Goal: Task Accomplishment & Management: Manage account settings

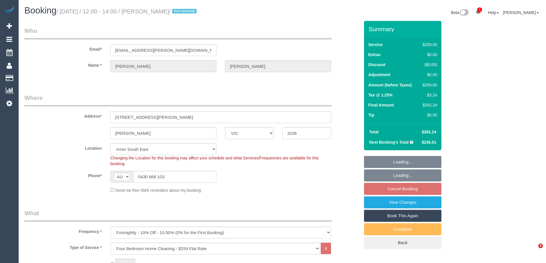
select select "VIC"
select select "string:stripe-pm_1S4rt52GScqysDRVnhxRJnn7"
select select "number:28"
select select "number:14"
select select "number:19"
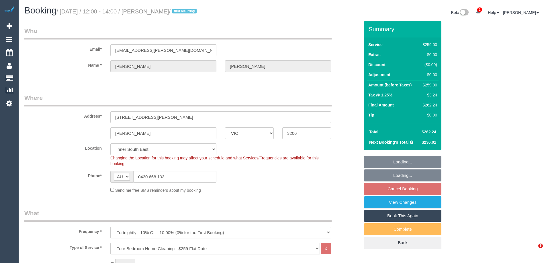
select select "number:36"
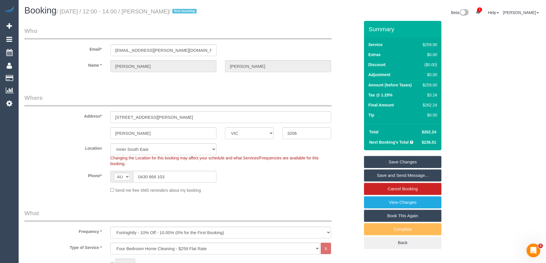
click at [269, 171] on div "Phone* AF AL DZ AD AO AI AQ AG AR AM AW AU AT AZ BS BH BD BB BY BE BZ BJ BM BT …" at bounding box center [192, 177] width 344 height 12
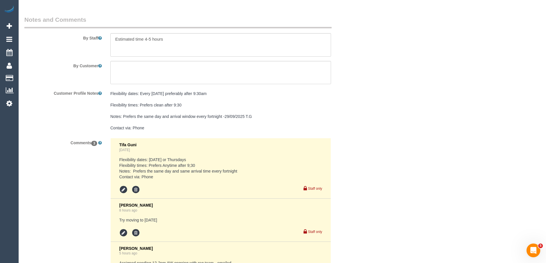
scroll to position [1073, 0]
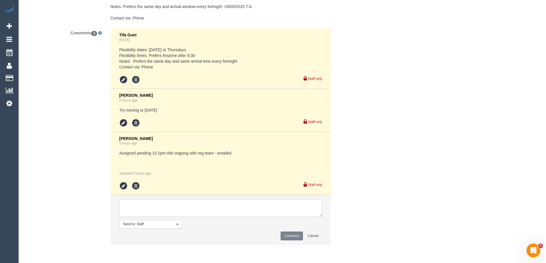
click at [144, 210] on textarea at bounding box center [220, 208] width 203 height 18
click at [126, 205] on textarea at bounding box center [220, 208] width 203 height 18
click at [224, 200] on textarea at bounding box center [220, 208] width 203 height 18
click at [216, 205] on textarea at bounding box center [220, 208] width 203 height 18
paste textarea "could do Monday, Thursday or Friday."
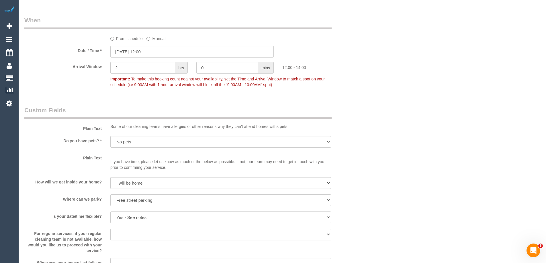
scroll to position [586, 0]
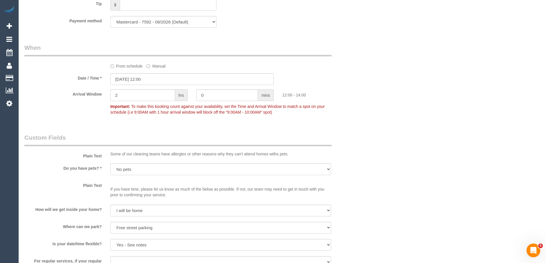
type textarea "Needs 8-10am AW. Flex could do Monday, Thursday or Friday. Informed customer 8-…"
click at [154, 78] on input "07/10/2025 12:00" at bounding box center [191, 79] width 163 height 12
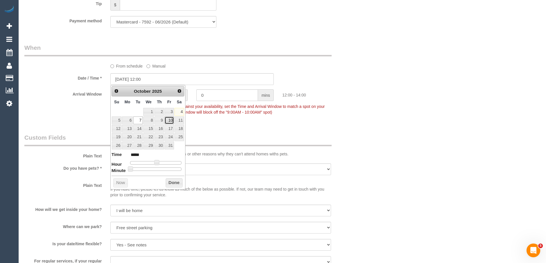
click at [168, 121] on link "10" at bounding box center [169, 121] width 9 height 8
type input "10/10/2025 08:00"
type input "*****"
drag, startPoint x: 154, startPoint y: 164, endPoint x: 145, endPoint y: 165, distance: 9.0
click at [145, 165] on span at bounding box center [147, 162] width 5 height 5
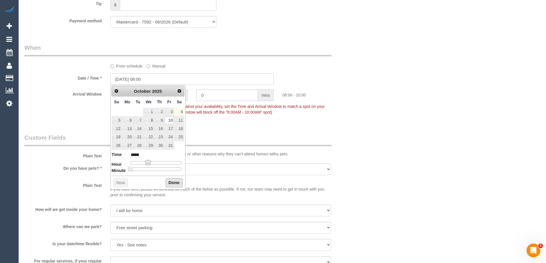
click at [170, 183] on button "Done" at bounding box center [174, 183] width 17 height 9
click at [425, 144] on div "Who Email* jadey.bennett@gmail.com Name * Jade Bennett Where Address* 32 graham…" at bounding box center [282, 94] width 516 height 1319
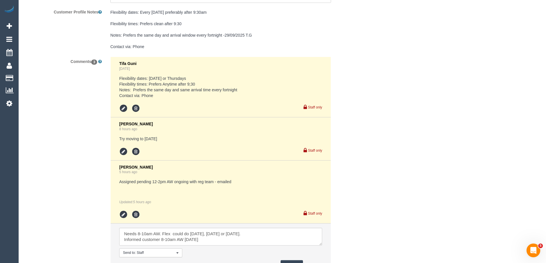
scroll to position [1096, 0]
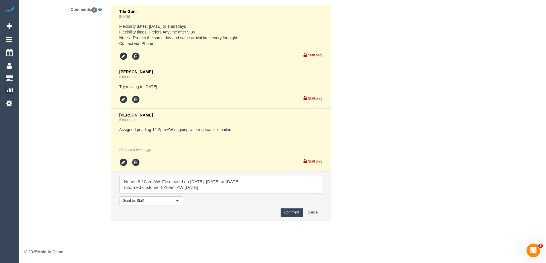
click at [224, 193] on textarea at bounding box center [220, 185] width 203 height 18
type textarea "Needs 8-10am AW. Flex could do Monday, Thursday or Friday. Informed customer 8-…"
click at [286, 214] on button "Comment" at bounding box center [292, 212] width 22 height 9
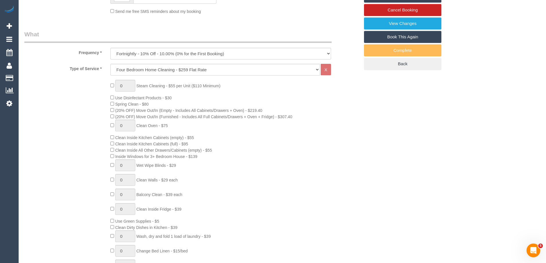
scroll to position [0, 0]
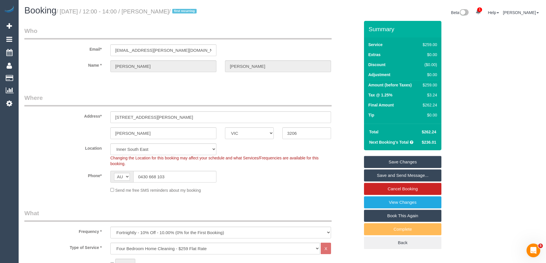
click at [348, 163] on div "Location Office City East (North) East (South) Inner East Inner North (East) In…" at bounding box center [192, 155] width 344 height 23
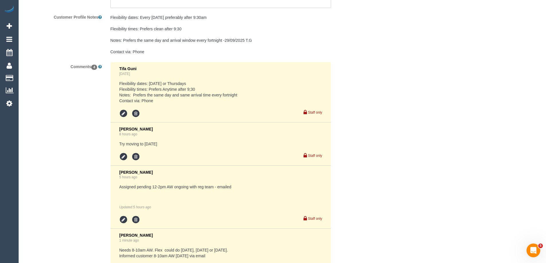
scroll to position [1122, 0]
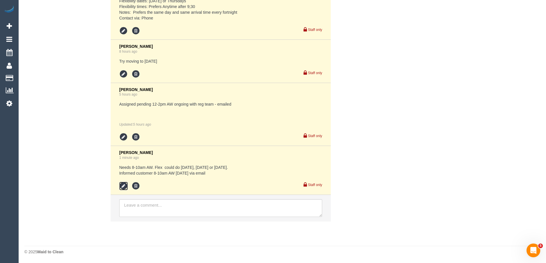
click at [121, 184] on icon at bounding box center [123, 186] width 9 height 9
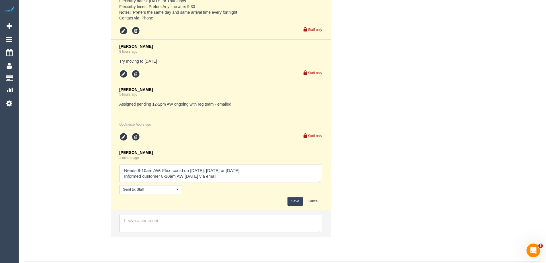
click at [160, 175] on textarea at bounding box center [220, 174] width 203 height 18
type textarea "Needs 8-10am AW. Flex could do Monday, Thursday or Friday. Informed customer on…"
click at [298, 202] on button "Save" at bounding box center [294, 201] width 15 height 9
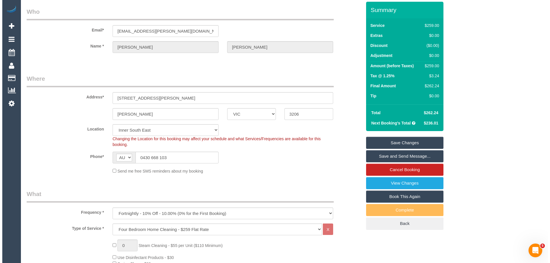
scroll to position [0, 0]
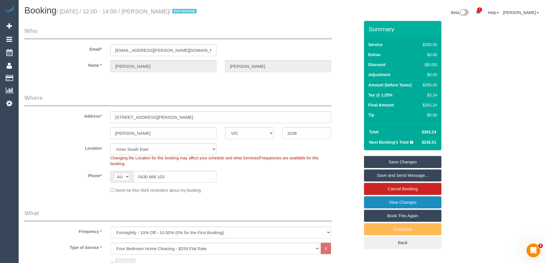
click at [414, 203] on link "View Changes" at bounding box center [402, 203] width 77 height 12
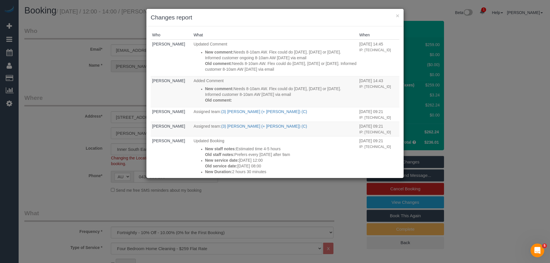
click at [281, 26] on div "× Changes report" at bounding box center [274, 17] width 257 height 17
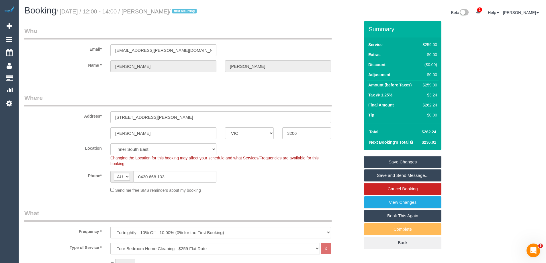
click at [403, 174] on link "Save and Send Message..." at bounding box center [402, 176] width 77 height 12
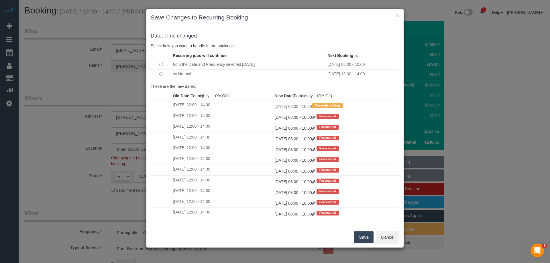
click at [367, 236] on button "Save" at bounding box center [363, 238] width 19 height 12
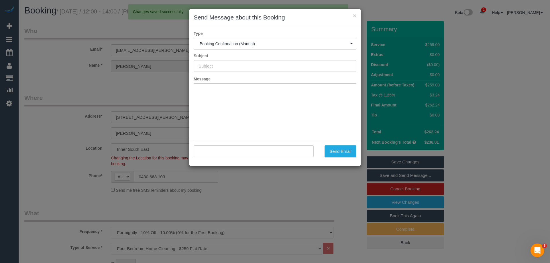
type input "Booking Confirmed"
type input ""Jade Bennett" <jadey.bennett@gmail.com>"
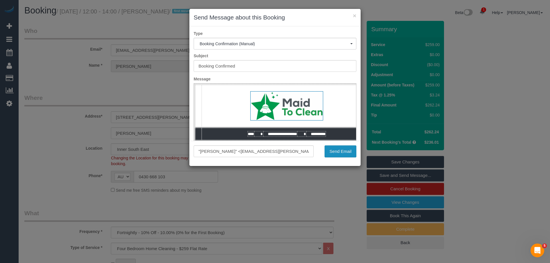
click at [340, 152] on button "Send Email" at bounding box center [341, 152] width 32 height 12
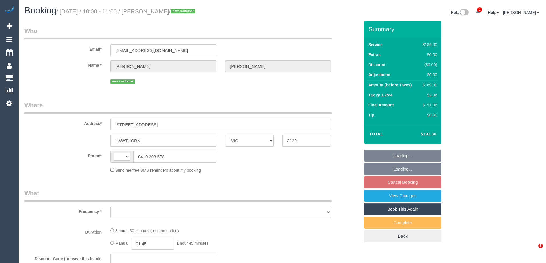
select select "VIC"
select select "string:AU"
select select "string:stripe-pm_1SCDkv2GScqysDRV5dEuQCOq"
select select "number:28"
select select "number:14"
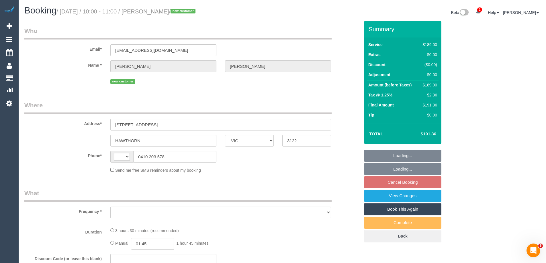
select select "number:19"
select select "number:25"
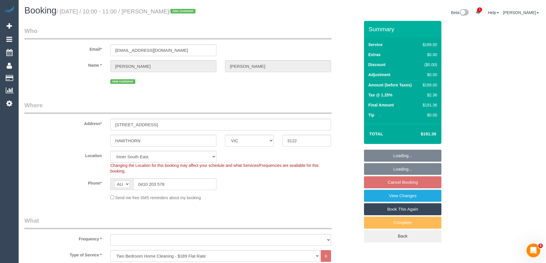
select select "object:1532"
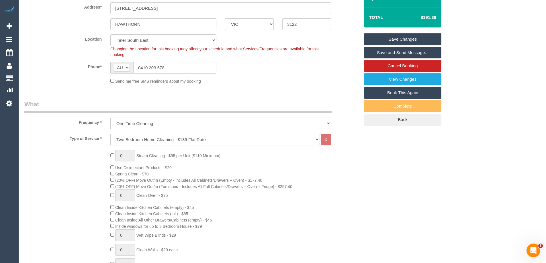
scroll to position [43, 0]
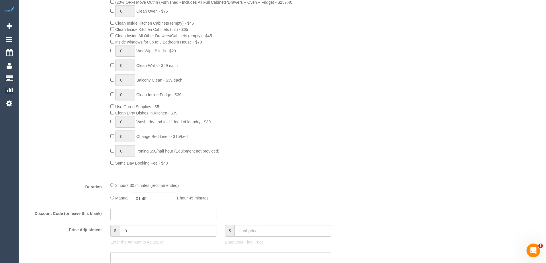
scroll to position [359, 0]
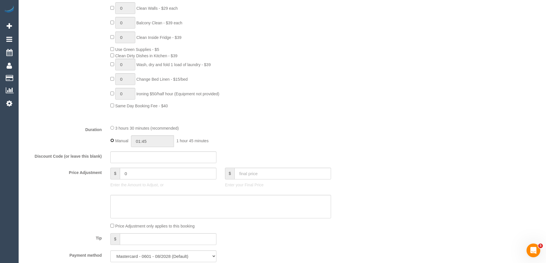
type input "03:30"
click at [242, 122] on fieldset "What Frequency * One Time Cleaning Weekly - 10% Off - 10.00% (0% for the First …" at bounding box center [191, 62] width 335 height 409
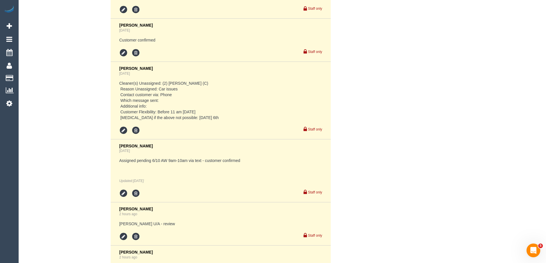
scroll to position [1190, 0]
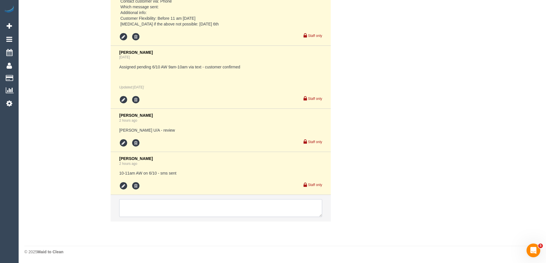
click at [142, 212] on textarea at bounding box center [220, 208] width 203 height 18
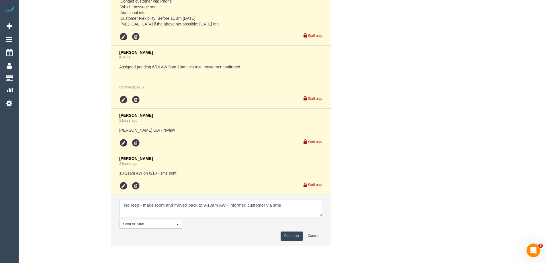
type textarea "No resp - made room and moved back to 9-10am AW - informed customer via sms"
click at [291, 236] on button "Comment" at bounding box center [292, 236] width 22 height 9
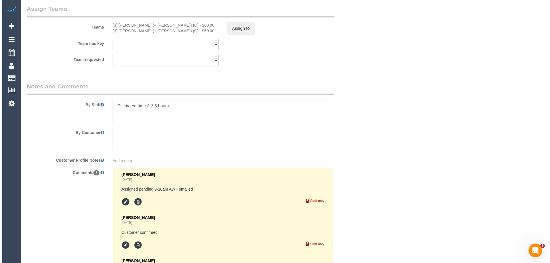
scroll to position [874, 0]
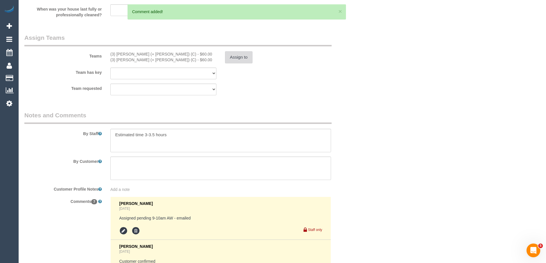
click at [240, 59] on button "Assign to" at bounding box center [239, 57] width 28 height 12
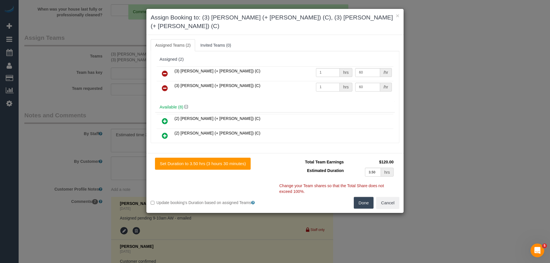
click at [163, 70] on icon at bounding box center [165, 73] width 6 height 7
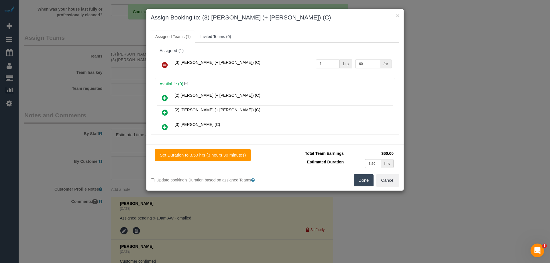
click at [166, 64] on icon at bounding box center [165, 65] width 6 height 7
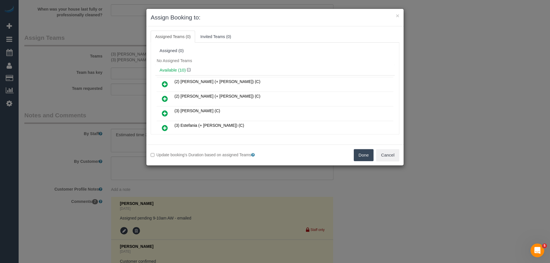
click at [257, 56] on div "Assigned (0)" at bounding box center [275, 51] width 240 height 11
click at [277, 51] on div "Assigned (0)" at bounding box center [275, 50] width 231 height 5
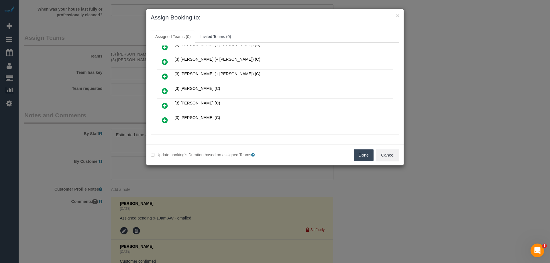
click at [164, 91] on icon at bounding box center [165, 91] width 6 height 7
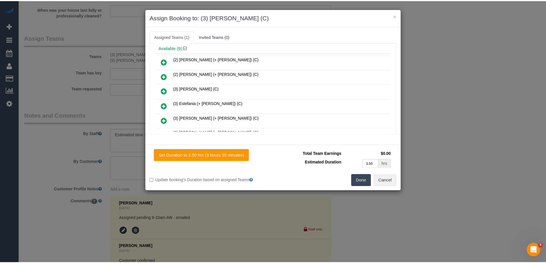
scroll to position [0, 0]
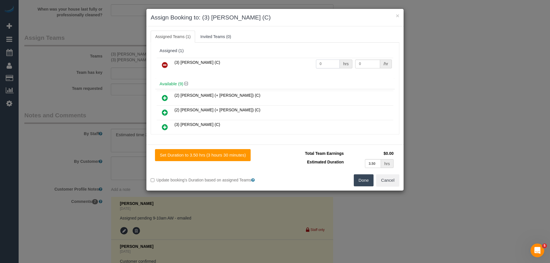
click at [326, 61] on input "0" at bounding box center [328, 64] width 24 height 9
type input "1"
click at [361, 181] on button "Done" at bounding box center [364, 181] width 20 height 12
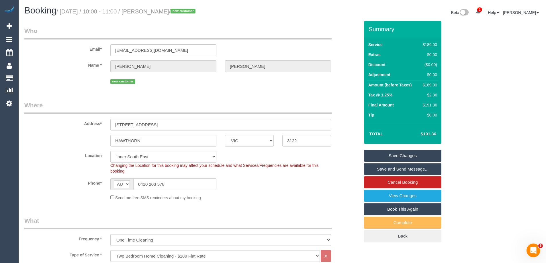
click at [432, 85] on div "$189.00" at bounding box center [428, 85] width 17 height 6
copy div "189.00"
click at [468, 85] on div "Summary Service $189.00 Extras $0.00 Discount ($0.00) Adjustment $0.00 Amount (…" at bounding box center [424, 137] width 129 height 233
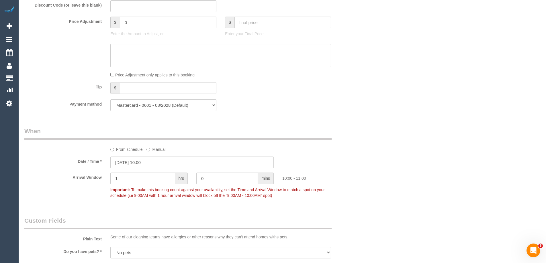
scroll to position [602, 0]
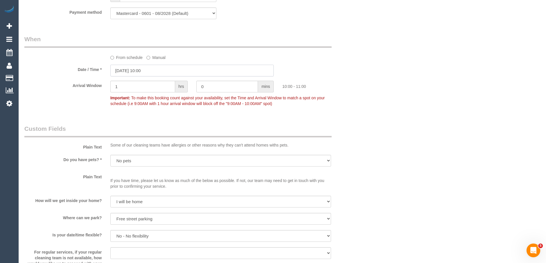
click at [151, 71] on input "06/10/2025 10:00" at bounding box center [191, 71] width 163 height 12
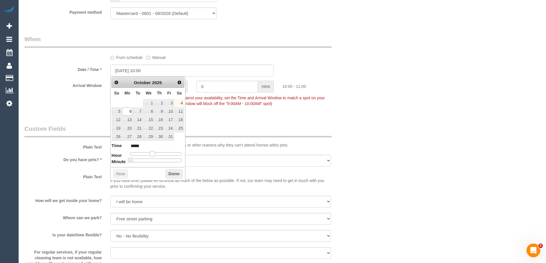
type input "06/10/2025 09:00"
type input "*****"
click at [150, 154] on span at bounding box center [150, 153] width 5 height 5
click at [169, 173] on button "Done" at bounding box center [174, 174] width 17 height 9
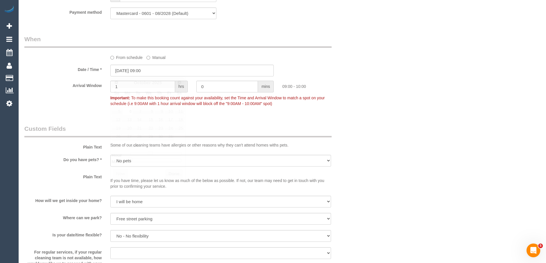
click at [381, 118] on div "Who Email* emilymei774@gmail.com Name * Emily Macdonald new customer Where Addr…" at bounding box center [282, 146] width 516 height 1455
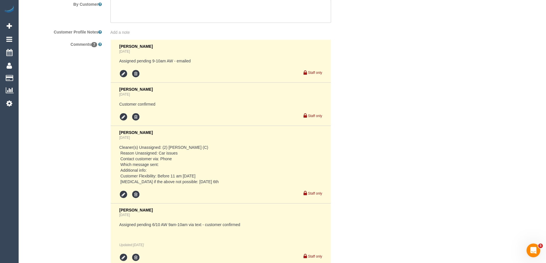
scroll to position [889, 0]
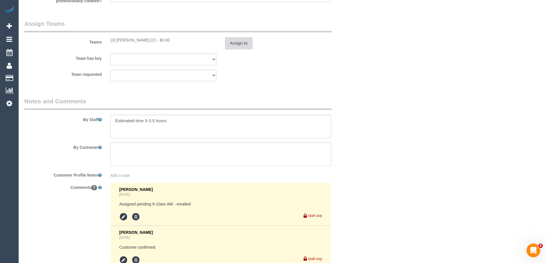
click at [244, 45] on button "Assign to" at bounding box center [239, 43] width 28 height 12
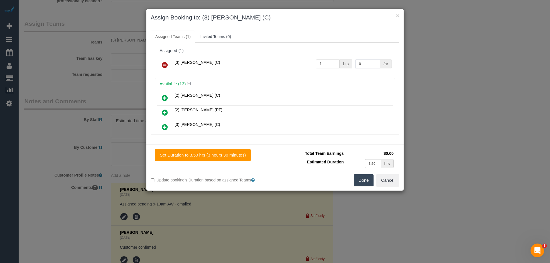
click at [371, 66] on input "0" at bounding box center [367, 64] width 25 height 9
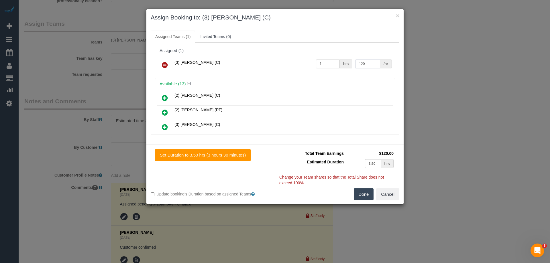
type input "120"
click at [360, 199] on button "Done" at bounding box center [364, 195] width 20 height 12
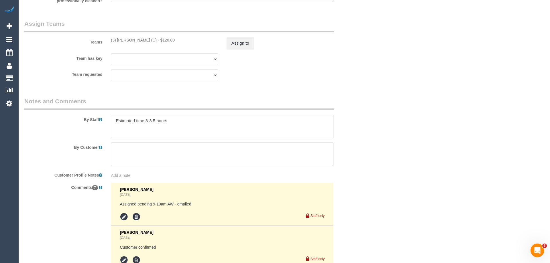
click at [360, 199] on div "× Assign Booking to: (3) Kaveen Wijesuriya (C) Assigned Teams (1) Invited Teams…" at bounding box center [275, 131] width 550 height 263
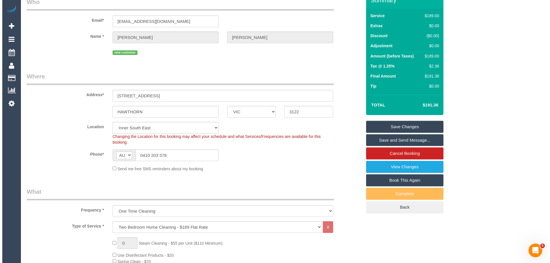
scroll to position [29, 0]
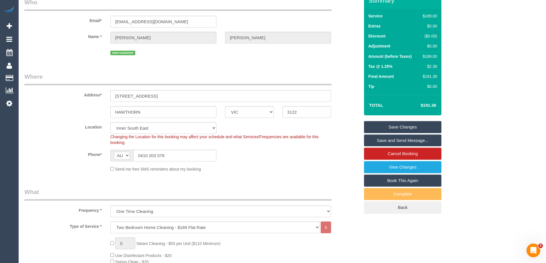
click at [377, 142] on link "Save and Send Message..." at bounding box center [402, 141] width 77 height 12
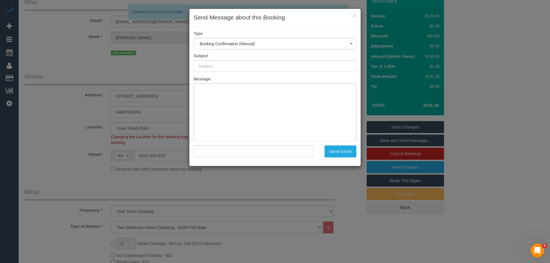
type input "Booking Confirmed"
type input ""Emily Macdonald" <emilymei774@gmail.com>"
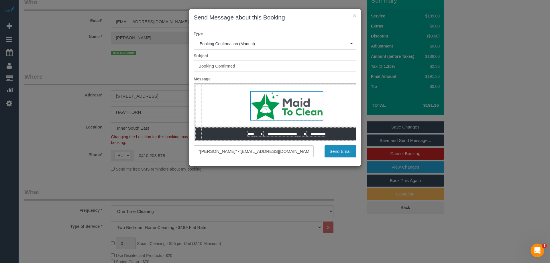
click at [329, 150] on button "Send Email" at bounding box center [341, 152] width 32 height 12
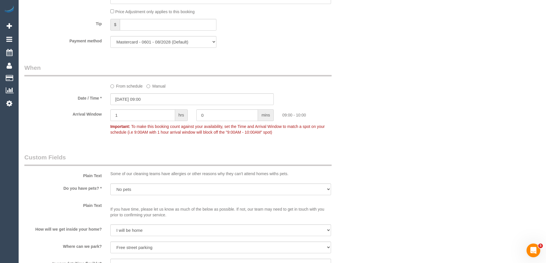
scroll to position [880, 0]
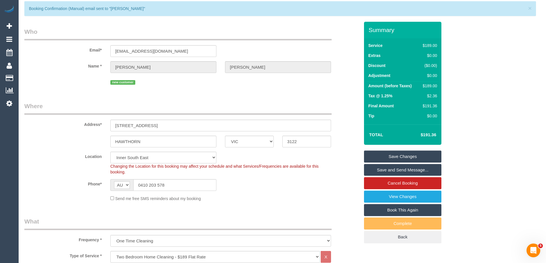
scroll to position [0, 0]
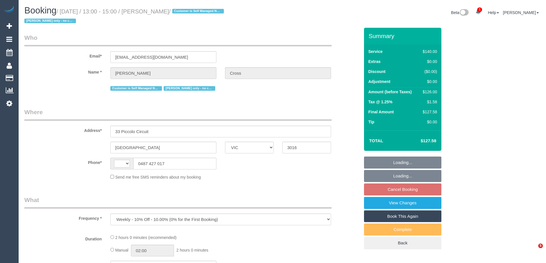
select select "VIC"
select select "string:AU"
select select "string:stripe-card_1DJV5e2GScqysDRVNr8YZkTZ"
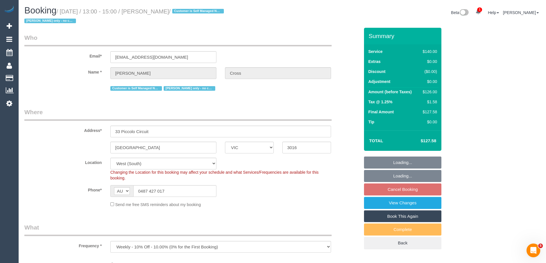
select select "object:906"
select select "number:29"
select select "number:14"
select select "number:18"
select select "number:25"
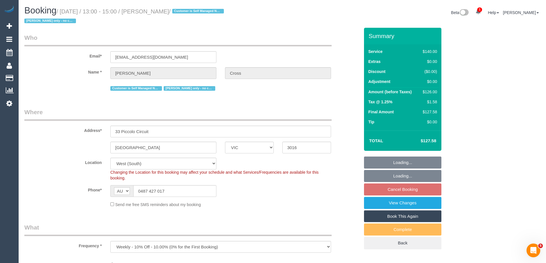
select select "number:33"
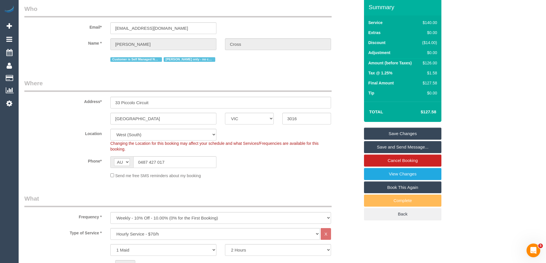
scroll to position [28, 0]
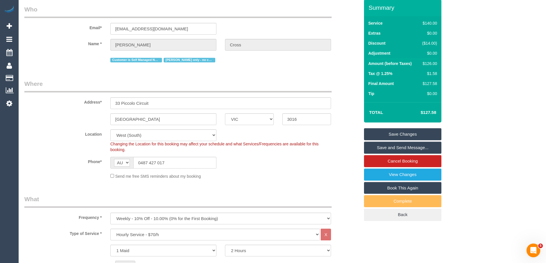
drag, startPoint x: 54, startPoint y: 113, endPoint x: 56, endPoint y: 118, distance: 5.0
click at [54, 113] on sui-booking-address "Address* 33 Piccolo Circuit Willliamstown ACT NSW NT QLD SA TAS VIC WA 3016" at bounding box center [191, 103] width 335 height 46
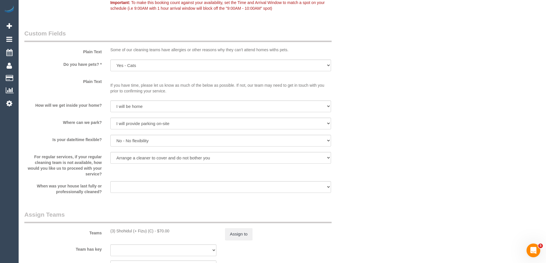
scroll to position [631, 0]
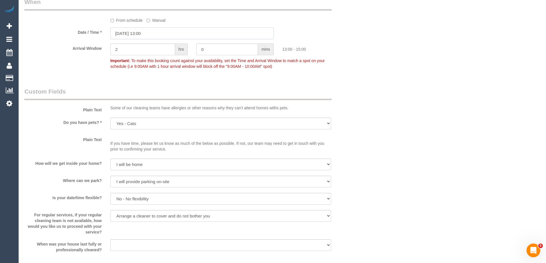
click at [156, 32] on input "07/10/2025 13:00" at bounding box center [191, 34] width 163 height 12
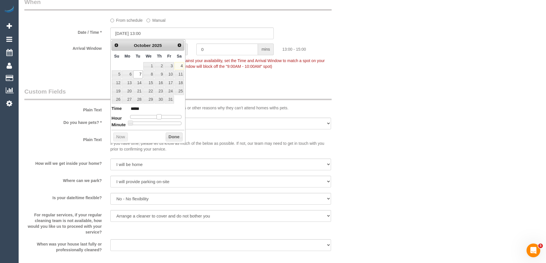
type input "07/10/2025 12:00"
type input "*****"
type input "[DATE] 11:00"
type input "*****"
type input "[DATE] 10:00"
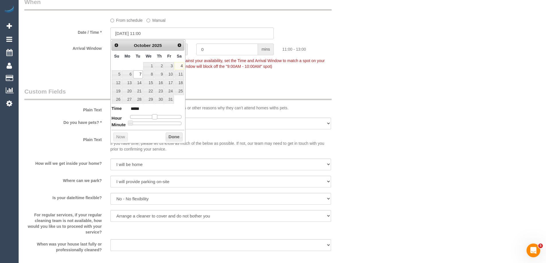
type input "*****"
type input "[DATE] 09:00"
type input "*****"
drag, startPoint x: 160, startPoint y: 118, endPoint x: 152, endPoint y: 117, distance: 8.2
click at [152, 117] on span at bounding box center [150, 116] width 5 height 5
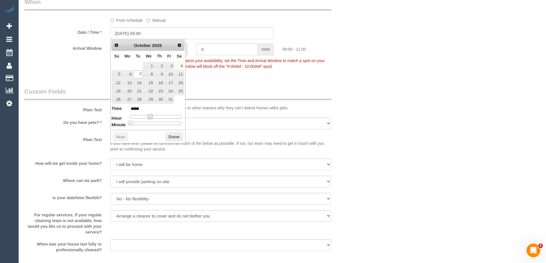
type input "[DATE] 08:00"
type input "*****"
click at [149, 117] on span at bounding box center [147, 116] width 5 height 5
click at [170, 136] on button "Done" at bounding box center [174, 137] width 17 height 9
click at [352, 91] on div "Plain Text Some of our cleaning teams have allergies or other reasons why they …" at bounding box center [192, 100] width 344 height 26
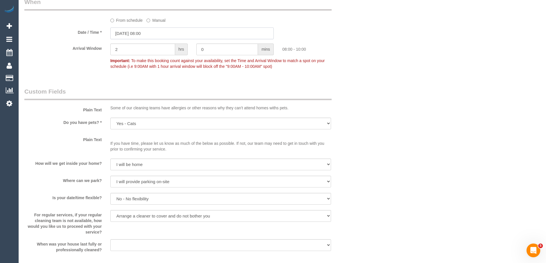
click at [158, 34] on input "[DATE] 08:00" at bounding box center [191, 34] width 163 height 12
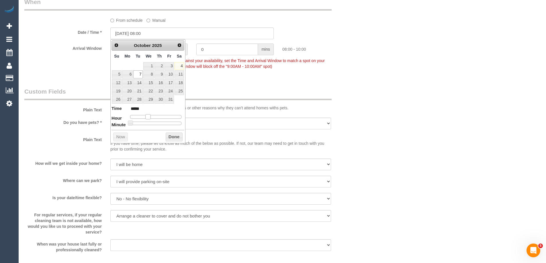
type input "[DATE] 09:00"
type input "*****"
click at [150, 117] on span at bounding box center [150, 116] width 5 height 5
click at [170, 135] on button "Done" at bounding box center [174, 137] width 17 height 9
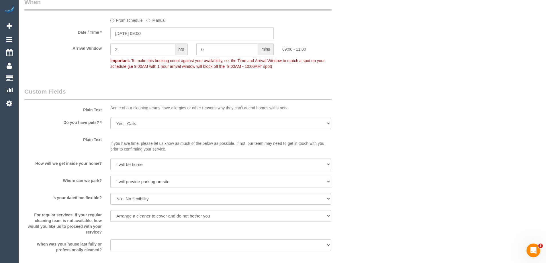
click at [135, 51] on input "2" at bounding box center [142, 50] width 65 height 12
type input "1"
click at [366, 90] on div "Who Email* rcross11@hotmail.com Name * Rebekah Cross Customer is Self Managed N…" at bounding box center [282, 92] width 516 height 1390
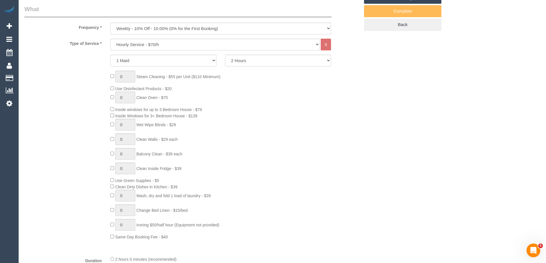
scroll to position [172, 0]
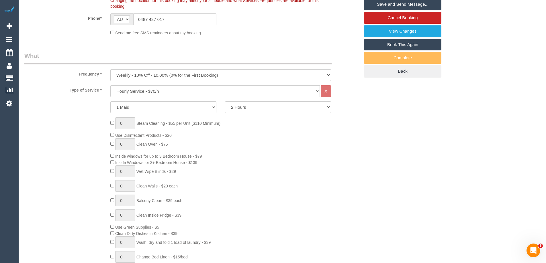
click at [289, 185] on div "0 Steam Cleaning - $55 per Unit ($110 Minimum) Use Disinfectant Products - $20 …" at bounding box center [235, 202] width 258 height 169
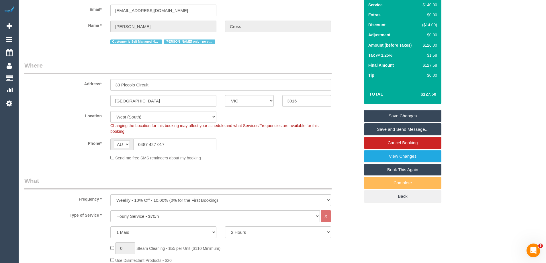
scroll to position [0, 0]
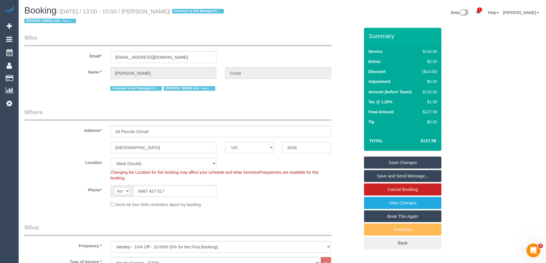
click at [313, 208] on fieldset "Where Address* 33 Piccolo Circuit Willliamstown ACT NSW NT QLD SA TAS VIC WA 30…" at bounding box center [191, 160] width 335 height 104
click at [399, 174] on link "Save and Send Message..." at bounding box center [402, 176] width 77 height 12
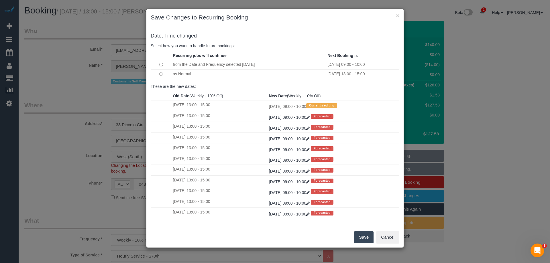
click at [367, 240] on button "Save" at bounding box center [363, 238] width 19 height 12
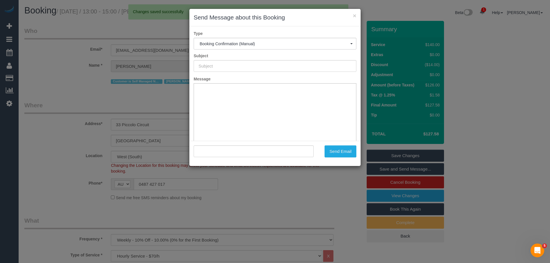
type input "Booking Confirmed"
type input ""Rebekah Cross" <rcross11@hotmail.com>"
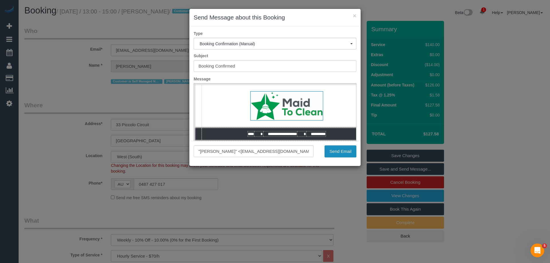
click at [349, 155] on button "Send Email" at bounding box center [341, 152] width 32 height 12
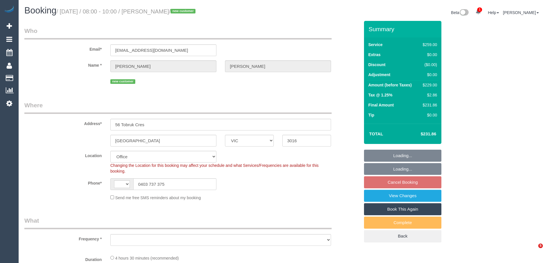
select select "VIC"
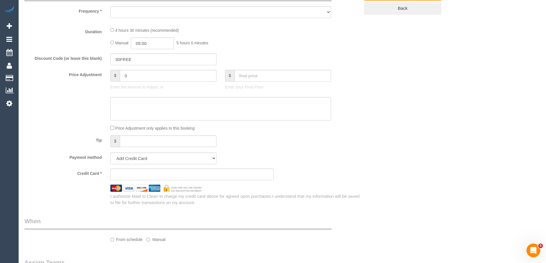
scroll to position [596, 0]
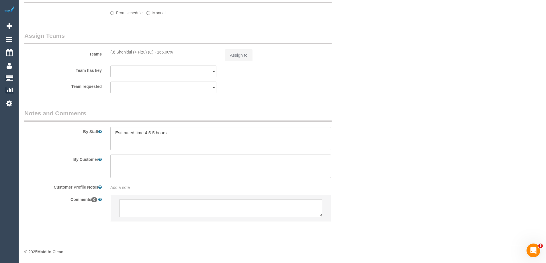
select select "string:AU"
select select "object:790"
select select "number:29"
select select "number:14"
select select "number:18"
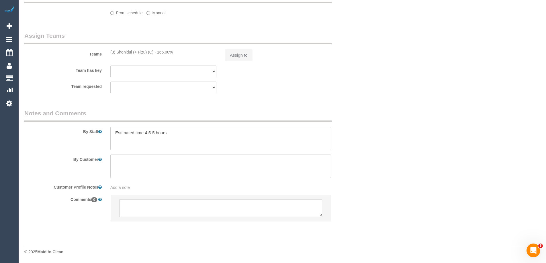
select select "number:24"
select select "number:33"
select select "number:26"
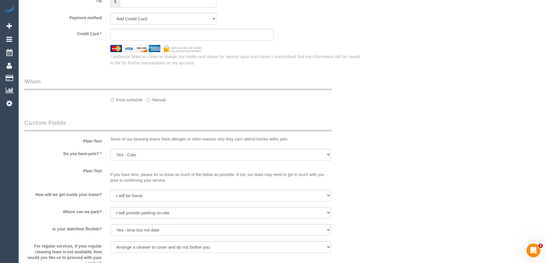
scroll to position [0, 0]
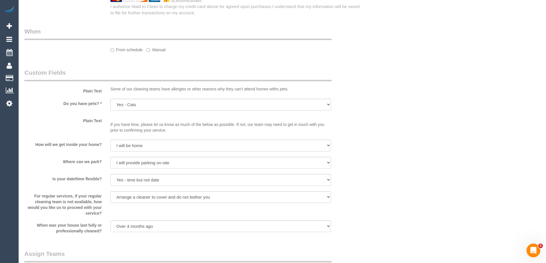
select select "string:stripe-pm_1SBt9V2GScqysDRVOU0KsF4B"
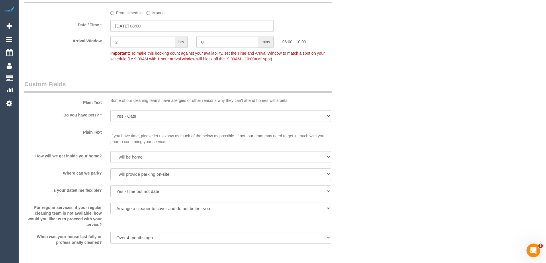
select select "object:2053"
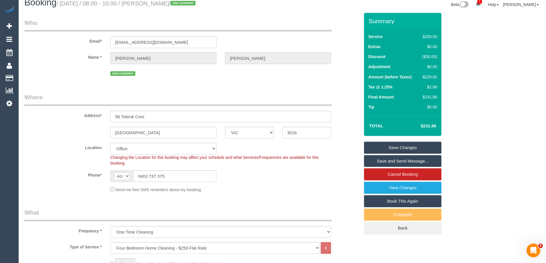
scroll to position [0, 0]
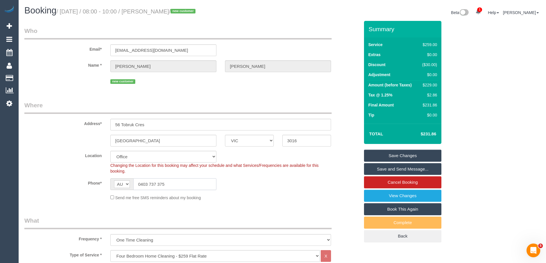
click at [155, 184] on input "0403 737 375" at bounding box center [174, 185] width 83 height 12
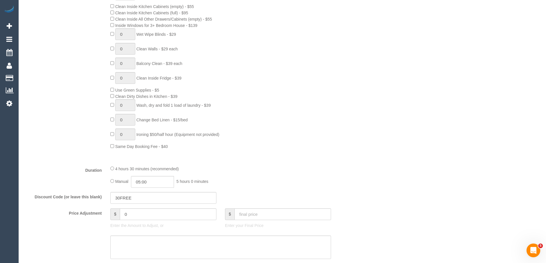
scroll to position [401, 0]
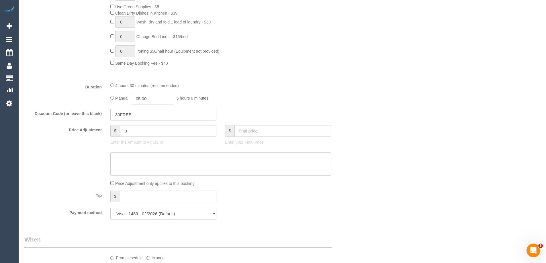
click at [390, 103] on div "Who Email* mandi.koch22@gmail.com Name * Amanda Koch new customer Where Address…" at bounding box center [282, 169] width 516 height 1099
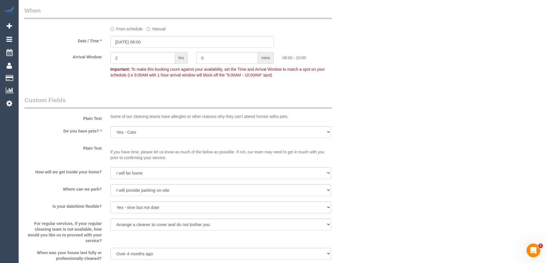
scroll to position [876, 0]
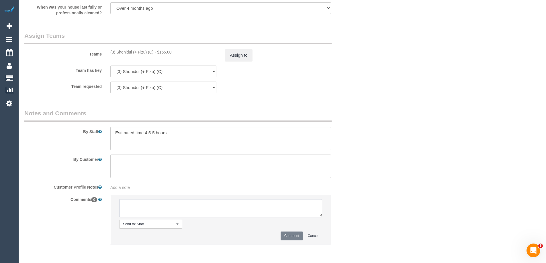
click at [144, 210] on textarea at bounding box center [220, 208] width 203 height 18
click at [150, 201] on textarea at bounding box center [220, 208] width 203 height 18
drag, startPoint x: 135, startPoint y: 206, endPoint x: 89, endPoint y: 210, distance: 46.0
click at [82, 208] on div "Comments 0 Send to: Staff Nothing selected Send to: Staff Send to: Customer Sen…" at bounding box center [192, 223] width 344 height 56
click at [215, 212] on textarea at bounding box center [220, 208] width 203 height 18
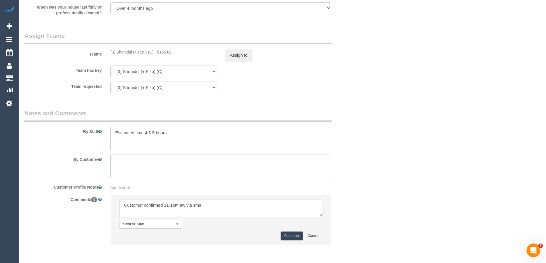
type textarea "Customer confirmed 11-1pm aw via sms"
click at [287, 235] on button "Comment" at bounding box center [292, 236] width 22 height 9
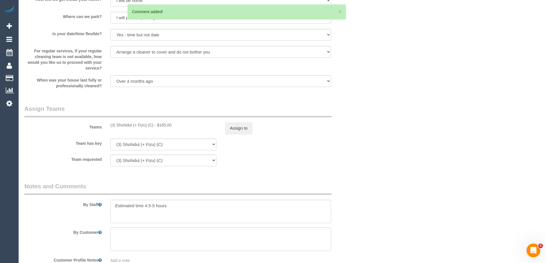
scroll to position [705, 0]
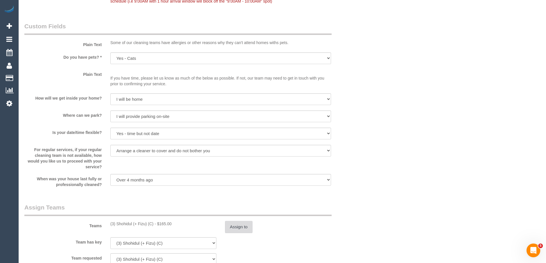
click at [240, 231] on button "Assign to" at bounding box center [239, 227] width 28 height 12
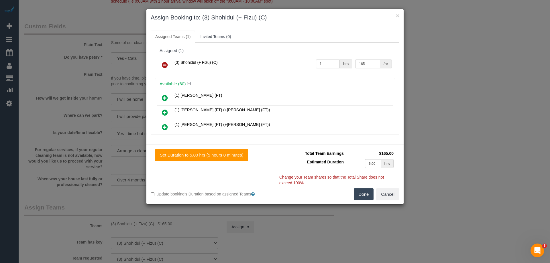
click at [163, 65] on icon at bounding box center [165, 65] width 6 height 7
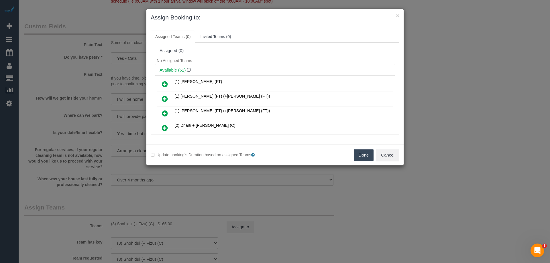
click at [253, 53] on div "Assigned (0)" at bounding box center [275, 51] width 240 height 11
click at [393, 159] on button "Cancel" at bounding box center [387, 155] width 23 height 12
click at [433, 172] on div "× Assign Booking to: Assigned Teams (0) Invited Teams (0) Assigned (0) No Assig…" at bounding box center [275, 131] width 550 height 263
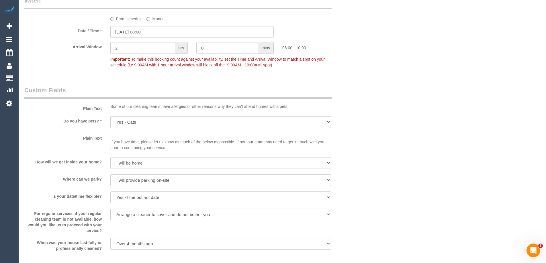
scroll to position [533, 0]
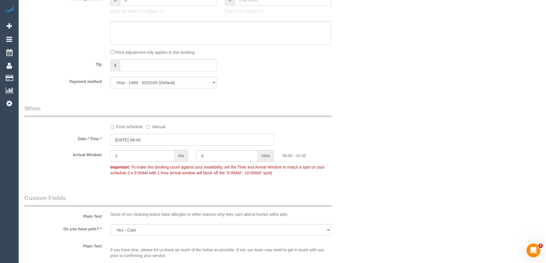
click at [136, 141] on input "07/10/2025 08:00" at bounding box center [191, 140] width 163 height 12
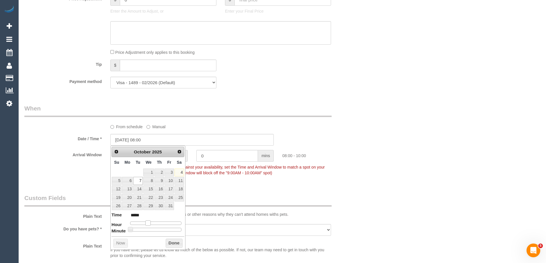
type input "07/10/2025 09:00"
type input "*****"
type input "07/10/2025 10:00"
type input "*****"
type input "07/10/2025 11:00"
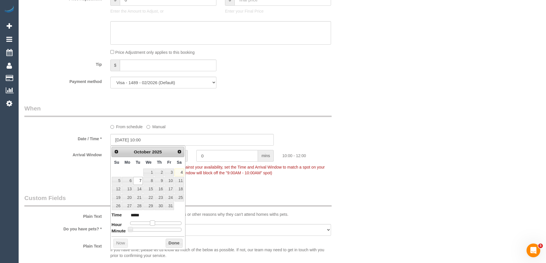
type input "*****"
drag, startPoint x: 148, startPoint y: 223, endPoint x: 155, endPoint y: 225, distance: 7.3
click at [155, 225] on span at bounding box center [154, 223] width 5 height 5
click at [177, 244] on button "Done" at bounding box center [174, 243] width 17 height 9
click at [486, 106] on div "Who Email* mandi.koch22@gmail.com Name * Amanda Koch new customer Where Address…" at bounding box center [282, 59] width 516 height 1142
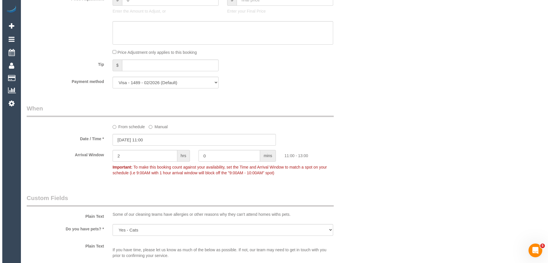
scroll to position [0, 0]
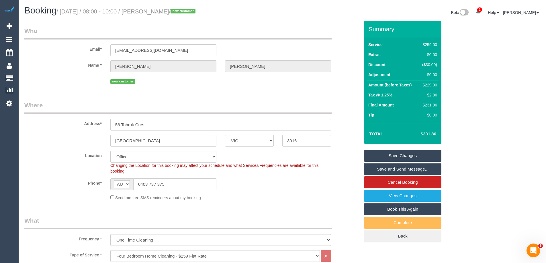
click at [299, 188] on div "Phone* AF AL DZ AD AO AI AQ AG AR AM AW AU AT AZ BS BH BD BB BY BE BZ BJ BM BT …" at bounding box center [192, 185] width 344 height 12
click at [388, 169] on link "Save and Send Message..." at bounding box center [402, 169] width 77 height 12
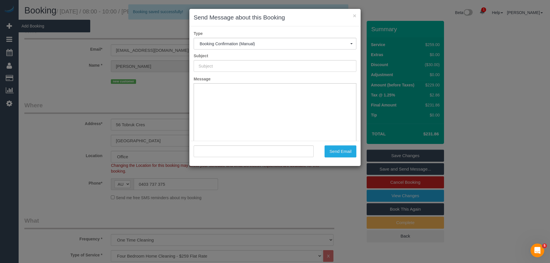
type input "Booking Confirmed"
type input ""Amanda Koch" <mandi.koch22@gmail.com>"
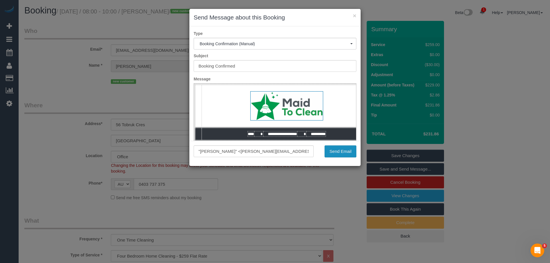
click at [342, 154] on button "Send Email" at bounding box center [341, 152] width 32 height 12
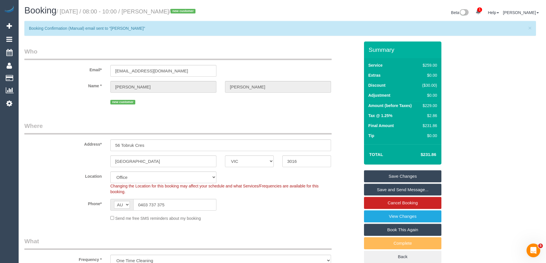
drag, startPoint x: 185, startPoint y: 13, endPoint x: 150, endPoint y: 13, distance: 34.7
click at [150, 13] on small "/ October 07, 2025 / 08:00 - 10:00 / Amanda Koch / new customer" at bounding box center [126, 11] width 141 height 6
drag, startPoint x: 150, startPoint y: 13, endPoint x: 155, endPoint y: 17, distance: 5.5
click at [155, 16] on div "Booking / October 07, 2025 / 08:00 - 10:00 / Amanda Koch / new customer" at bounding box center [151, 12] width 262 height 12
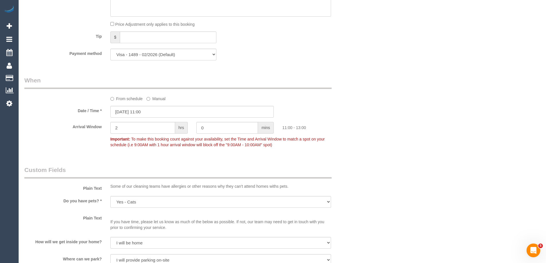
scroll to position [803, 0]
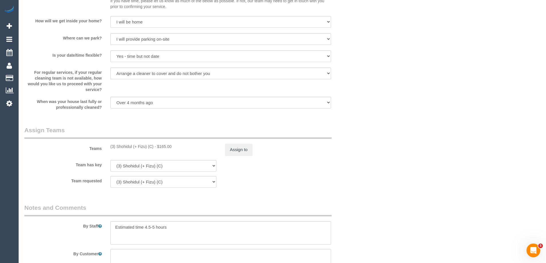
click at [126, 148] on div "(3) Shohidul (+ Fizu) (C) - $165.00" at bounding box center [163, 147] width 106 height 6
copy div "Shohidul"
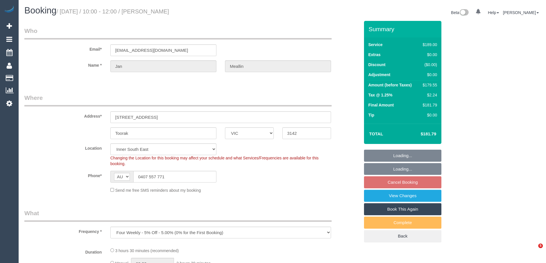
select select "VIC"
select select "string:stripe-pm_1Mp32k2GScqysDRVJU4mP7XW"
select select "object:818"
select select "number:28"
select select "number:14"
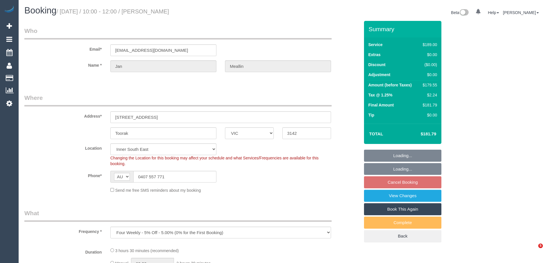
select select "number:19"
select select "number:22"
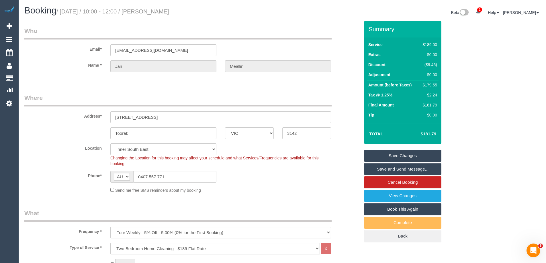
click at [251, 196] on fieldset "Where Address* [STREET_ADDRESS] Toorak ACT [GEOGRAPHIC_DATA] NT [GEOGRAPHIC_DAT…" at bounding box center [191, 146] width 335 height 104
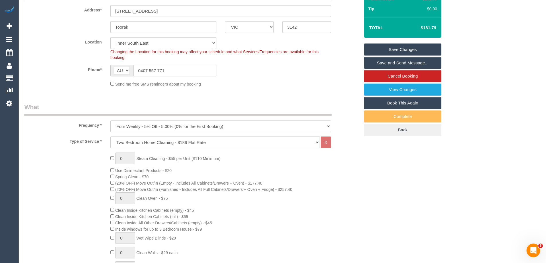
scroll to position [48, 0]
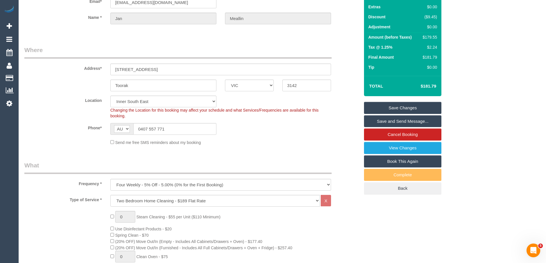
click at [433, 38] on div "$179.55" at bounding box center [428, 37] width 17 height 6
copy div "179.55"
click at [469, 45] on div "Summary Service $189.00 Extras $0.00 Discount ($9.45) Adjustment $0.00 Amount (…" at bounding box center [424, 89] width 129 height 233
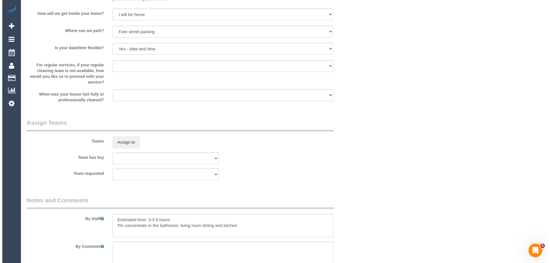
scroll to position [793, 0]
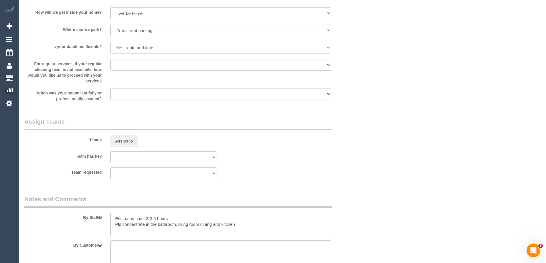
click at [118, 134] on div "Teams Assign to" at bounding box center [192, 133] width 344 height 30
click at [117, 138] on button "Assign to" at bounding box center [124, 141] width 28 height 12
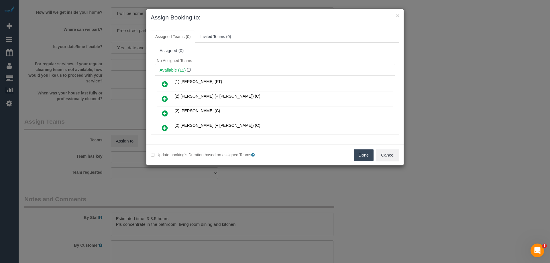
click at [242, 58] on div "No Assigned Teams" at bounding box center [275, 60] width 240 height 9
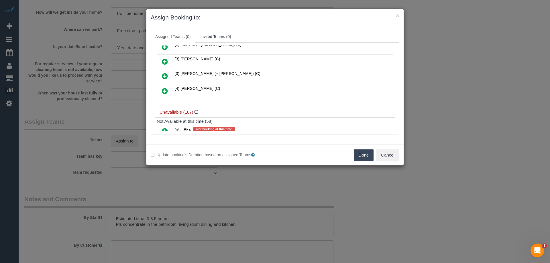
click at [165, 90] on icon at bounding box center [165, 91] width 6 height 7
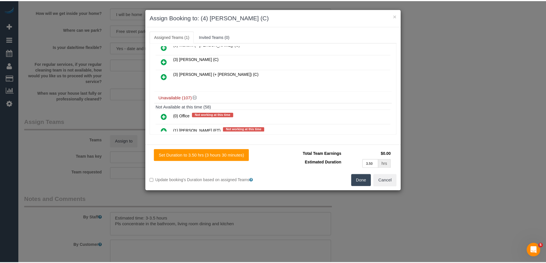
scroll to position [0, 0]
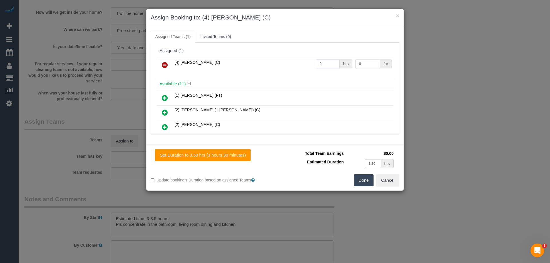
click at [331, 65] on input "0" at bounding box center [328, 64] width 24 height 9
type input "1"
click at [366, 64] on input "0" at bounding box center [367, 64] width 25 height 9
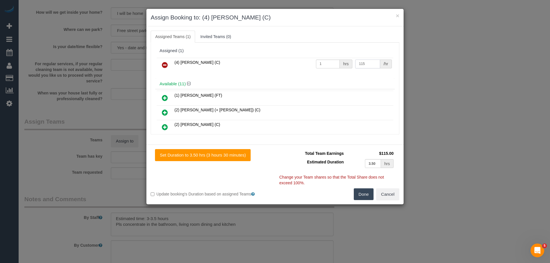
type input "115"
click at [367, 196] on button "Done" at bounding box center [364, 195] width 20 height 12
click at [367, 196] on div "× Assign Booking to: (4) Disni Tharuka (C) Assigned Teams (1) Invited Teams (0)…" at bounding box center [275, 131] width 550 height 263
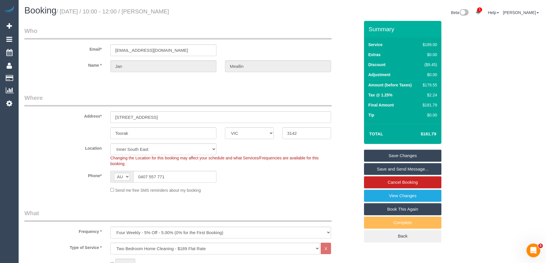
click at [400, 168] on link "Save and Send Message..." at bounding box center [402, 169] width 77 height 12
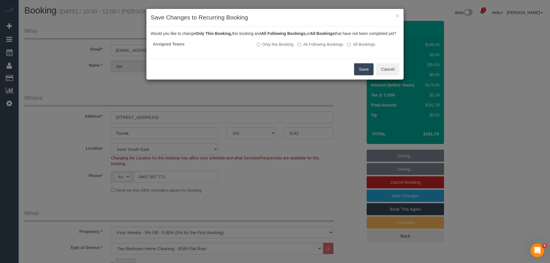
click at [358, 74] on button "Save" at bounding box center [363, 69] width 19 height 12
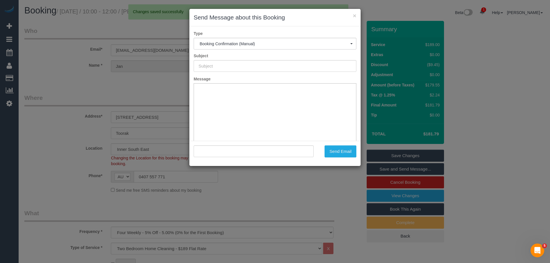
type input "Booking Confirmed"
type input ""Jan Meallin" <meallinj@bigpond.net.au>"
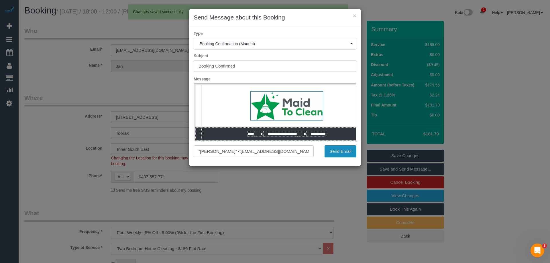
click at [342, 150] on button "Send Email" at bounding box center [341, 152] width 32 height 12
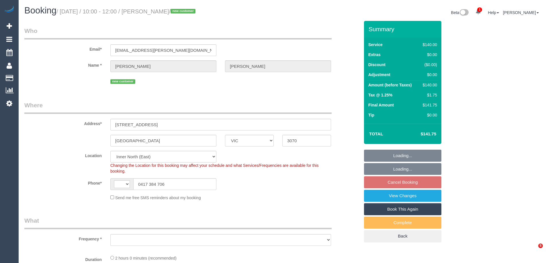
select select "VIC"
select select "number:28"
select select "number:14"
select select "number:18"
select select "number:36"
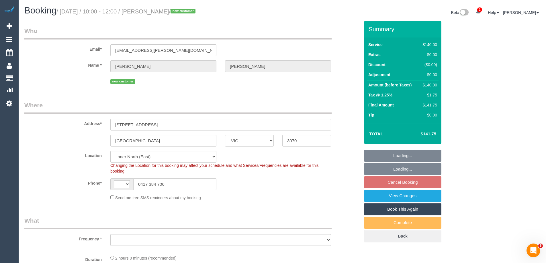
select select "string:AU"
select select "object:896"
select select "string:stripe-pm_1S8B4l2GScqysDRV8rfGoORq"
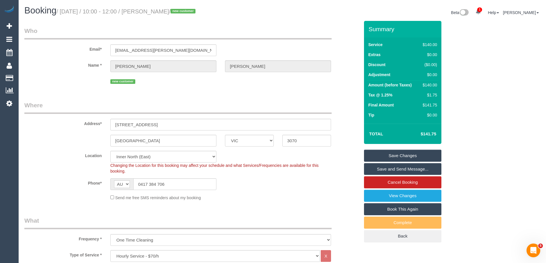
drag, startPoint x: 182, startPoint y: 9, endPoint x: 150, endPoint y: 13, distance: 32.3
click at [150, 13] on small "/ [DATE] / 10:00 - 12:00 / [PERSON_NAME] / new customer" at bounding box center [126, 11] width 141 height 6
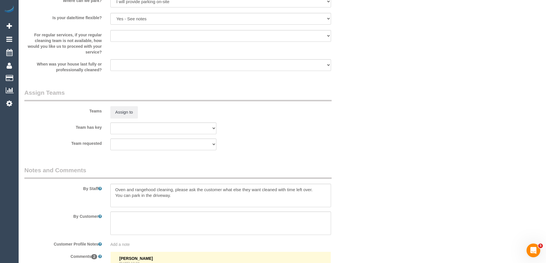
scroll to position [1005, 0]
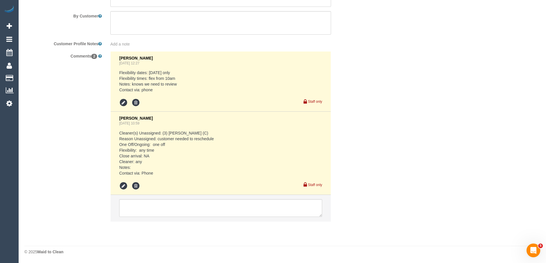
click at [154, 217] on li at bounding box center [221, 208] width 220 height 26
click at [154, 208] on textarea at bounding box center [220, 208] width 203 height 18
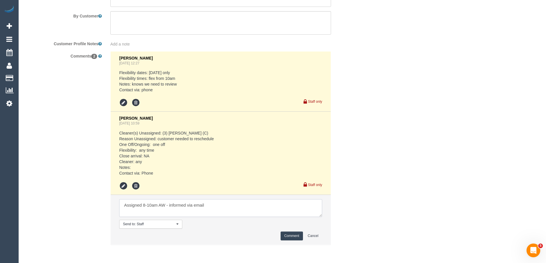
type textarea "Assigned 8-10am AW - informed via email"
click at [289, 237] on button "Comment" at bounding box center [292, 236] width 22 height 9
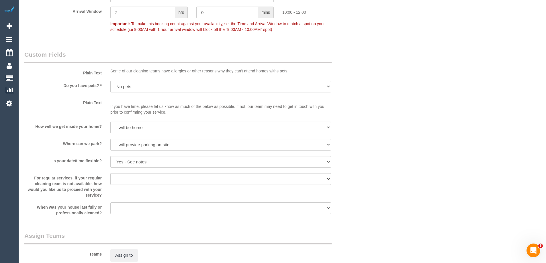
scroll to position [546, 0]
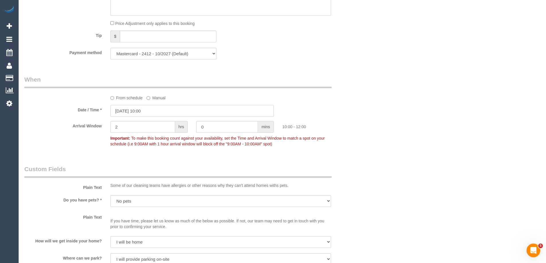
click at [145, 109] on input "[DATE] 10:00" at bounding box center [191, 111] width 163 height 12
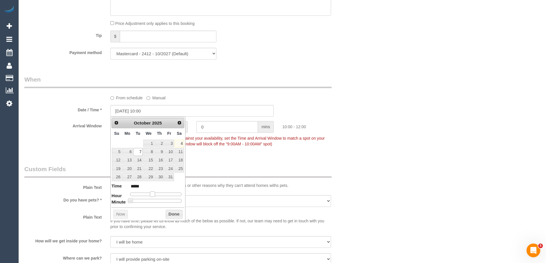
type input "[DATE] 09:00"
type input "*****"
type input "[DATE] 08:00"
type input "*****"
drag, startPoint x: 151, startPoint y: 194, endPoint x: 148, endPoint y: 194, distance: 3.4
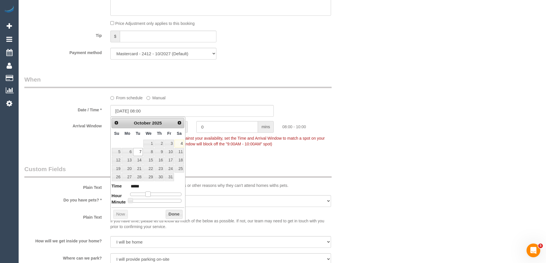
click at [148, 194] on span at bounding box center [147, 194] width 5 height 5
click at [169, 212] on button "Done" at bounding box center [174, 214] width 17 height 9
click at [432, 114] on div "Who Email* [EMAIL_ADDRESS][PERSON_NAME][DOMAIN_NAME] Name * [PERSON_NAME] new c…" at bounding box center [282, 110] width 516 height 1270
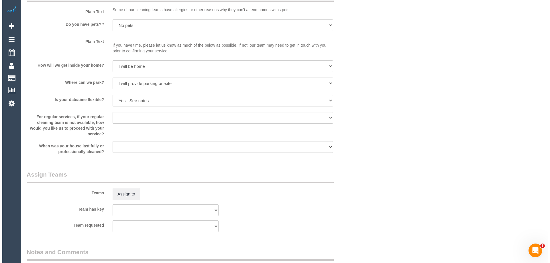
scroll to position [747, 0]
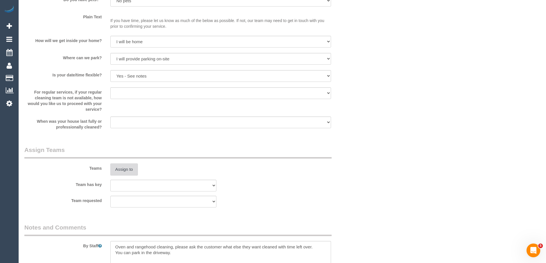
click at [123, 170] on button "Assign to" at bounding box center [124, 170] width 28 height 12
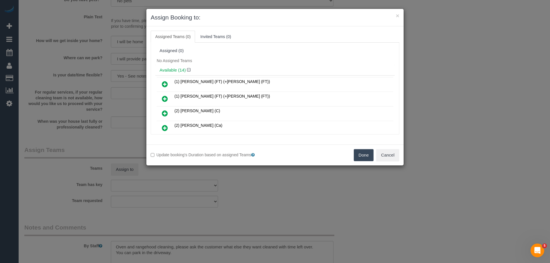
click at [286, 57] on div "No Assigned Teams" at bounding box center [275, 60] width 240 height 9
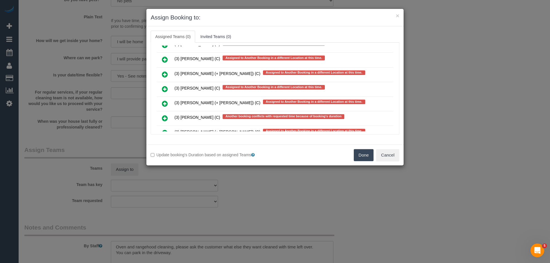
click at [167, 91] on icon at bounding box center [165, 89] width 6 height 7
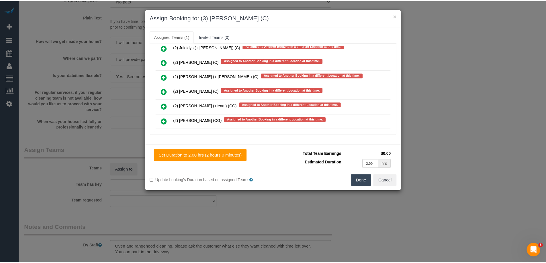
scroll to position [0, 0]
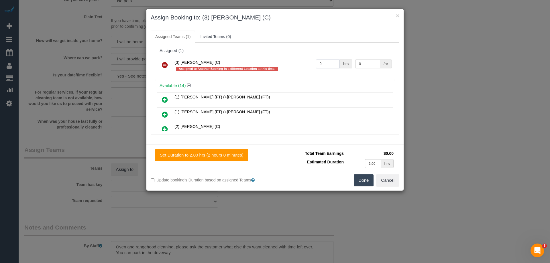
click at [326, 60] on input "0" at bounding box center [328, 64] width 24 height 9
type input "2"
click at [370, 63] on input "0" at bounding box center [367, 64] width 25 height 9
type input "35"
click at [370, 181] on button "Done" at bounding box center [364, 181] width 20 height 12
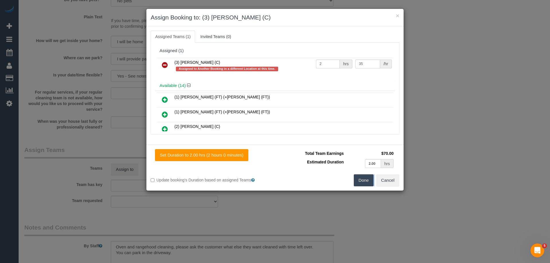
click at [370, 181] on div "× Assign Booking to: (3) Rowan Walia (C) Assigned Teams (1) Invited Teams (0) A…" at bounding box center [275, 131] width 550 height 263
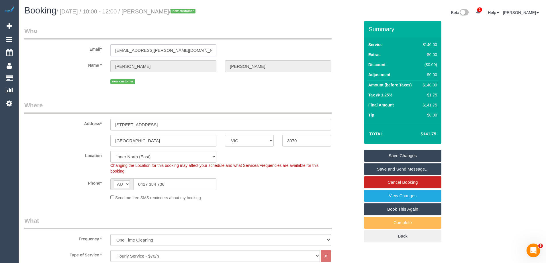
click at [139, 50] on input "jillian.e.leon@gmail.com" at bounding box center [163, 50] width 106 height 12
click at [430, 169] on link "Save and Send Message..." at bounding box center [402, 169] width 77 height 12
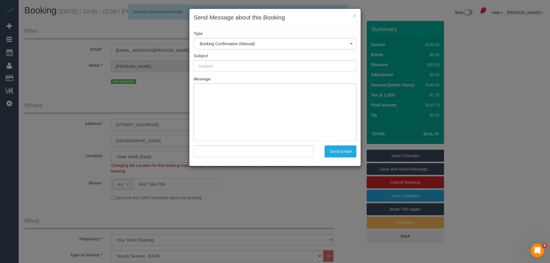
type input "Booking Confirmed"
type input ""Jillian Leon" <jillian.e.leon@gmail.com>"
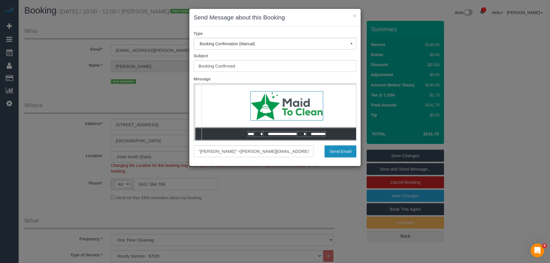
click at [340, 154] on button "Send Email" at bounding box center [341, 152] width 32 height 12
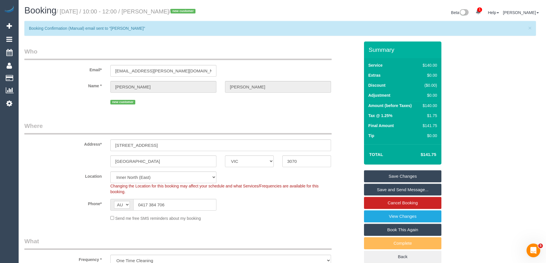
click at [158, 11] on small "/ October 07, 2025 / 10:00 - 12:00 / Jillian Leon / new customer" at bounding box center [126, 11] width 141 height 6
copy small "Jillian"
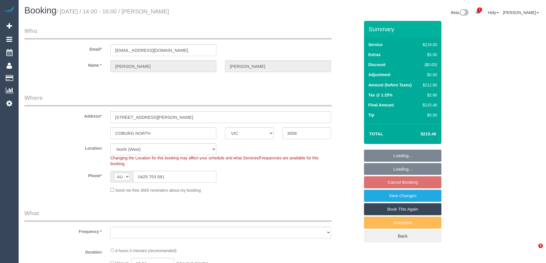
select select "VIC"
select select "object:721"
select select "number:27"
select select "number:14"
select select "number:19"
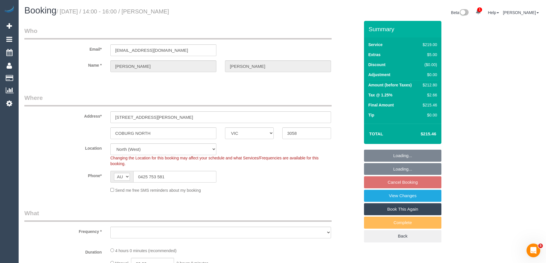
select select "number:22"
select select "number:35"
select select "number:26"
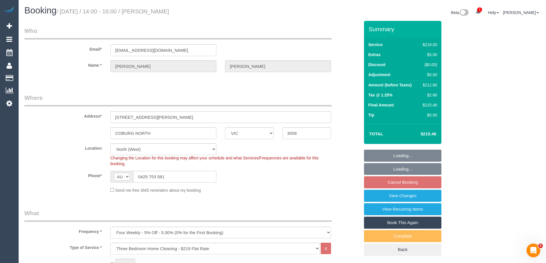
select select "object:1494"
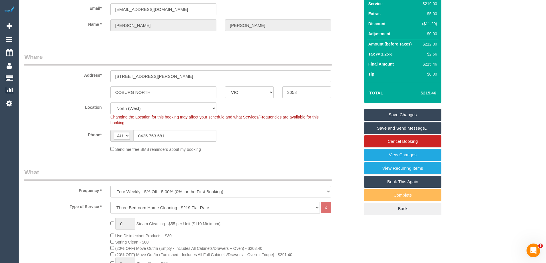
scroll to position [86, 0]
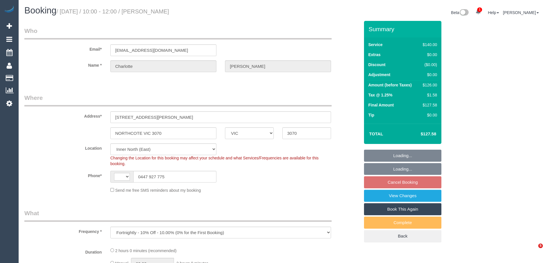
select select "VIC"
select select "string:AU"
select select "string:stripe-pm_1RutSU2GScqysDRVw6OmeBWv"
select select "number:29"
select select "number:16"
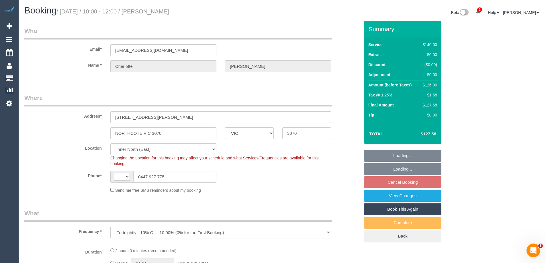
select select "number:19"
select select "number:24"
select select "number:35"
select select "number:26"
select select "object:1610"
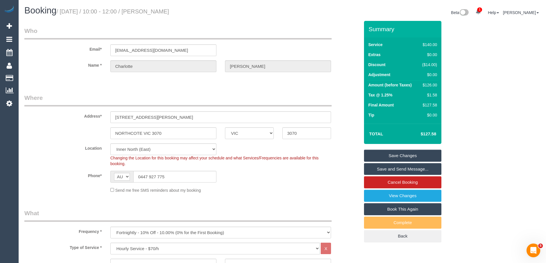
click at [255, 94] on legend "Where" at bounding box center [177, 100] width 307 height 13
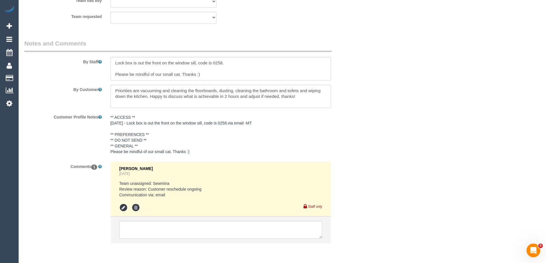
scroll to position [888, 0]
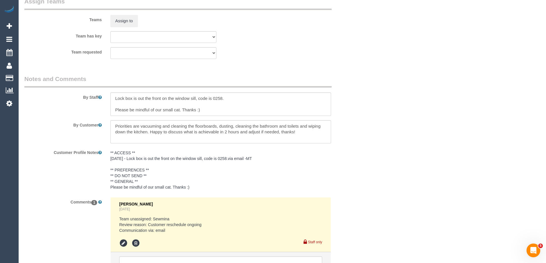
drag, startPoint x: 298, startPoint y: 34, endPoint x: 70, endPoint y: 53, distance: 228.4
click at [294, 34] on div "Team has key (0) Office (1) [PERSON_NAME] (FT) (1) [PERSON_NAME] (FT) (1) Kumpe…" at bounding box center [192, 37] width 344 height 12
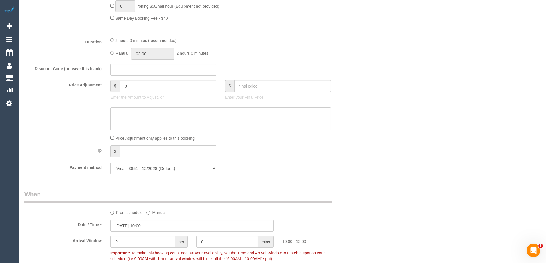
scroll to position [487, 0]
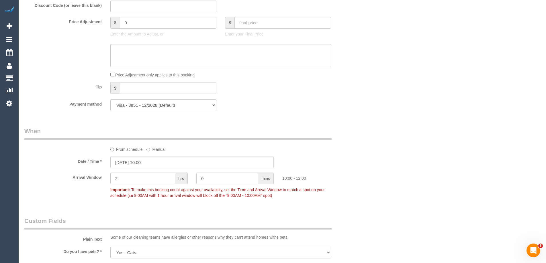
click at [145, 164] on input "[DATE] 10:00" at bounding box center [191, 163] width 163 height 12
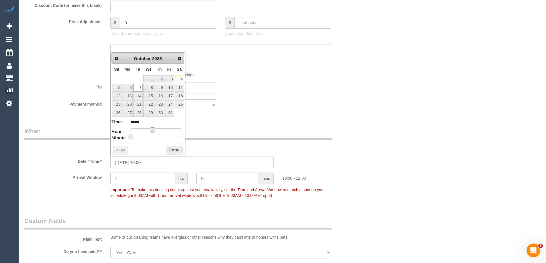
type input "[DATE] 09:00"
type input "*****"
type input "[DATE] 08:00"
type input "*****"
drag, startPoint x: 152, startPoint y: 131, endPoint x: 149, endPoint y: 132, distance: 3.0
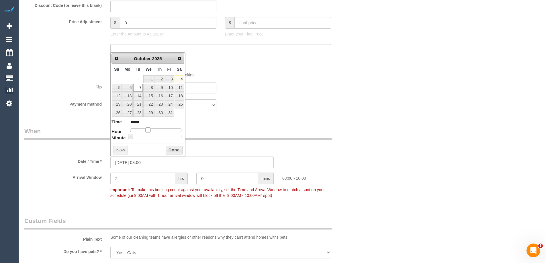
click at [149, 132] on span at bounding box center [147, 130] width 5 height 5
click at [169, 150] on button "Done" at bounding box center [174, 150] width 17 height 9
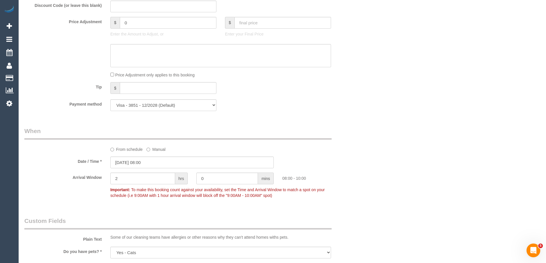
click at [336, 137] on div "From schedule Manual" at bounding box center [192, 140] width 344 height 26
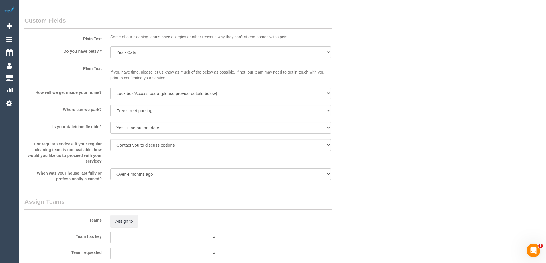
scroll to position [945, 0]
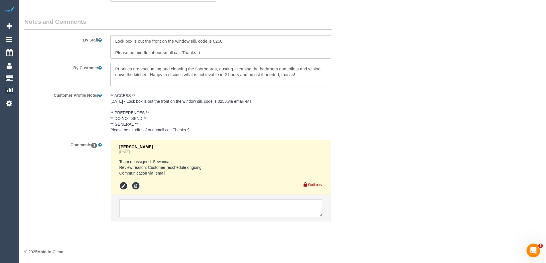
click at [142, 206] on sui-booking-comments "By Staff By Customer Customer Profile Notes ** ACCESS ** [DATE] - Lock box is o…" at bounding box center [191, 122] width 335 height 210
type textarea "Priorities are vacuuming and cleaning the floorboards, dusting, cleaning the ba…"
click at [171, 209] on textarea at bounding box center [220, 208] width 203 height 18
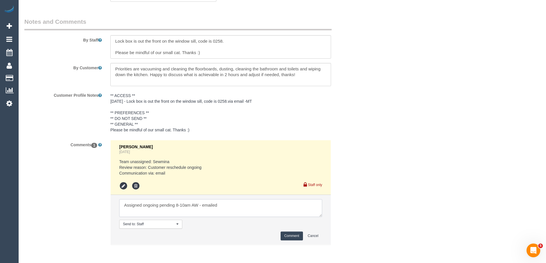
type textarea "Assigned ongoing pending 8-10am AW - emailed"
click at [288, 234] on button "Comment" at bounding box center [292, 236] width 22 height 9
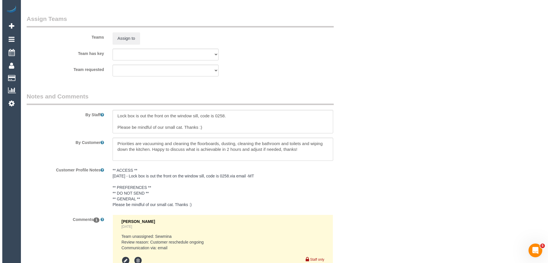
scroll to position [745, 0]
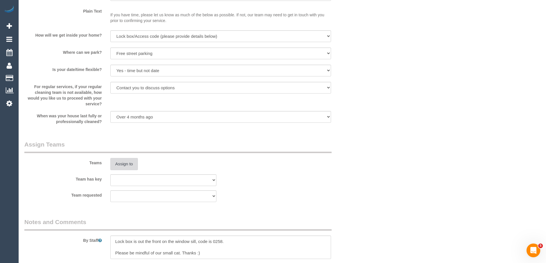
click at [131, 166] on button "Assign to" at bounding box center [124, 164] width 28 height 12
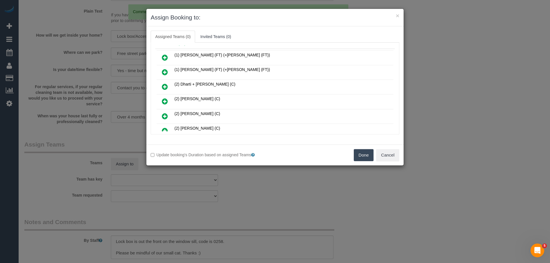
scroll to position [57, 0]
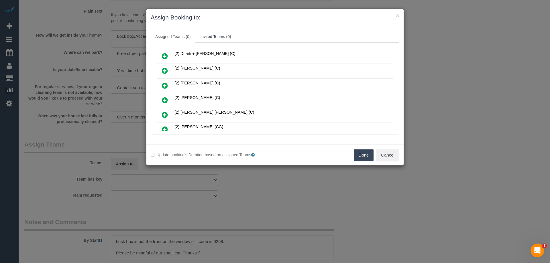
click at [283, 42] on ul "Assigned Teams (0) Invited Teams (0)" at bounding box center [275, 37] width 249 height 12
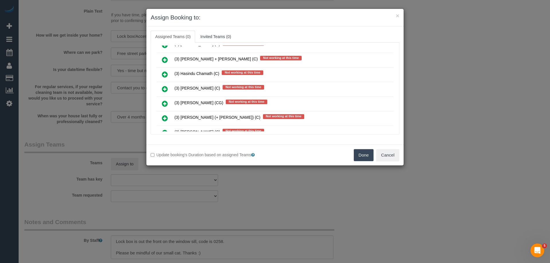
click at [166, 88] on icon at bounding box center [165, 89] width 6 height 7
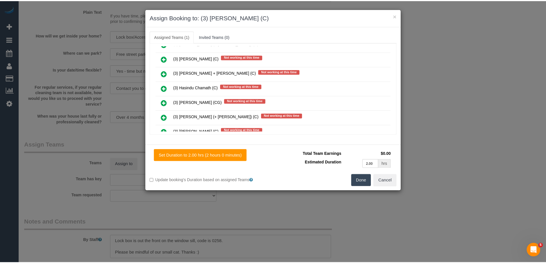
scroll to position [1060, 0]
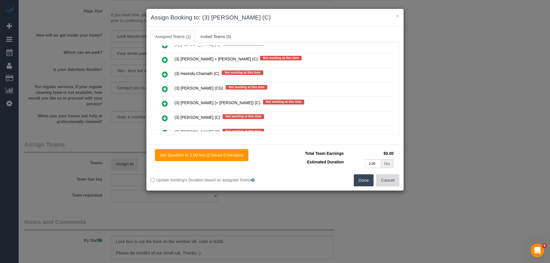
click at [391, 183] on button "Cancel" at bounding box center [387, 181] width 23 height 12
click at [391, 183] on div "× Assign Booking to: (3) Jahidul Islam (C) Assigned Teams (1) Invited Teams (0)…" at bounding box center [275, 131] width 550 height 263
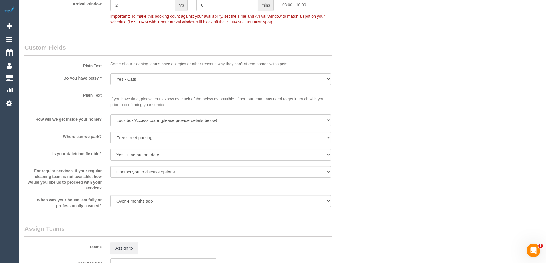
scroll to position [601, 0]
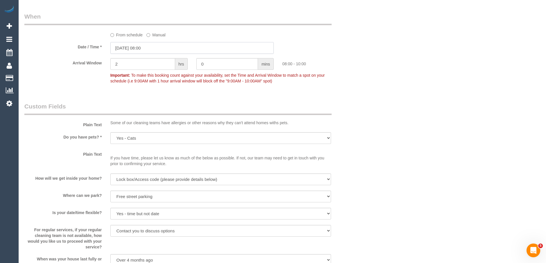
click at [148, 48] on input "07/10/2025 08:00" at bounding box center [191, 48] width 163 height 12
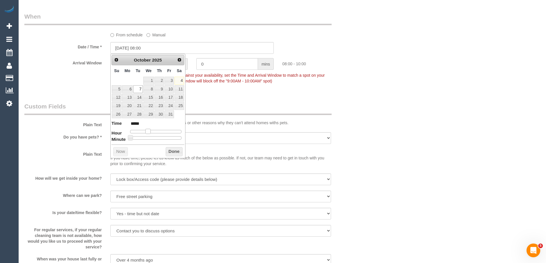
type input "07/10/2025 09:00"
type input "*****"
click at [150, 131] on span at bounding box center [150, 131] width 5 height 5
click at [172, 150] on button "Done" at bounding box center [174, 151] width 17 height 9
click at [369, 95] on div "Who Email* charlottefletcher4@gmail.com Name * Charlotte Fletcher Where Address…" at bounding box center [282, 25] width 516 height 1211
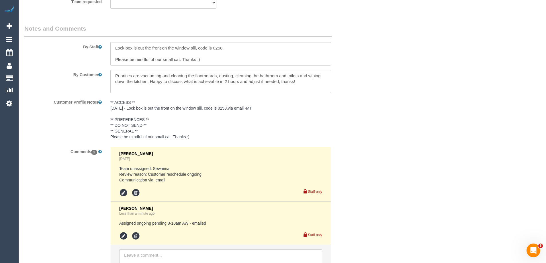
scroll to position [988, 0]
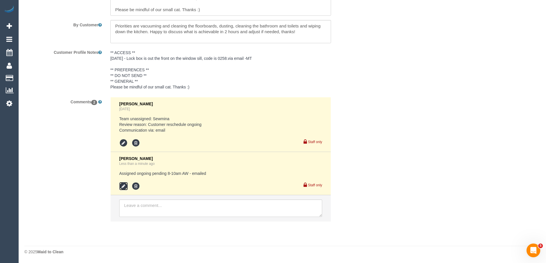
click at [124, 187] on icon at bounding box center [123, 186] width 9 height 9
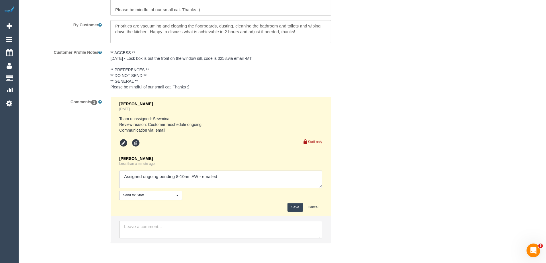
click at [168, 174] on textarea at bounding box center [220, 180] width 203 height 18
drag, startPoint x: 185, startPoint y: 175, endPoint x: 176, endPoint y: 174, distance: 9.0
click at [176, 174] on textarea at bounding box center [220, 180] width 203 height 18
type textarea "Assigned ongoing pending 9-11am AW - emailed"
click at [293, 210] on button "Save" at bounding box center [294, 207] width 15 height 9
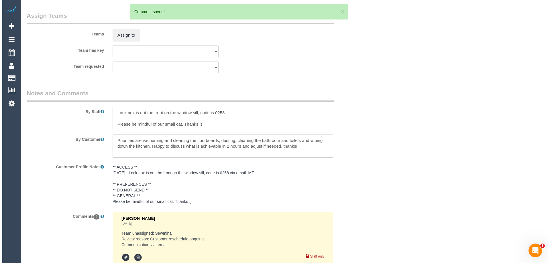
scroll to position [788, 0]
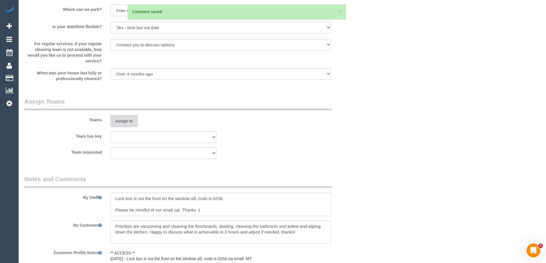
click at [126, 119] on button "Assign to" at bounding box center [124, 121] width 28 height 12
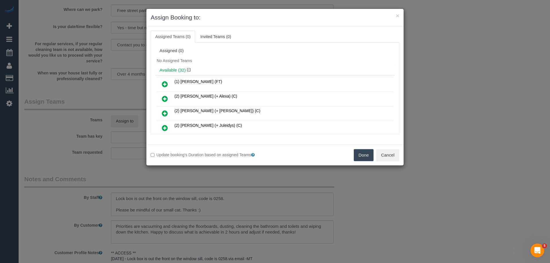
scroll to position [286, 0]
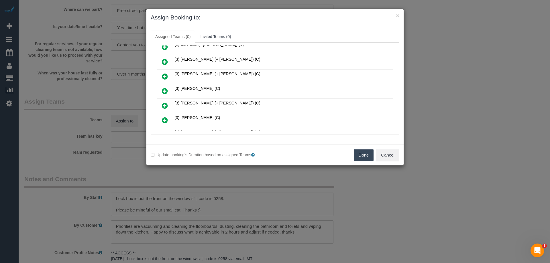
click at [161, 92] on link at bounding box center [164, 91] width 13 height 11
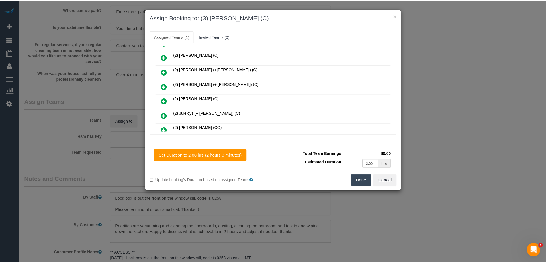
scroll to position [0, 0]
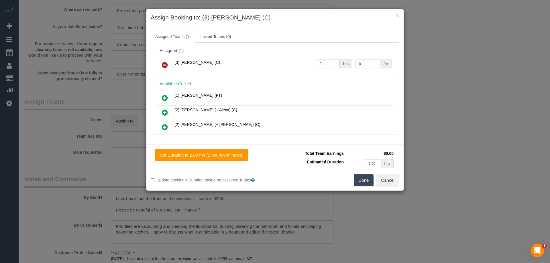
drag, startPoint x: 338, startPoint y: 63, endPoint x: 331, endPoint y: 65, distance: 7.4
click at [340, 63] on div "hrs" at bounding box center [346, 64] width 13 height 9
click at [329, 65] on input "0" at bounding box center [328, 64] width 24 height 9
type input "2"
click at [367, 64] on input "0" at bounding box center [367, 64] width 25 height 9
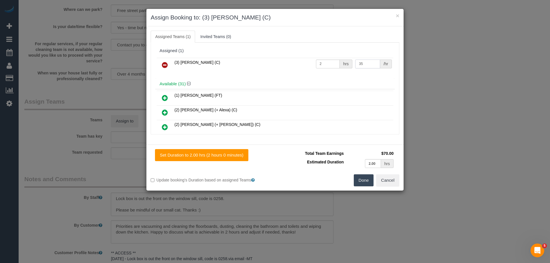
type input "35"
click at [372, 181] on button "Done" at bounding box center [364, 181] width 20 height 12
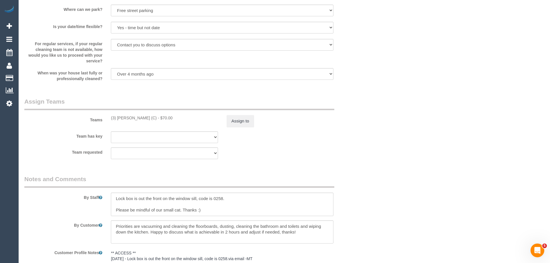
click at [372, 181] on div "× Assign Booking to: (3) Jahidul Islam (C) Assigned Teams (1) Invited Teams (0)…" at bounding box center [275, 131] width 550 height 263
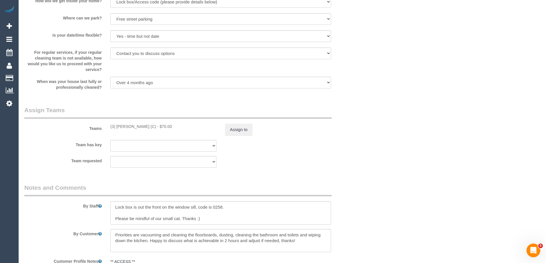
scroll to position [845, 0]
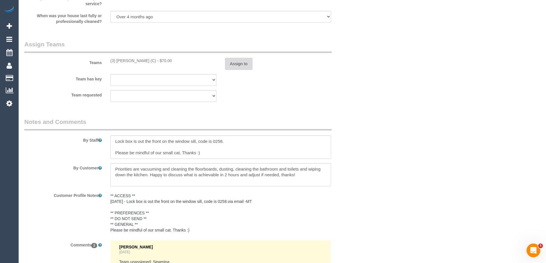
click at [235, 65] on button "Assign to" at bounding box center [239, 64] width 28 height 12
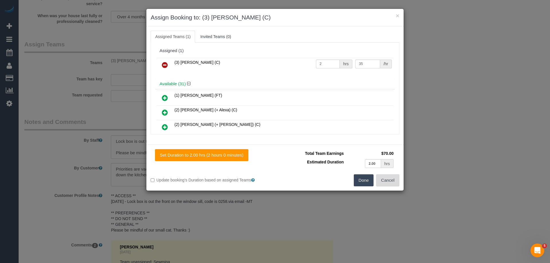
click at [389, 183] on button "Cancel" at bounding box center [387, 181] width 23 height 12
click at [389, 183] on div "× Assign Booking to: (3) Jahidul Islam (C) Assigned Teams (1) Invited Teams (0)…" at bounding box center [275, 131] width 550 height 263
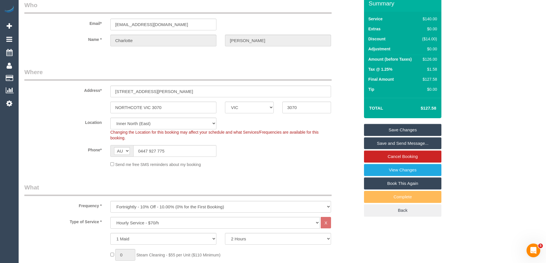
scroll to position [0, 0]
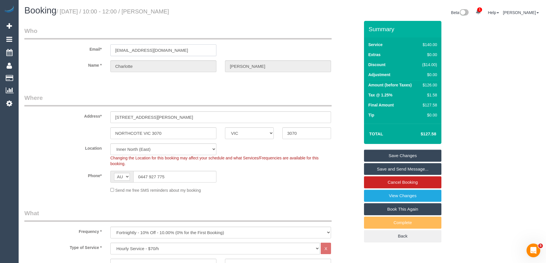
click at [146, 52] on input "[EMAIL_ADDRESS][DOMAIN_NAME]" at bounding box center [163, 50] width 106 height 12
click at [416, 157] on link "Save Changes" at bounding box center [402, 156] width 77 height 12
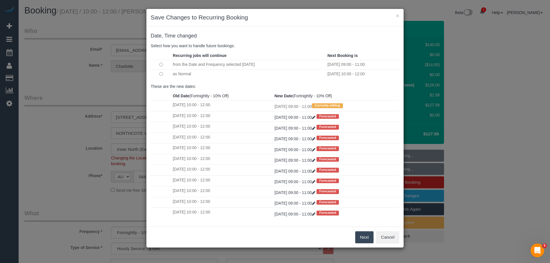
click at [364, 235] on button "Next" at bounding box center [364, 238] width 19 height 12
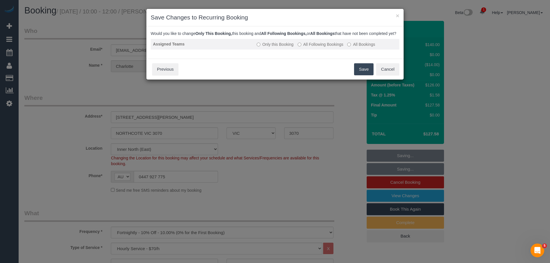
click at [333, 47] on label "All Following Bookings" at bounding box center [321, 45] width 46 height 6
click at [359, 75] on button "Save" at bounding box center [363, 69] width 19 height 12
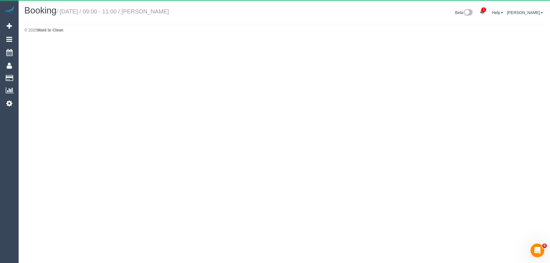
select select "VIC"
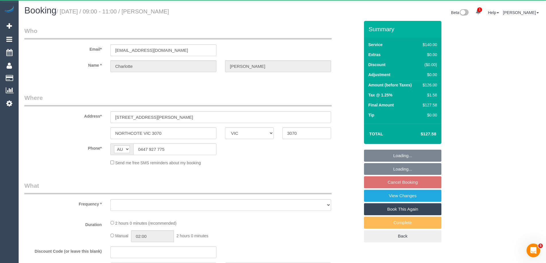
select select "object:12515"
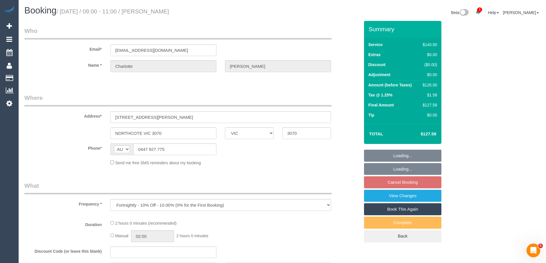
select select "string:stripe-pm_1RutSU2GScqysDRVw6OmeBWv"
select select "number:29"
select select "number:16"
select select "number:19"
select select "number:24"
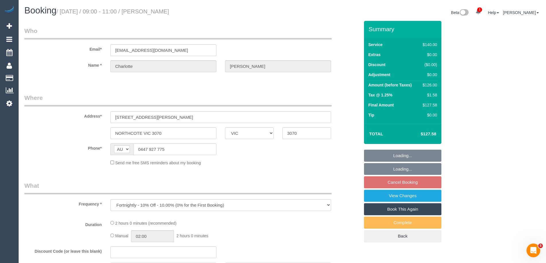
select select "number:35"
select select "number:26"
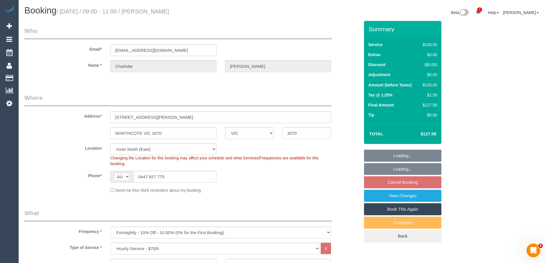
select select "object:12832"
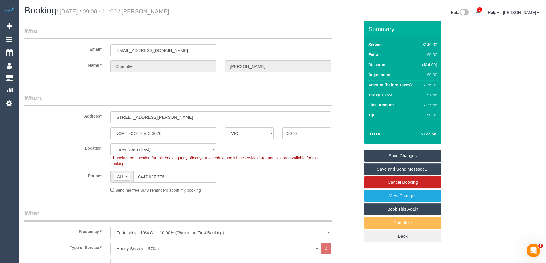
click at [411, 154] on link "Save Changes" at bounding box center [402, 156] width 77 height 12
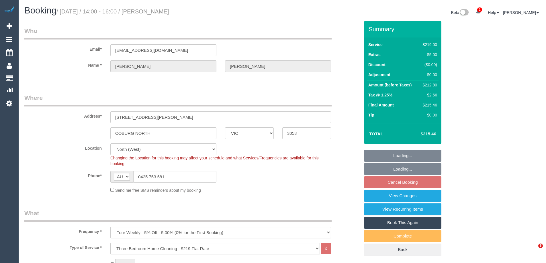
select select "VIC"
select select "number:27"
select select "number:14"
select select "number:19"
select select "number:22"
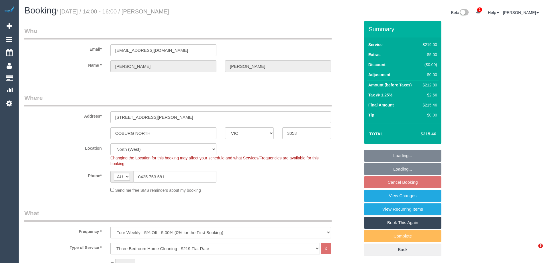
select select "number:35"
select select "number:26"
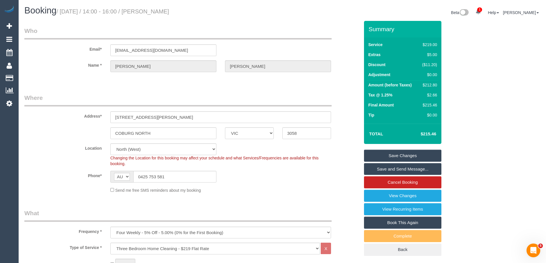
drag, startPoint x: 193, startPoint y: 12, endPoint x: 151, endPoint y: 13, distance: 41.6
click at [151, 13] on h1 "Booking / [DATE] / 14:00 - 16:00 / [PERSON_NAME]" at bounding box center [151, 11] width 254 height 10
click at [76, 81] on fieldset "Who Email* [EMAIL_ADDRESS][DOMAIN_NAME] Name * [PERSON_NAME][GEOGRAPHIC_DATA]" at bounding box center [191, 55] width 335 height 56
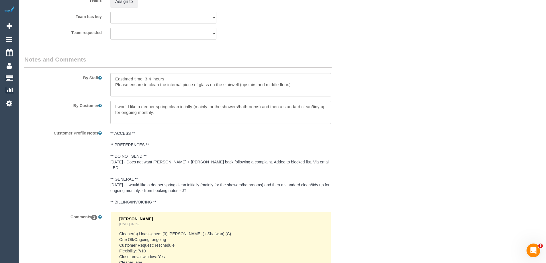
scroll to position [1097, 0]
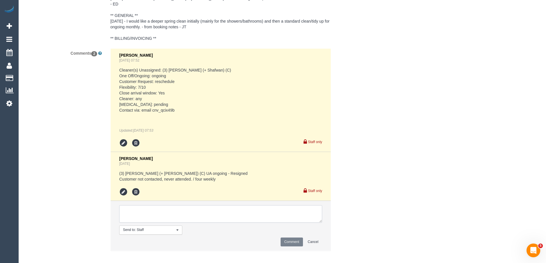
click at [165, 211] on textarea at bounding box center [220, 215] width 203 height 18
type textarea "Assigned pending 10-12pm AW one off - emailed"
click at [284, 238] on button "Comment" at bounding box center [292, 242] width 22 height 9
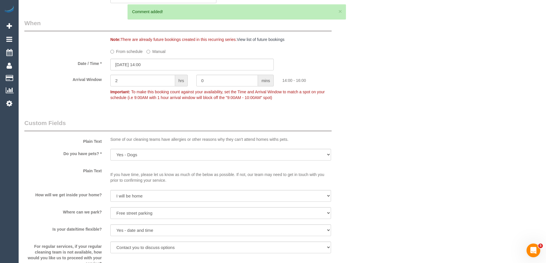
scroll to position [610, 0]
click at [148, 64] on input "[DATE] 14:00" at bounding box center [191, 65] width 163 height 12
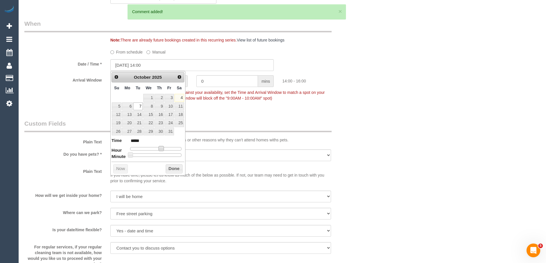
type input "[DATE] 13:00"
type input "*****"
type input "[DATE] 12:00"
type input "*****"
type input "[DATE] 11:00"
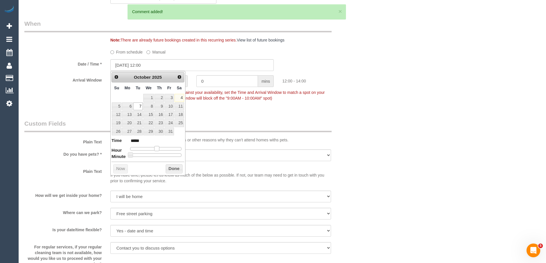
type input "*****"
type input "[DATE] 10:00"
type input "*****"
drag, startPoint x: 160, startPoint y: 149, endPoint x: 153, endPoint y: 149, distance: 6.6
click at [153, 149] on span at bounding box center [152, 148] width 5 height 5
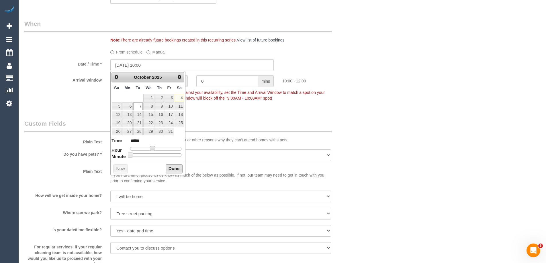
click at [173, 170] on button "Done" at bounding box center [174, 169] width 17 height 9
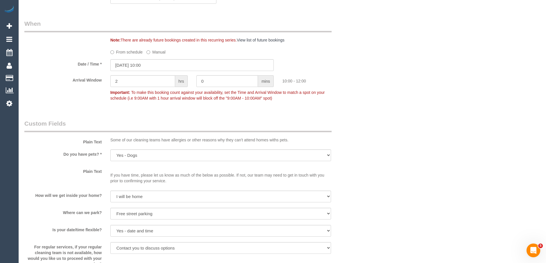
click at [454, 113] on div "Who Email* [EMAIL_ADDRESS][DOMAIN_NAME] Name * [PERSON_NAME][GEOGRAPHIC_DATA] W…" at bounding box center [282, 95] width 516 height 1369
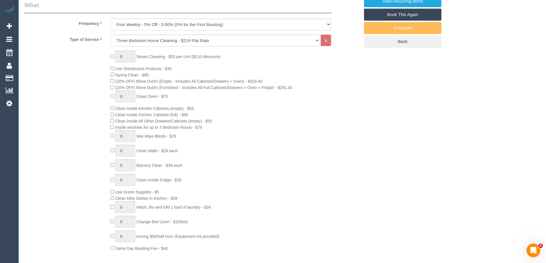
scroll to position [0, 0]
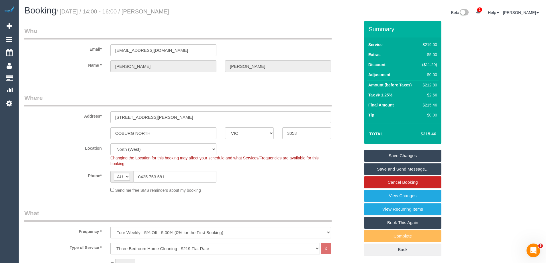
click at [427, 87] on div "$212.80" at bounding box center [428, 85] width 17 height 6
copy div "212.80"
click at [474, 88] on div "Summary Service $219.00 Extras $5.00 Discount ($11.20) Adjustment $0.00 Amount …" at bounding box center [424, 144] width 129 height 247
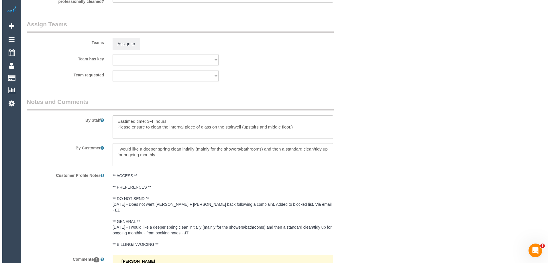
scroll to position [889, 0]
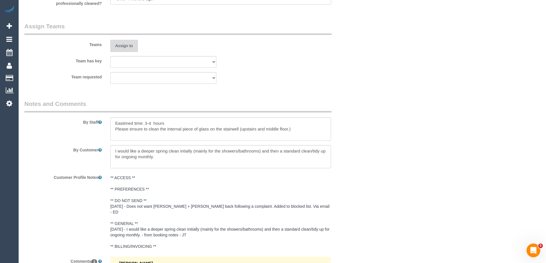
click at [132, 47] on button "Assign to" at bounding box center [124, 46] width 28 height 12
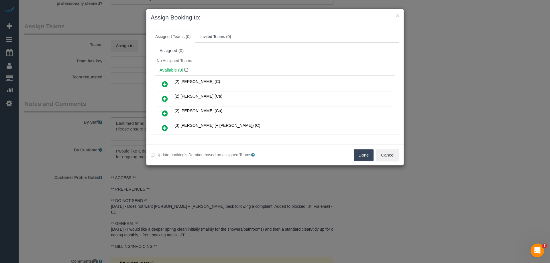
click at [238, 60] on div "No Assigned Teams" at bounding box center [275, 60] width 240 height 9
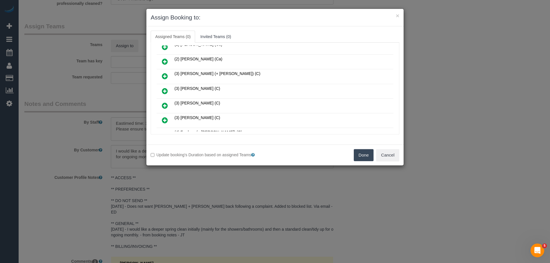
click at [163, 93] on icon at bounding box center [165, 91] width 6 height 7
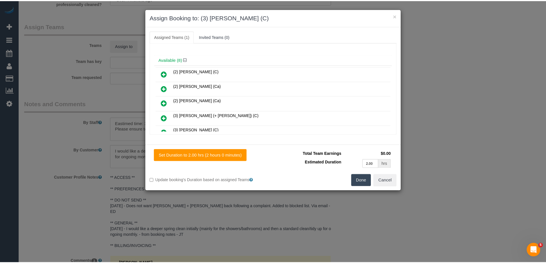
scroll to position [0, 0]
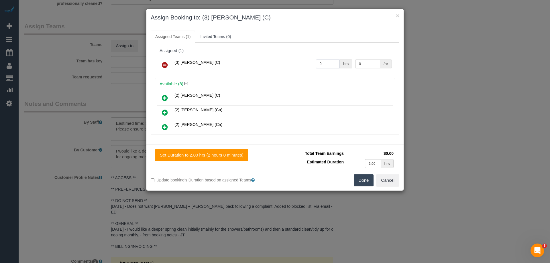
click at [324, 64] on input "0" at bounding box center [328, 64] width 24 height 9
type input "1"
click at [369, 60] on input "0" at bounding box center [367, 64] width 25 height 9
click at [367, 63] on input "0" at bounding box center [367, 64] width 25 height 9
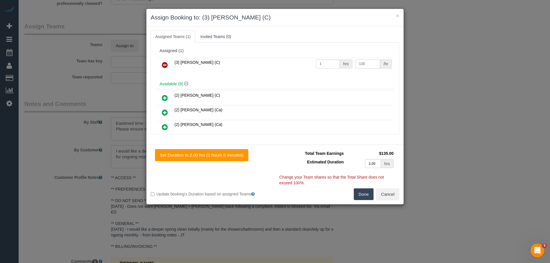
type input "135"
click at [364, 197] on button "Done" at bounding box center [364, 195] width 20 height 12
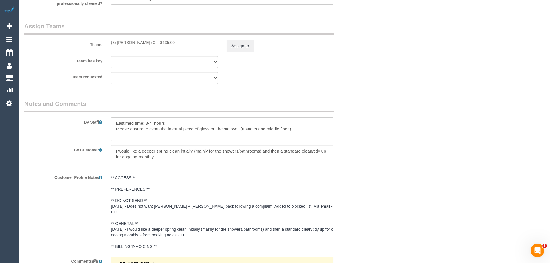
click at [364, 197] on div "× Assign Booking to: (3) Hasibul Haque (C) Assigned Teams (1) Invited Teams (0)…" at bounding box center [275, 131] width 550 height 263
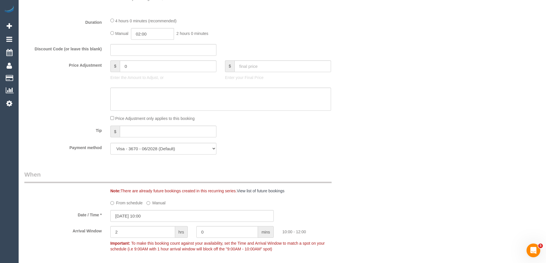
scroll to position [258, 0]
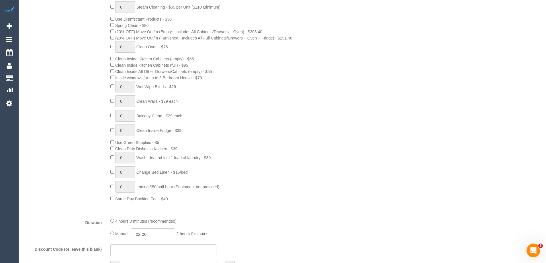
click at [316, 109] on div "0 Steam Cleaning - $55 per Unit ($110 Minimum) Use Disinfectant Products - $30 …" at bounding box center [235, 101] width 258 height 201
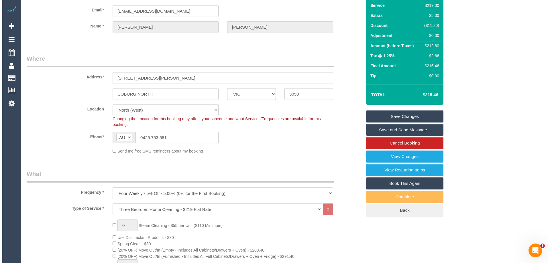
scroll to position [0, 0]
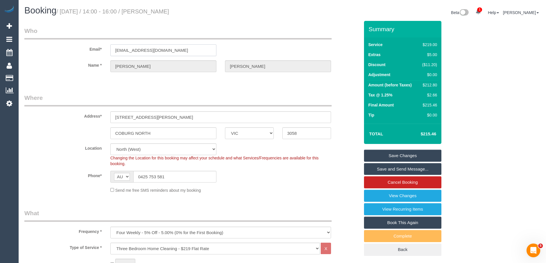
click at [138, 52] on input "dlcoghlan@me.com" at bounding box center [163, 50] width 106 height 12
click at [291, 30] on legend "Who" at bounding box center [177, 33] width 307 height 13
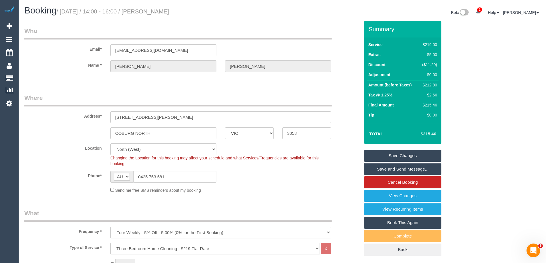
click at [430, 153] on link "Save Changes" at bounding box center [402, 156] width 77 height 12
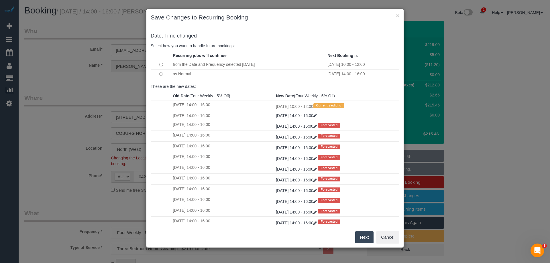
click at [367, 236] on button "Next" at bounding box center [364, 238] width 19 height 12
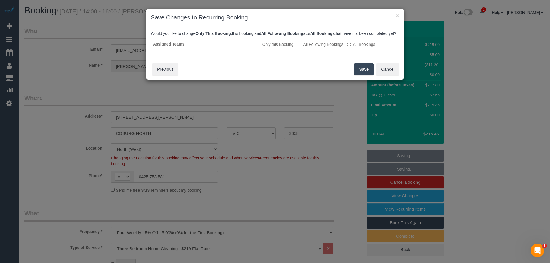
click at [362, 75] on button "Save" at bounding box center [363, 69] width 19 height 12
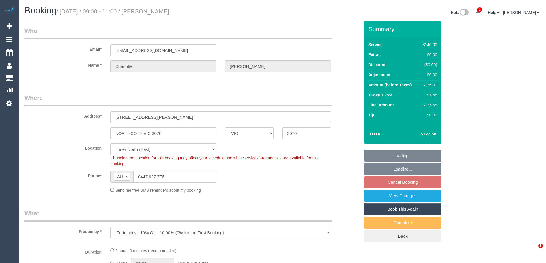
select select "VIC"
select select "object:732"
select select "number:29"
select select "number:16"
select select "number:19"
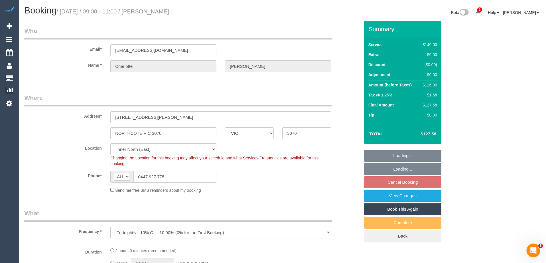
select select "number:24"
select select "number:35"
select select "number:26"
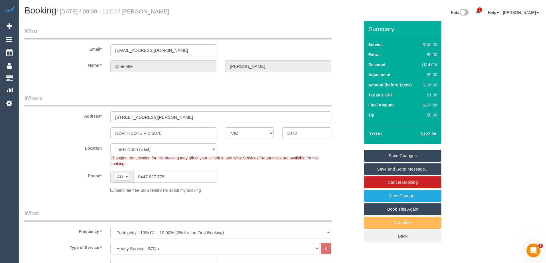
drag, startPoint x: 300, startPoint y: 179, endPoint x: 291, endPoint y: 195, distance: 18.9
click at [300, 179] on div "Phone* AF AL DZ AD AO AI AQ AG AR AM AW AU AT AZ BS BH BD BB BY BE BZ BJ BM BT …" at bounding box center [192, 177] width 344 height 12
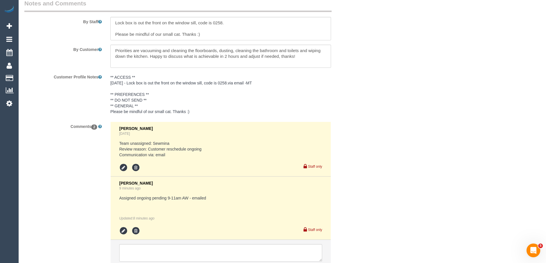
scroll to position [1008, 0]
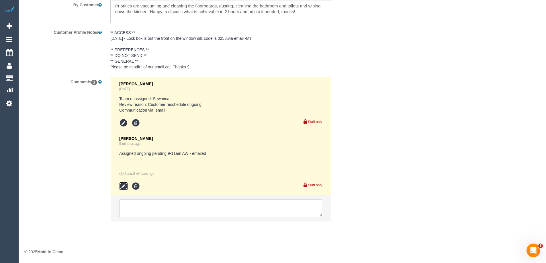
click at [122, 187] on icon at bounding box center [123, 186] width 9 height 9
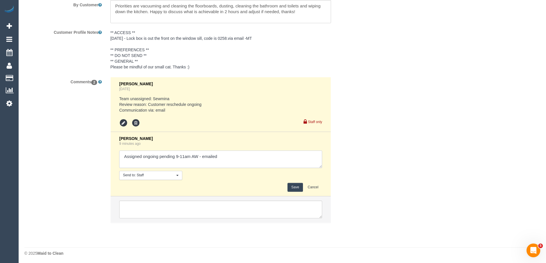
click at [263, 165] on textarea at bounding box center [220, 160] width 203 height 18
type textarea "Assigned ongoing pending 9-11am AW - emailed. Customer confirmed"
click at [293, 189] on button "Save" at bounding box center [294, 187] width 15 height 9
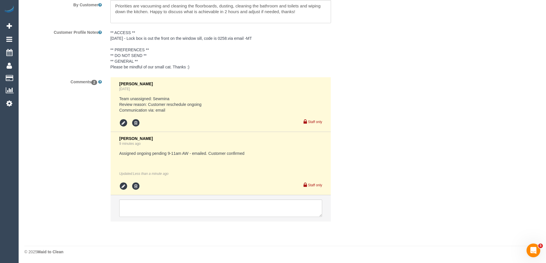
drag, startPoint x: 305, startPoint y: 77, endPoint x: 321, endPoint y: 80, distance: 15.7
click at [305, 77] on sui-booking-comments "By Staff By Customer Customer Profile Notes ** ACCESS ** 15/08/25 - Lock box is…" at bounding box center [191, 90] width 335 height 273
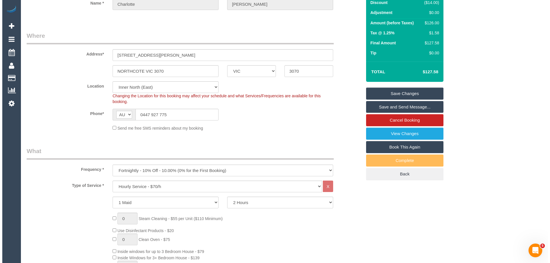
scroll to position [0, 0]
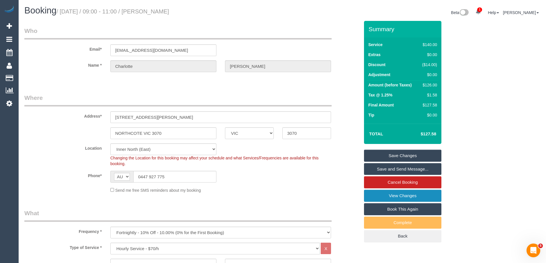
click at [409, 197] on link "View Changes" at bounding box center [402, 196] width 77 height 12
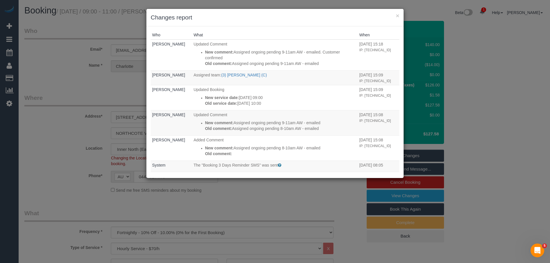
click at [267, 33] on th "What" at bounding box center [275, 35] width 166 height 9
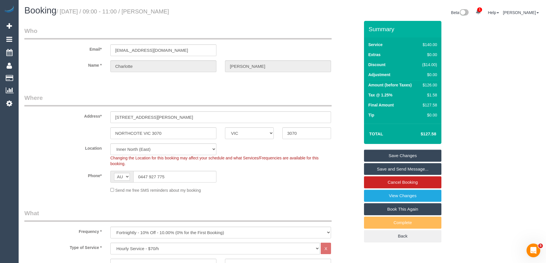
click at [402, 171] on link "Save and Send Message..." at bounding box center [402, 169] width 77 height 12
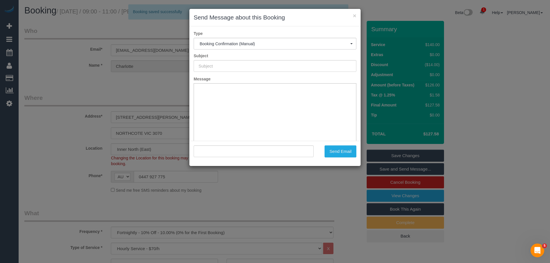
type input "Booking Confirmed"
type input ""Charlotte Fletcher" <charlottefletcher4@gmail.com>"
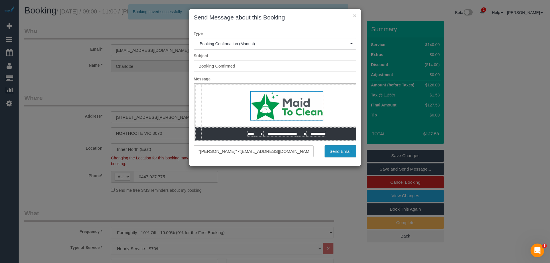
click at [343, 152] on button "Send Email" at bounding box center [341, 152] width 32 height 12
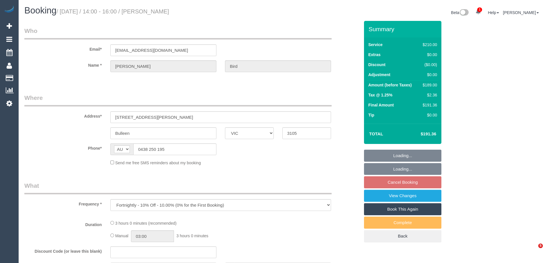
select select "VIC"
select select "string:stripe-pm_1Rjrxk2GScqysDRVyrP7zwSh"
select select "180"
select select "number:27"
select select "number:14"
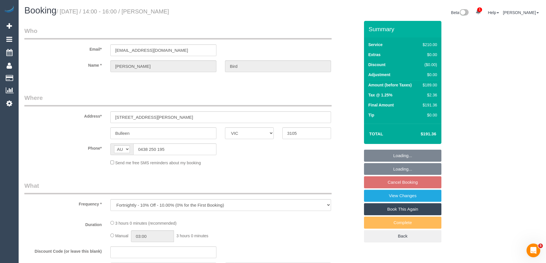
select select "number:19"
select select "number:22"
select select "number:35"
select select "number:12"
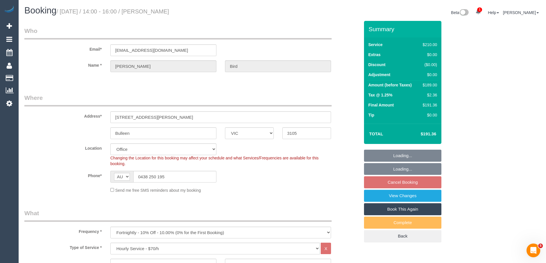
select select "object:2176"
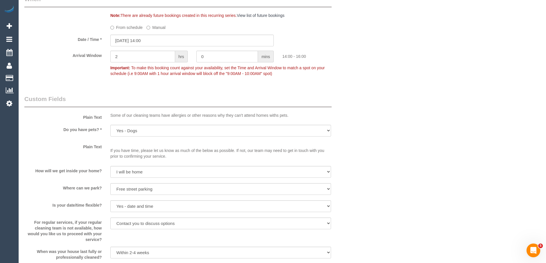
scroll to position [889, 0]
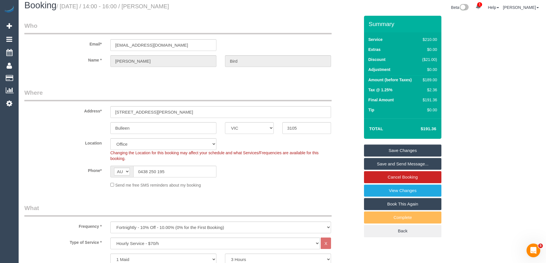
scroll to position [0, 0]
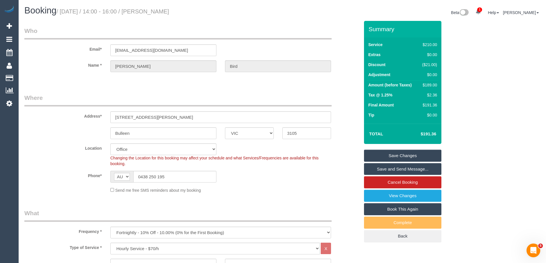
drag, startPoint x: 185, startPoint y: 20, endPoint x: 183, endPoint y: 7, distance: 13.1
click at [185, 20] on div "Booking / October 08, 2025 / 14:00 - 16:00 / Teresa Bird Beta 1 Your Notificati…" at bounding box center [282, 13] width 525 height 15
drag, startPoint x: 183, startPoint y: 7, endPoint x: 161, endPoint y: 9, distance: 22.7
click at [153, 11] on h1 "Booking / October 08, 2025 / 14:00 - 16:00 / Teresa Bird" at bounding box center [151, 11] width 254 height 10
drag, startPoint x: 163, startPoint y: 9, endPoint x: 152, endPoint y: 10, distance: 11.2
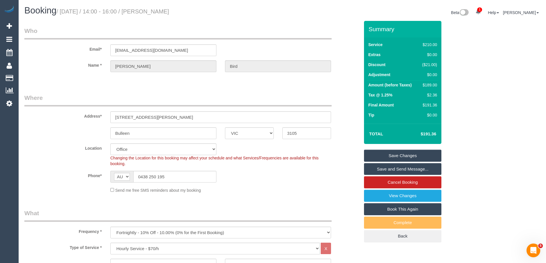
click at [152, 10] on small "/ October 08, 2025 / 14:00 - 16:00 / Teresa Bird" at bounding box center [112, 11] width 113 height 6
drag, startPoint x: 164, startPoint y: 10, endPoint x: 173, endPoint y: 11, distance: 8.6
click at [182, 13] on h1 "Booking / October 08, 2025 / 14:00 - 16:00 / Teresa Bird" at bounding box center [151, 11] width 254 height 10
copy small "Teresa Bird"
click at [83, 146] on label "Location" at bounding box center [63, 148] width 86 height 8
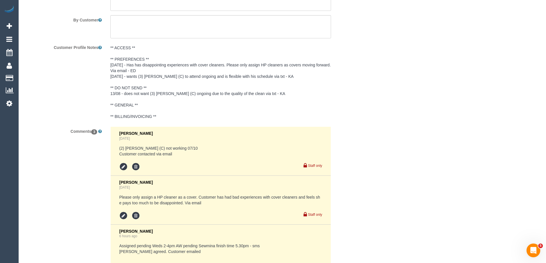
scroll to position [1102, 0]
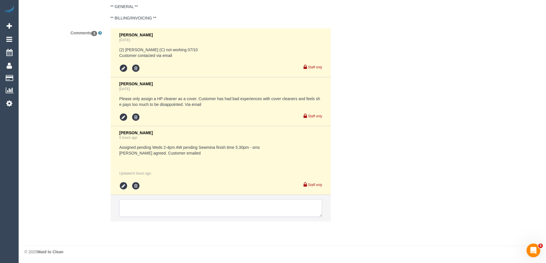
click at [151, 207] on textarea at bounding box center [220, 208] width 203 height 18
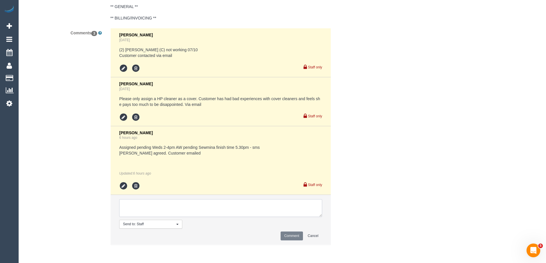
type textarea "c"
type textarea "Customer agreed via email ^"
click at [293, 236] on button "Comment" at bounding box center [292, 236] width 22 height 9
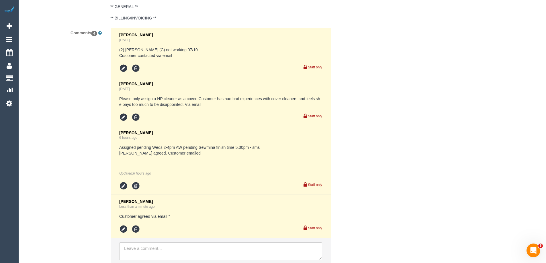
drag, startPoint x: 409, startPoint y: 158, endPoint x: 402, endPoint y: 142, distance: 17.3
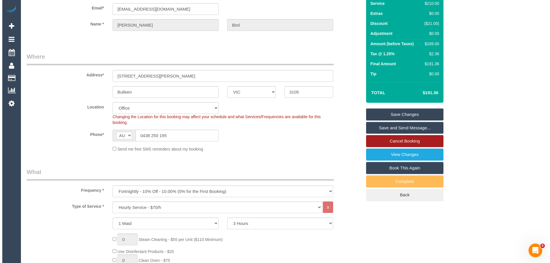
scroll to position [0, 0]
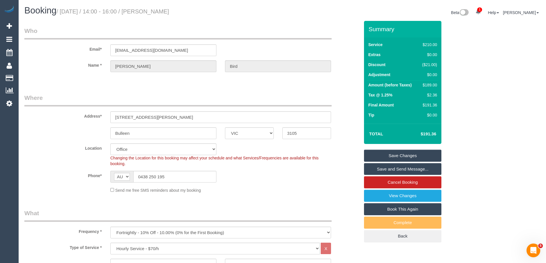
click at [415, 170] on link "Save and Send Message..." at bounding box center [402, 169] width 77 height 12
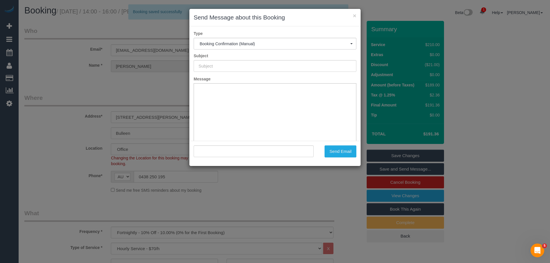
type input "Booking Confirmed"
type input ""Teresa Bird" <candtbird@gmail.com>"
click at [336, 152] on button "Send Email" at bounding box center [341, 152] width 32 height 12
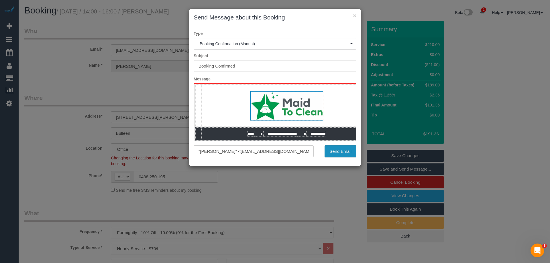
click at [342, 152] on button "Send Email" at bounding box center [341, 152] width 32 height 12
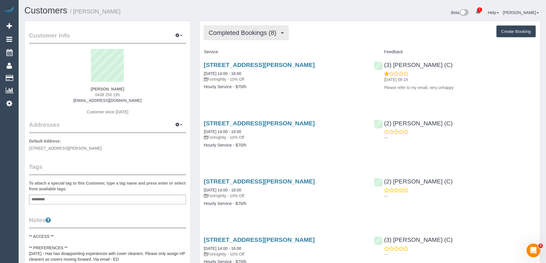
click at [278, 35] on span "Completed Bookings (8)" at bounding box center [244, 32] width 71 height 7
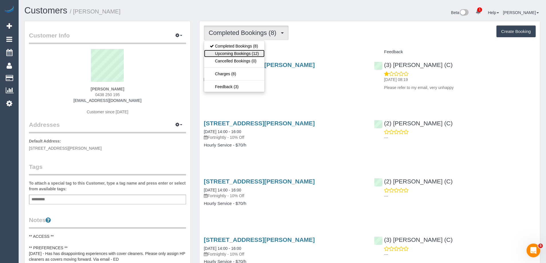
click at [243, 56] on link "Upcoming Bookings (12)" at bounding box center [234, 53] width 60 height 7
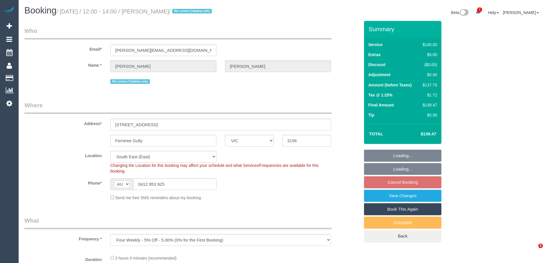
select select "VIC"
select select "string:stripe-pm_1Qou8B2GScqysDRVc6qnAhfu"
select select "number:27"
select select "number:14"
select select "number:18"
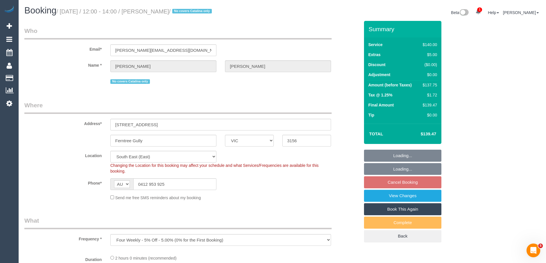
select select "number:22"
select select "number:34"
select select "number:26"
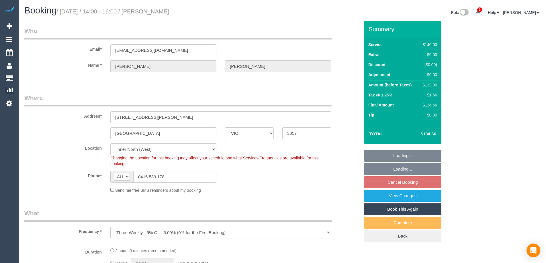
select select "VIC"
select select "string:stripe-pm_1QjTTD2GScqysDRV9DPZ16h7"
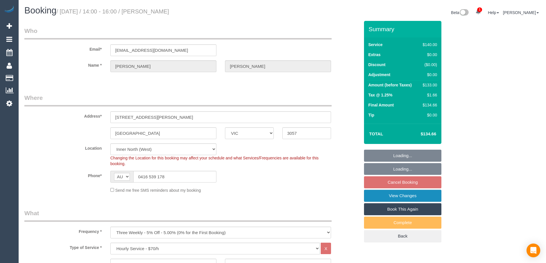
select select "object:1383"
select select "number:27"
select select "number:14"
select select "number:18"
select select "number:25"
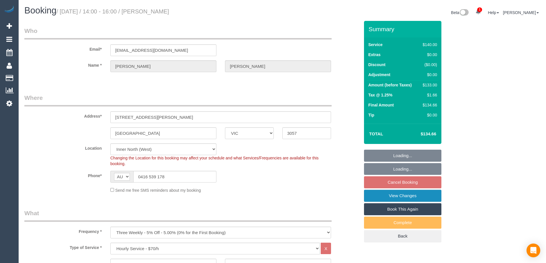
select select "number:33"
select select "number:12"
click at [426, 194] on link "View Changes" at bounding box center [402, 196] width 77 height 12
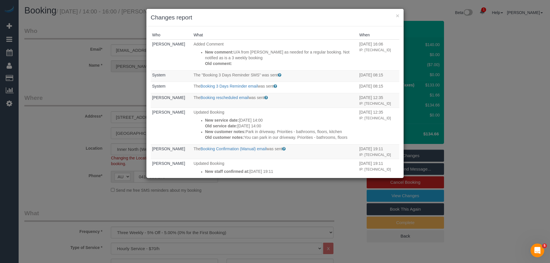
click at [281, 18] on h3 "Changes report" at bounding box center [275, 17] width 249 height 9
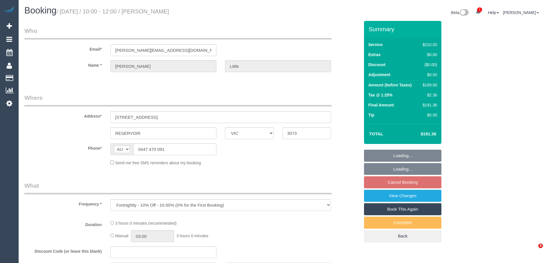
select select "VIC"
select select "string:stripe-pm_1RPLu02GScqysDRVMhku15Po"
select select "180"
select select "number:27"
select select "number:14"
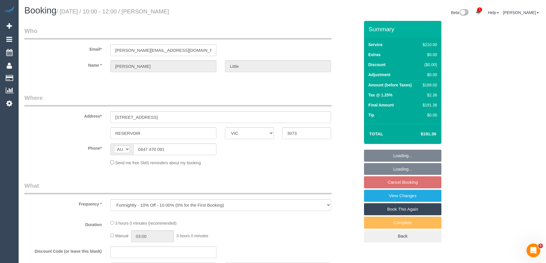
select select "number:19"
select select "number:36"
select select "number:34"
select select "number:26"
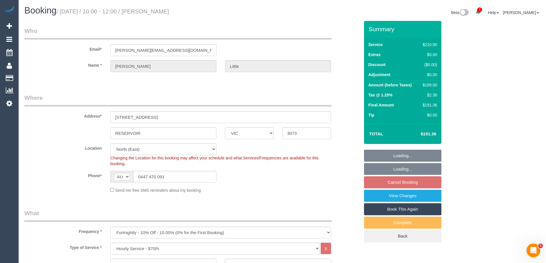
select select "object:1442"
click at [413, 197] on link "View Changes" at bounding box center [402, 196] width 77 height 12
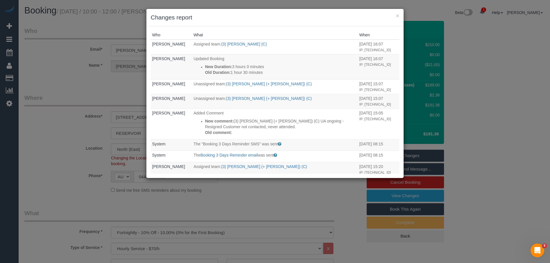
click at [284, 24] on div "× Changes report" at bounding box center [274, 17] width 257 height 17
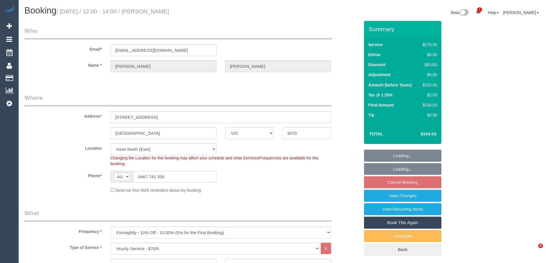
select select "VIC"
select select "150"
select select "string:stripe"
select select "number:28"
select select "number:14"
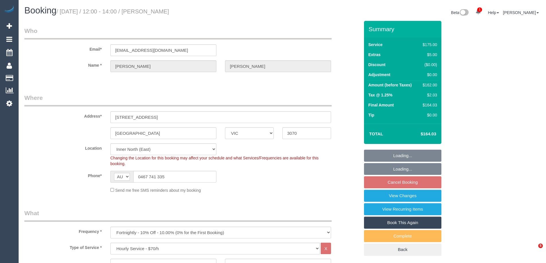
select select "number:19"
select select "number:22"
select select "number:13"
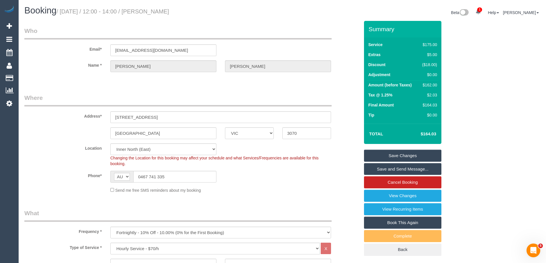
drag, startPoint x: 197, startPoint y: 12, endPoint x: 150, endPoint y: 11, distance: 46.4
click at [150, 11] on h1 "Booking / October 07, 2025 / 12:00 - 14:00 / Katherine Leong" at bounding box center [151, 11] width 254 height 10
click at [284, 182] on div "Phone* AF AL DZ AD AO AI AQ AG AR AM AW AU AT AZ BS BH BD BB BY BE BZ BJ BM BT …" at bounding box center [192, 177] width 344 height 12
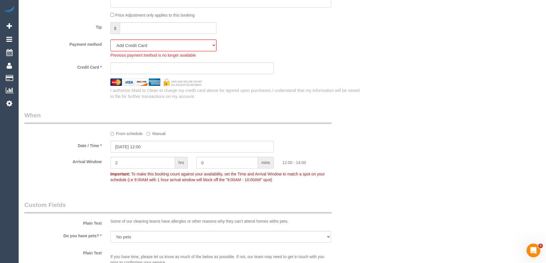
scroll to position [516, 0]
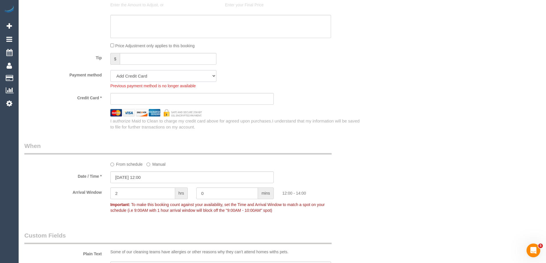
click at [133, 78] on select "Mastercard - 7054 - 08/2028 (Default) Add Credit Card ─────────────── Cash Chec…" at bounding box center [163, 76] width 106 height 12
select select "string:stripe-pm_1SA3NG2GScqysDRVI1nYvkxi"
click at [110, 70] on select "Mastercard - 7054 - 08/2028 (Default) Add Credit Card ─────────────── Cash Chec…" at bounding box center [163, 76] width 106 height 12
click at [314, 72] on div "Payment method Mastercard - 7054 - 08/2028 (Default) Add Credit Card ──────────…" at bounding box center [192, 79] width 344 height 19
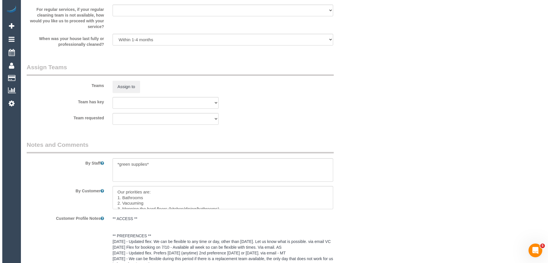
scroll to position [822, 0]
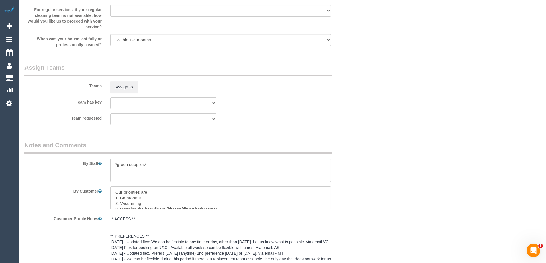
click at [116, 95] on sui-booking-teams "Teams Assign to Team has key (0) Office (1) Debbie Brodjanac (FT) (1) Karen Cru…" at bounding box center [191, 94] width 335 height 62
click at [122, 86] on button "Assign to" at bounding box center [124, 87] width 28 height 12
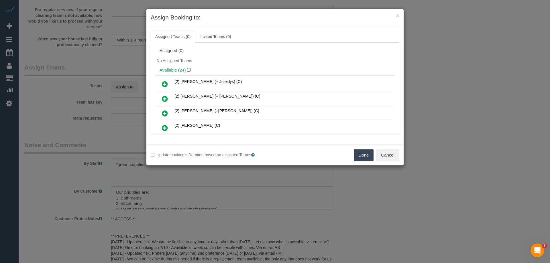
click at [245, 69] on h4 "Available (24)" at bounding box center [275, 70] width 231 height 5
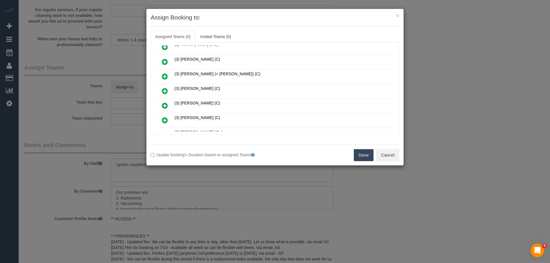
click at [161, 91] on link at bounding box center [164, 91] width 13 height 11
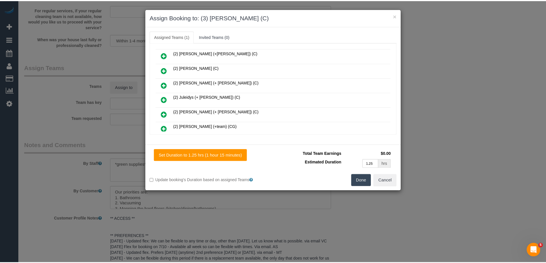
scroll to position [0, 0]
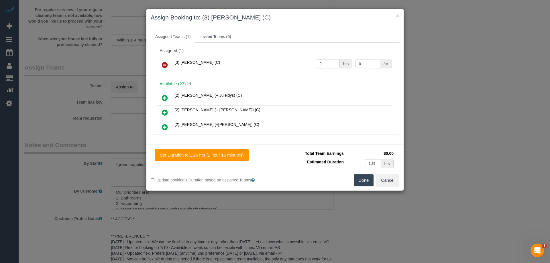
click at [327, 65] on input "0" at bounding box center [328, 64] width 24 height 9
click at [362, 179] on button "Done" at bounding box center [364, 181] width 20 height 12
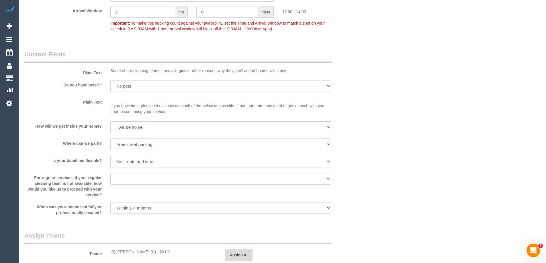
scroll to position [736, 0]
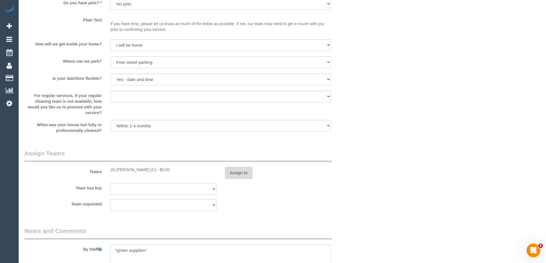
click at [241, 171] on button "Assign to" at bounding box center [239, 173] width 28 height 12
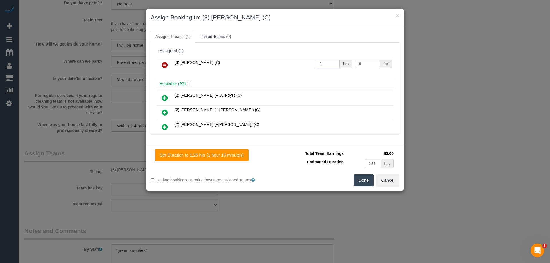
click at [331, 63] on input "0" at bounding box center [328, 64] width 24 height 9
type input "2.5"
drag, startPoint x: 361, startPoint y: 60, endPoint x: 366, endPoint y: 62, distance: 5.5
click at [361, 60] on input "0" at bounding box center [367, 64] width 25 height 9
click at [367, 63] on input "0" at bounding box center [367, 64] width 25 height 9
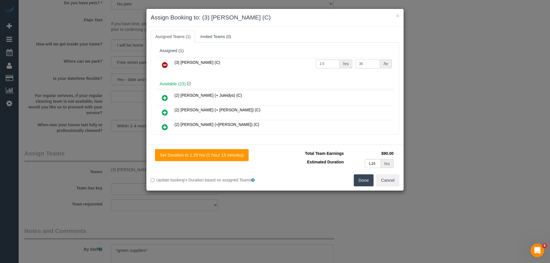
type input "36"
click at [364, 180] on button "Done" at bounding box center [364, 181] width 20 height 12
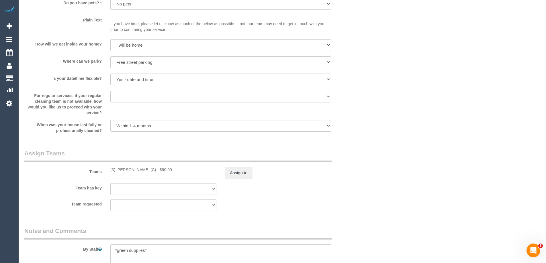
click at [455, 78] on div "× Assign Booking to: (3) Hasibul Haque (C) Assigned Teams (1) Invited Teams (0)…" at bounding box center [273, 131] width 546 height 263
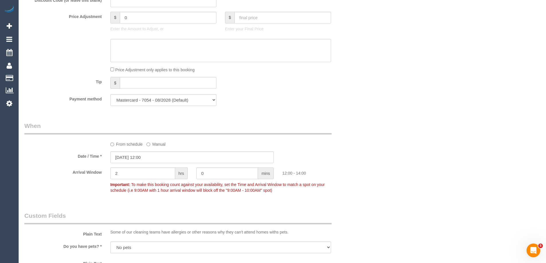
scroll to position [478, 0]
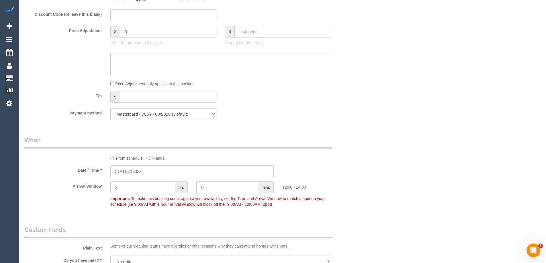
click at [304, 125] on div "Who Email* kathleong@hotmail.com Name * Katherine Leong Where Address* 9 Brooke…" at bounding box center [192, 162] width 344 height 1239
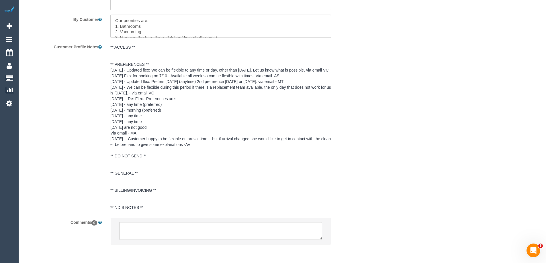
scroll to position [1022, 0]
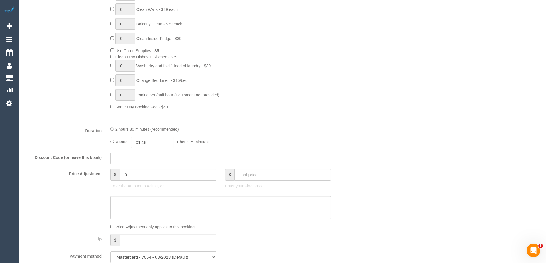
scroll to position [306, 0]
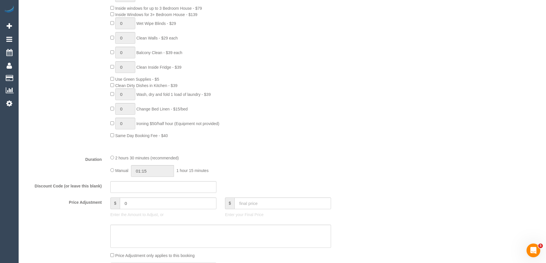
click at [112, 172] on div "Manual 01:15 1 hour 15 minutes" at bounding box center [220, 171] width 221 height 12
click at [111, 160] on div "2 hours 30 minutes (recommended)" at bounding box center [220, 158] width 221 height 6
type input "02:30"
drag, startPoint x: 259, startPoint y: 146, endPoint x: 295, endPoint y: 150, distance: 36.4
click at [259, 146] on div "Type of Service * Hourly Service - $70/h Hourly Service - $65/h Hourly Service …" at bounding box center [191, 43] width 335 height 213
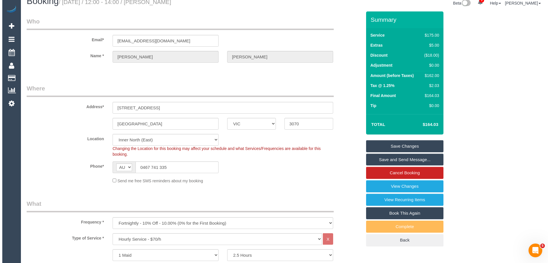
scroll to position [0, 0]
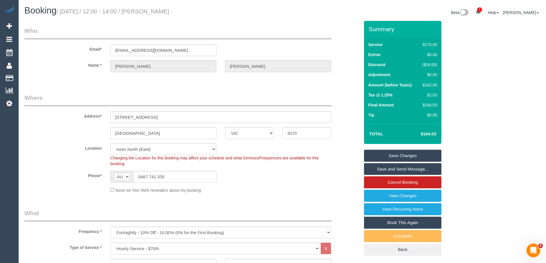
click at [388, 156] on link "Save Changes" at bounding box center [402, 156] width 77 height 12
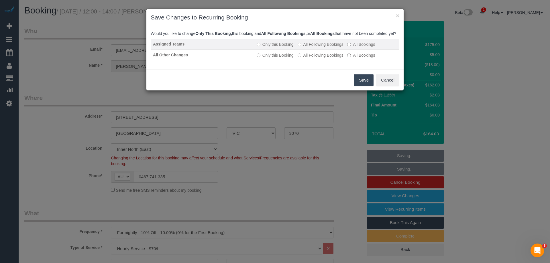
click at [337, 47] on label "All Following Bookings" at bounding box center [321, 45] width 46 height 6
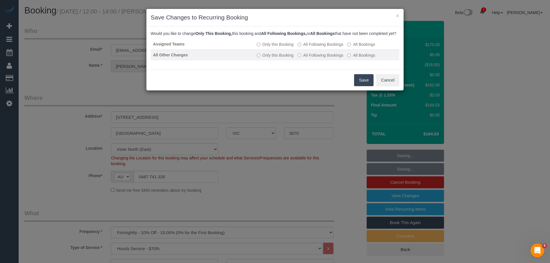
click at [336, 58] on label "All Following Bookings" at bounding box center [321, 55] width 46 height 6
click at [362, 84] on button "Save" at bounding box center [363, 80] width 19 height 12
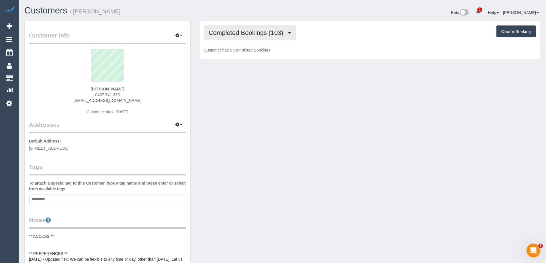
drag, startPoint x: 252, startPoint y: 34, endPoint x: 233, endPoint y: 56, distance: 28.8
click at [252, 34] on span "Completed Bookings (103)" at bounding box center [247, 32] width 77 height 7
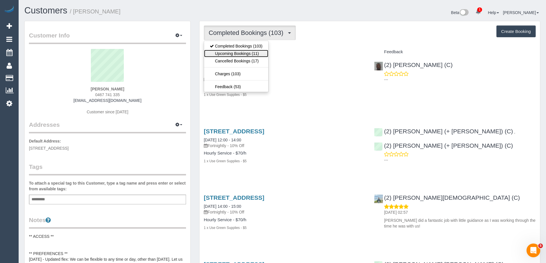
click at [234, 54] on link "Upcoming Bookings (11)" at bounding box center [236, 53] width 64 height 7
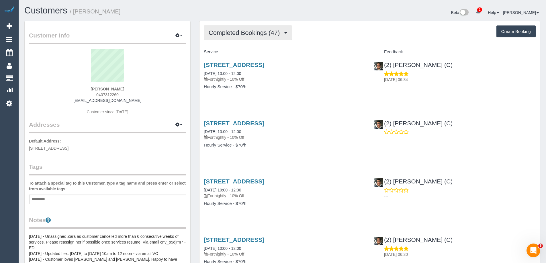
click at [240, 31] on span "Completed Bookings (47)" at bounding box center [246, 32] width 74 height 7
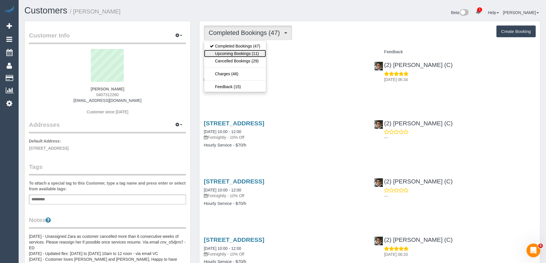
click at [228, 52] on link "Upcoming Bookings (11)" at bounding box center [235, 53] width 62 height 7
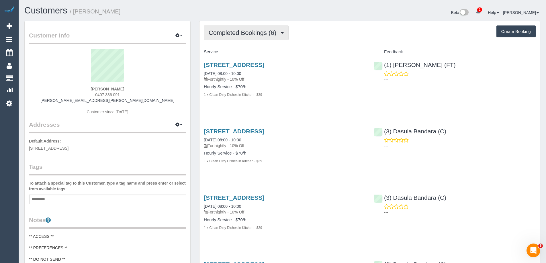
click at [276, 38] on button "Completed Bookings (6)" at bounding box center [246, 33] width 85 height 15
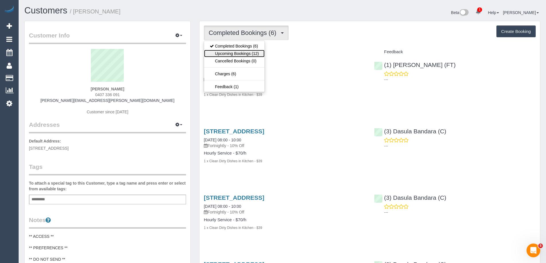
click at [245, 54] on link "Upcoming Bookings (12)" at bounding box center [234, 53] width 60 height 7
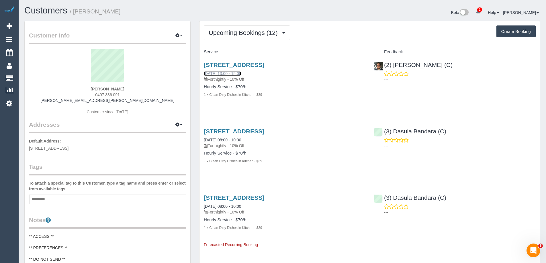
click at [238, 73] on link "[DATE] 13:00 - 15:00" at bounding box center [222, 73] width 37 height 5
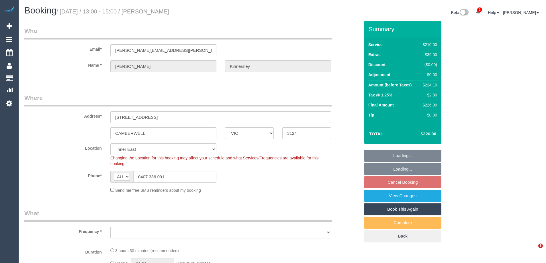
select select "VIC"
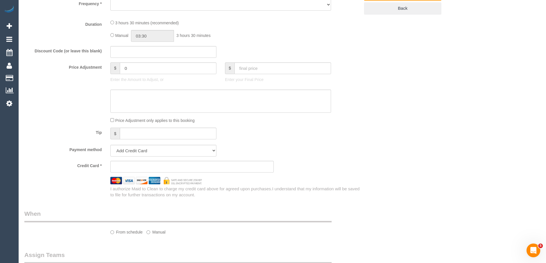
select select "string:stripe-pm_1RjrcA2GScqysDRVQneTCag3"
select select "number:30"
select select "number:14"
select select "number:18"
select select "number:22"
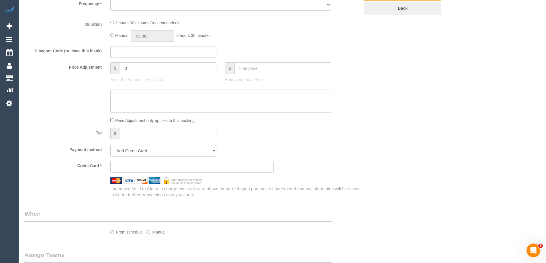
select select "number:34"
select select "number:26"
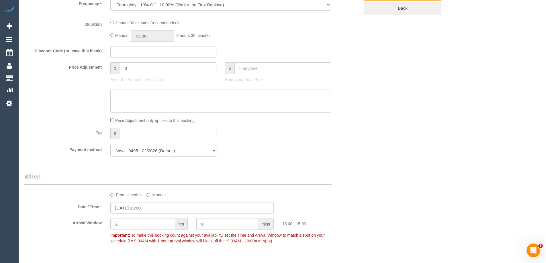
select select "object:759"
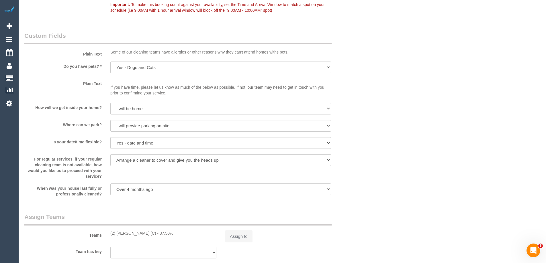
select select "180"
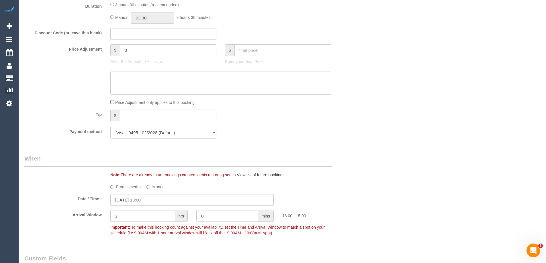
select select "object:1556"
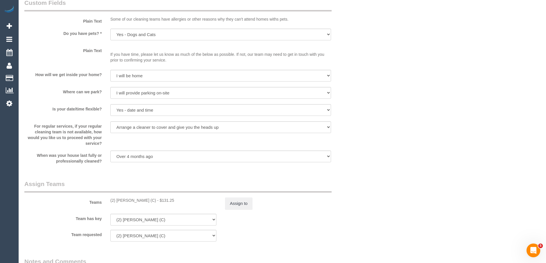
scroll to position [781, 0]
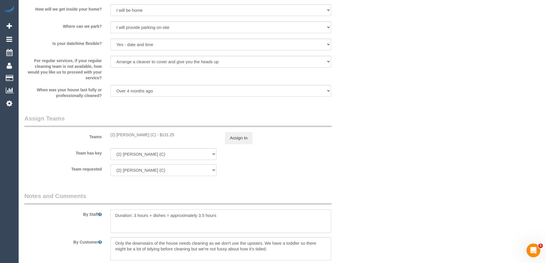
click at [114, 220] on textarea at bounding box center [220, 222] width 221 height 24
type textarea "*cover* Duration: 3 hours + dishes = approximately 3.5 hours"
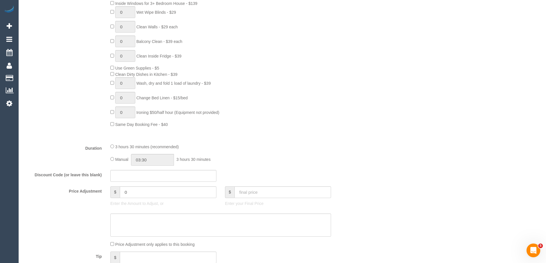
scroll to position [437, 0]
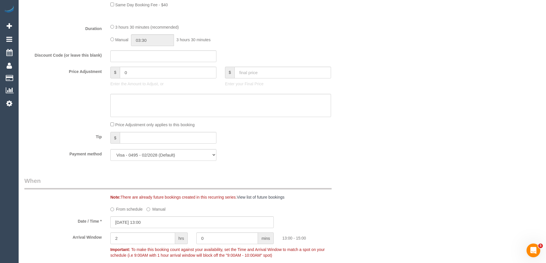
click at [365, 101] on div "Who Email* jodie.kinnersley@gmail.com Name * Jodie Kinnersley Where Address* 22…" at bounding box center [282, 257] width 516 height 1347
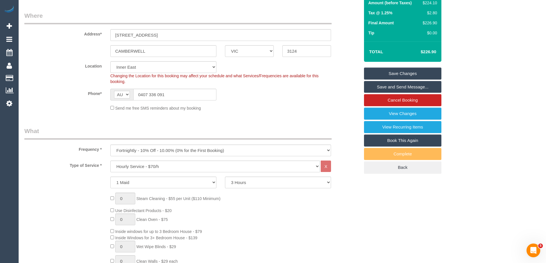
scroll to position [7, 0]
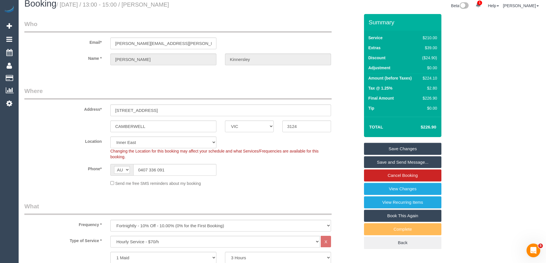
click at [406, 147] on link "Save Changes" at bounding box center [402, 149] width 77 height 12
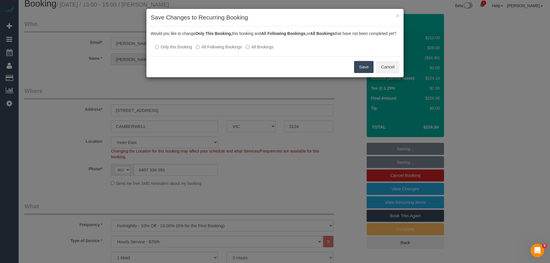
click at [359, 73] on button "Save" at bounding box center [363, 67] width 19 height 12
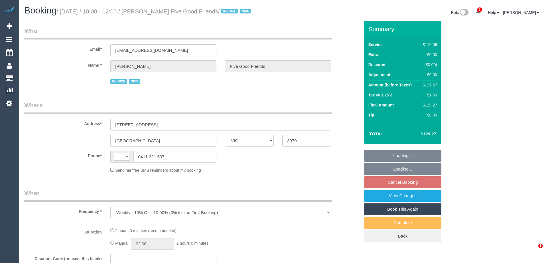
select select "VIC"
select select "string:AU"
select select "number:28"
select select "number:14"
select select "number:19"
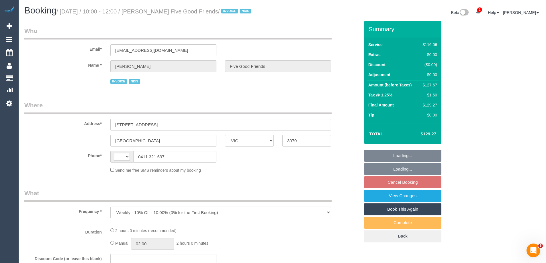
select select "number:25"
select select "number:35"
select select "number:12"
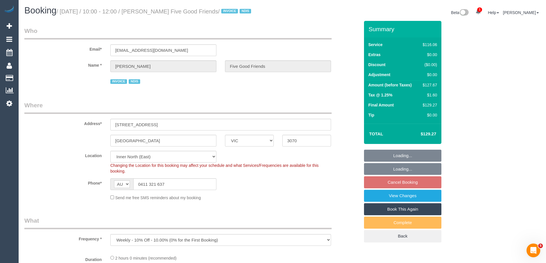
select select "object:720"
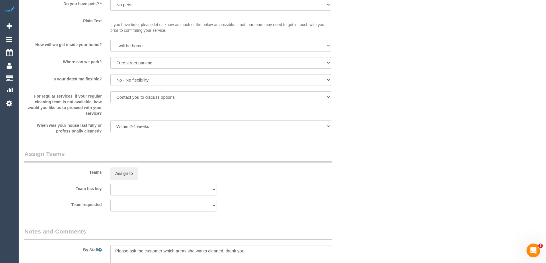
scroll to position [919, 0]
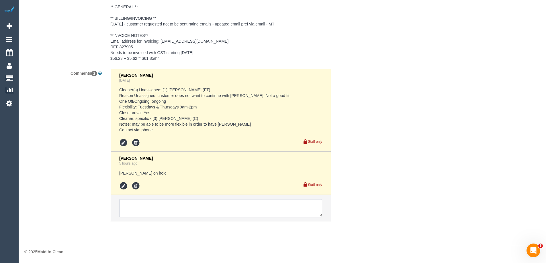
click at [167, 208] on textarea at bounding box center [220, 208] width 203 height 18
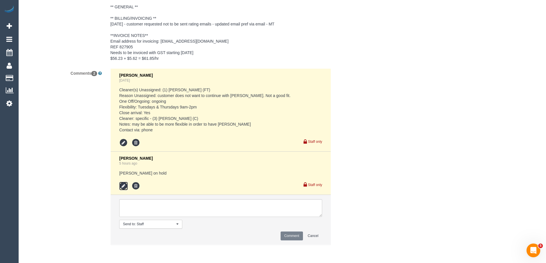
click at [120, 185] on icon at bounding box center [123, 186] width 9 height 9
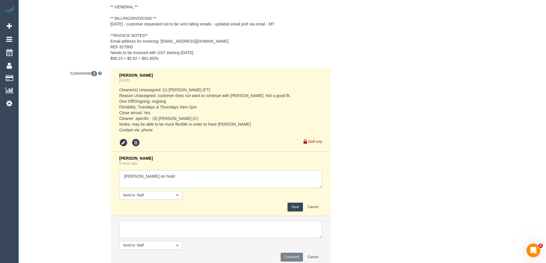
click at [157, 178] on textarea at bounding box center [220, 180] width 203 height 18
type textarea "[PERSON_NAME] on hold - customer emailed"
click at [298, 207] on button "Save" at bounding box center [294, 207] width 15 height 9
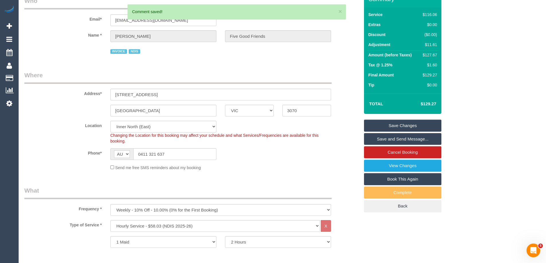
scroll to position [0, 0]
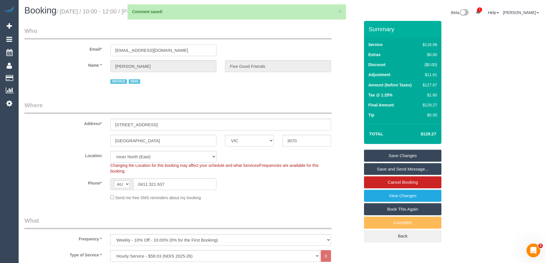
click at [135, 52] on input "thorntonsusanlouise@gmail.com" at bounding box center [163, 50] width 106 height 12
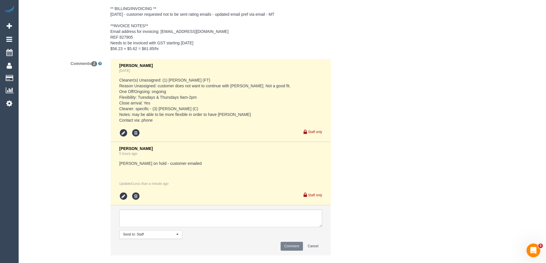
scroll to position [962, 0]
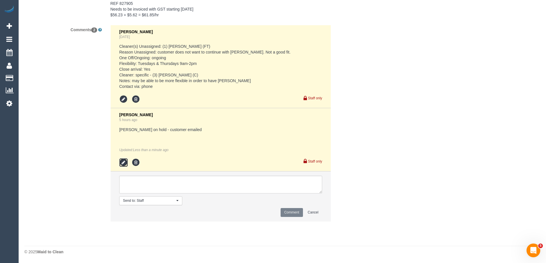
click at [124, 163] on icon at bounding box center [123, 162] width 9 height 9
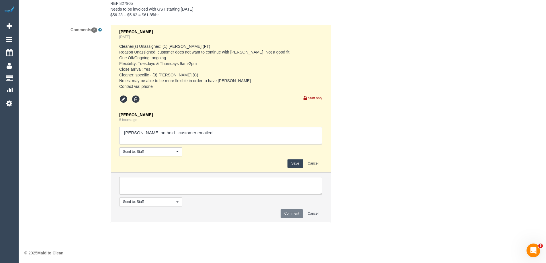
click at [177, 140] on textarea at bounding box center [220, 136] width 203 height 18
drag, startPoint x: 208, startPoint y: 140, endPoint x: 158, endPoint y: 138, distance: 49.9
click at [158, 138] on textarea at bounding box center [220, 136] width 203 height 18
type textarea "Damian on hold"
click at [296, 162] on button "Save" at bounding box center [294, 163] width 15 height 9
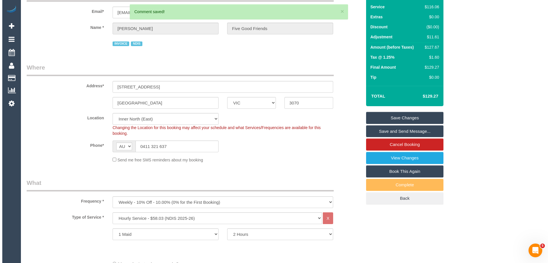
scroll to position [0, 0]
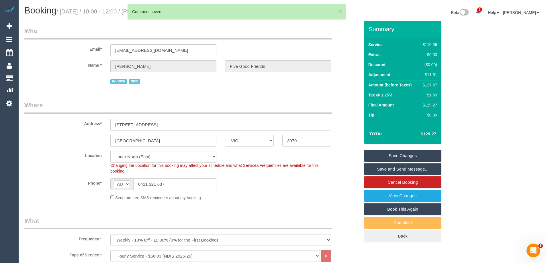
click at [436, 158] on link "Save Changes" at bounding box center [402, 156] width 77 height 12
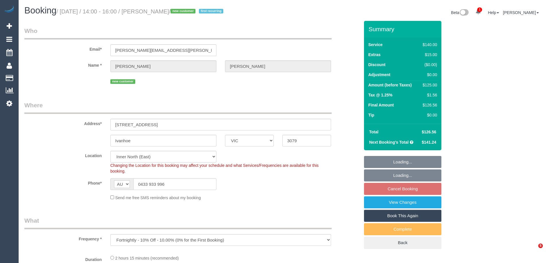
select select "VIC"
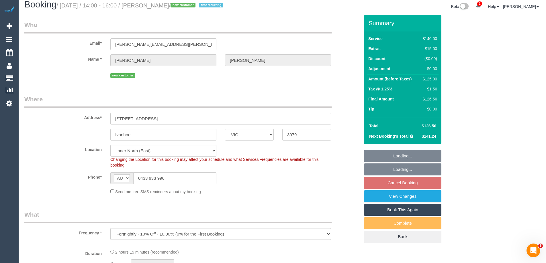
scroll to position [258, 0]
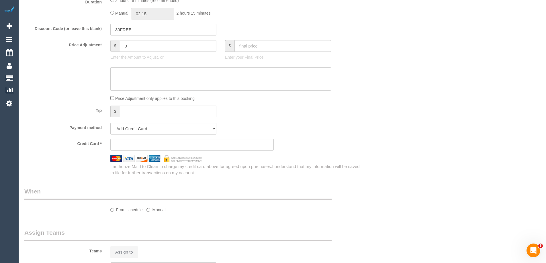
select select "object:718"
select select "string:stripe-pm_1SAzDb2GScqysDRV6QKB4Oey"
select select "number:27"
select select "number:14"
select select "number:19"
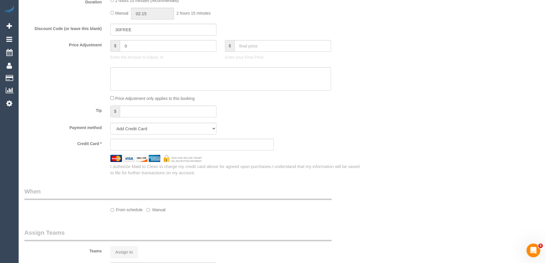
select select "number:24"
select select "number:33"
select select "number:12"
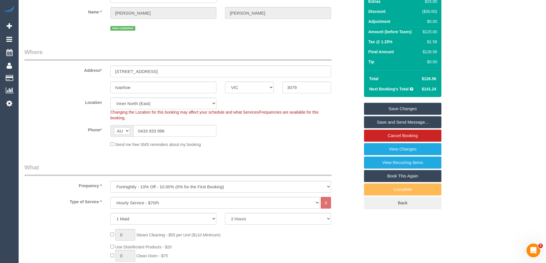
scroll to position [115, 0]
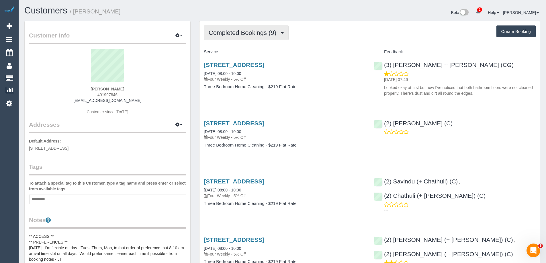
click at [259, 35] on span "Completed Bookings (9)" at bounding box center [244, 32] width 71 height 7
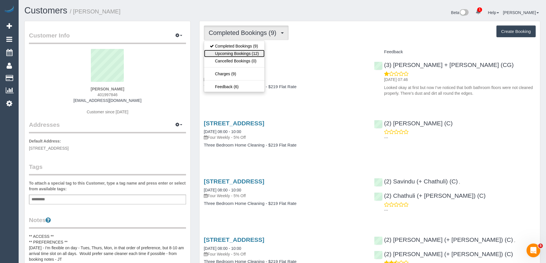
click at [225, 53] on link "Upcoming Bookings (12)" at bounding box center [234, 53] width 60 height 7
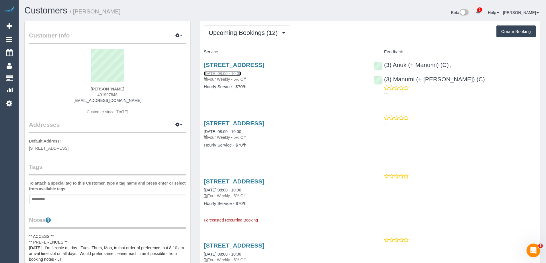
click at [231, 74] on link "[DATE] 08:00 - 10:00" at bounding box center [222, 73] width 37 height 5
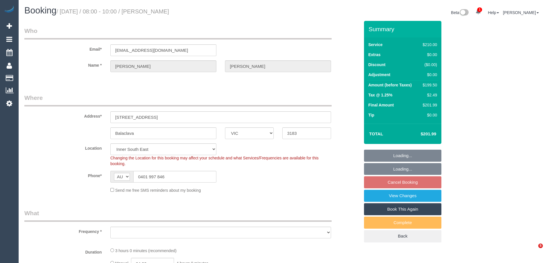
select select "VIC"
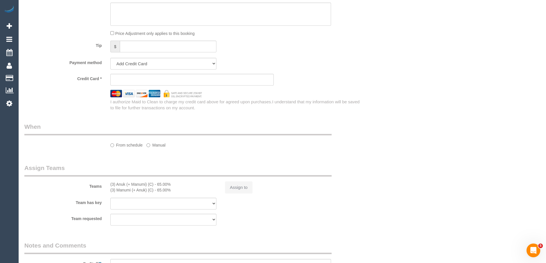
select select "object:564"
select select "string:stripe-pm_1QeSpr2GScqysDRVGLU38DsE"
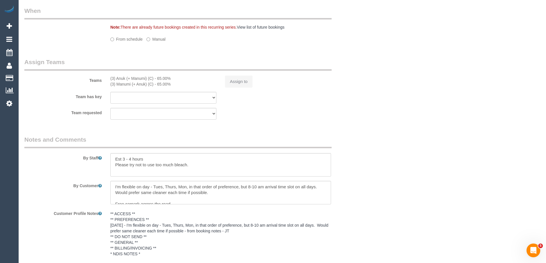
select select "object:573"
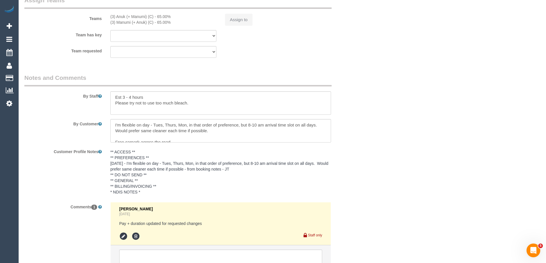
select select "180"
select select "number:29"
select select "number:14"
select select "number:21"
select select "number:23"
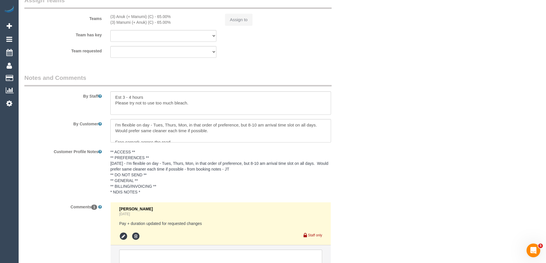
select select "number:34"
select select "number:12"
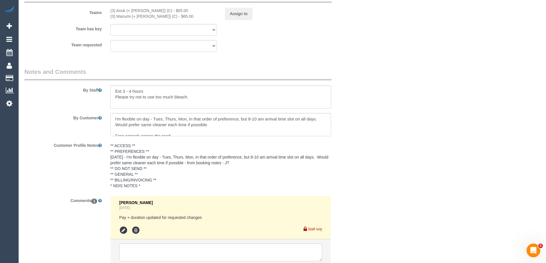
scroll to position [749, 0]
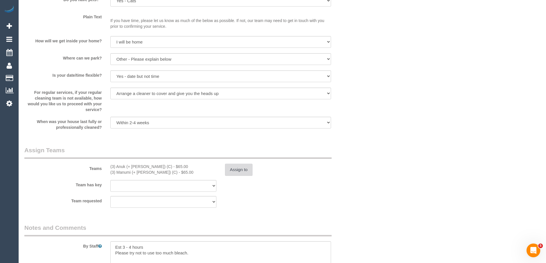
click at [239, 174] on button "Assign to" at bounding box center [239, 170] width 28 height 12
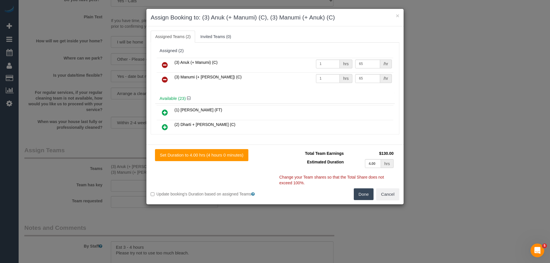
drag, startPoint x: 209, startPoint y: 62, endPoint x: 180, endPoint y: 63, distance: 29.2
click at [180, 63] on span "(3) Anuk (+ Manumi) (C)" at bounding box center [196, 62] width 43 height 5
copy span "Anuk (+ Manumi"
click at [166, 65] on icon at bounding box center [165, 65] width 6 height 7
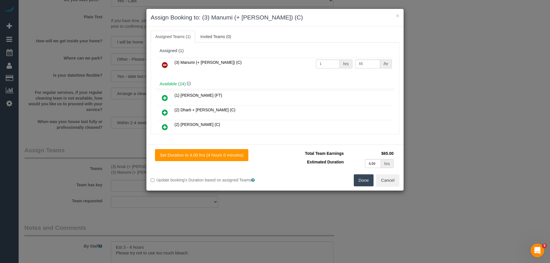
click at [165, 64] on icon at bounding box center [165, 65] width 6 height 7
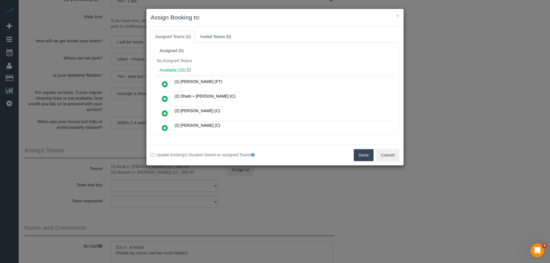
click at [364, 155] on button "Done" at bounding box center [364, 155] width 20 height 12
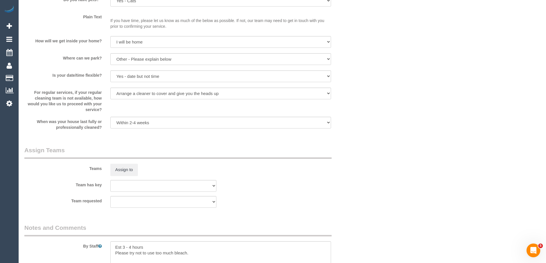
click at [324, 173] on div "× Assign Booking to: Assigned Teams (0) Invited Teams (0) Assigned (0) No Assig…" at bounding box center [273, 131] width 546 height 263
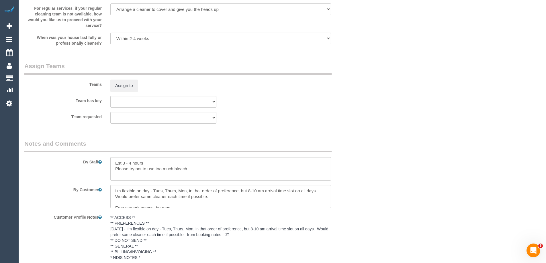
scroll to position [950, 0]
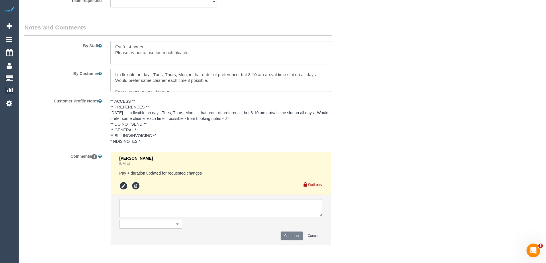
click at [145, 210] on textarea at bounding box center [220, 208] width 203 height 18
paste textarea "Anuk (+ Manumi"
click at [136, 206] on textarea at bounding box center [220, 208] width 203 height 18
click at [179, 207] on textarea at bounding box center [220, 208] width 203 height 18
click at [135, 205] on textarea at bounding box center [220, 208] width 203 height 18
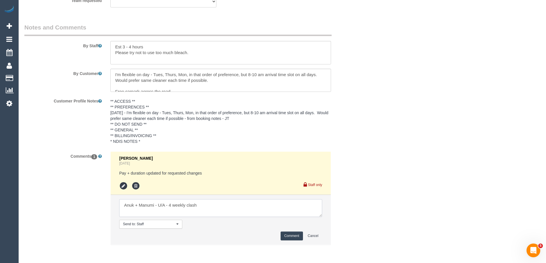
type textarea "Anuk + Manumi - U/A - 4 weekly clash"
click at [296, 236] on button "Comment" at bounding box center [292, 236] width 22 height 9
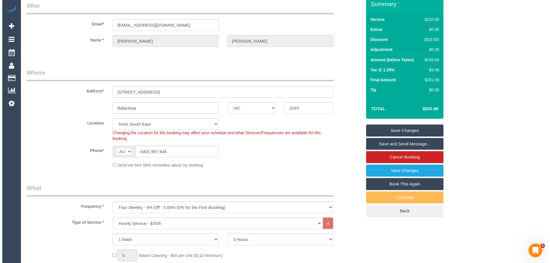
scroll to position [0, 0]
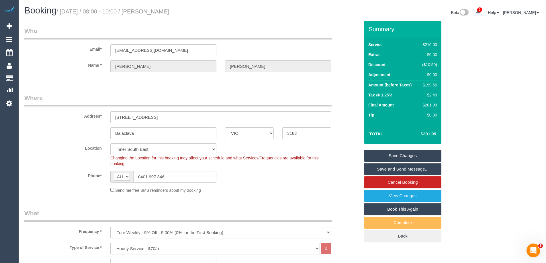
click at [404, 155] on link "Save Changes" at bounding box center [402, 156] width 77 height 12
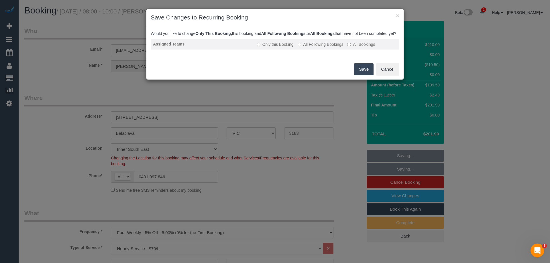
click at [333, 47] on label "All Following Bookings" at bounding box center [321, 45] width 46 height 6
click at [360, 75] on button "Save" at bounding box center [363, 69] width 19 height 12
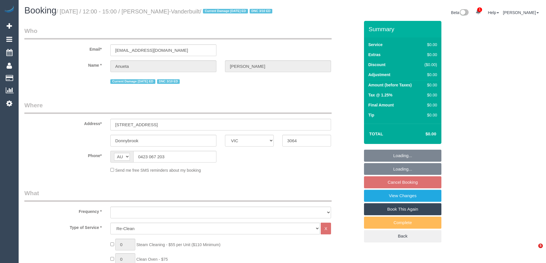
select select "VIC"
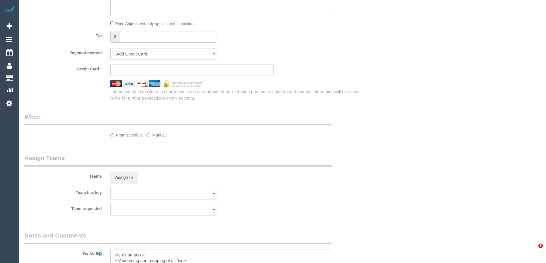
select select "number:27"
select select "number:15"
select select "number:18"
select select "number:24"
select select "number:34"
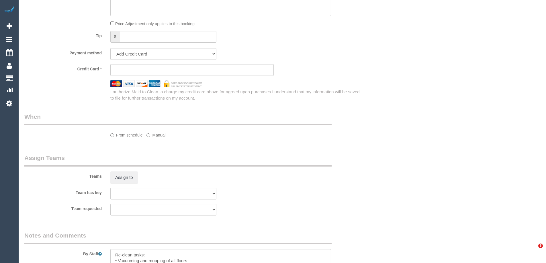
select select "number:12"
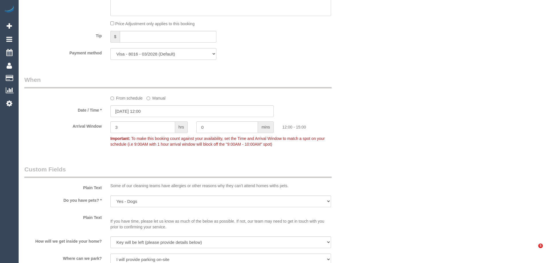
select select "object:2031"
select select "string:stripe-pm_1S9cON2GScqysDRV7tX5BhOe"
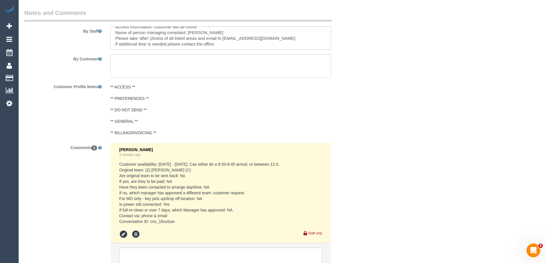
scroll to position [889, 0]
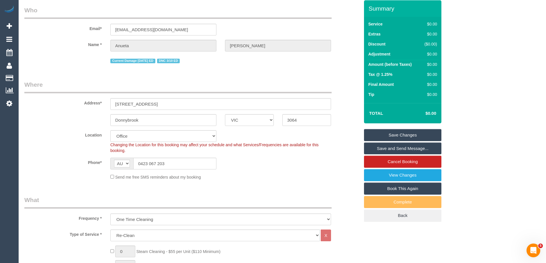
scroll to position [0, 0]
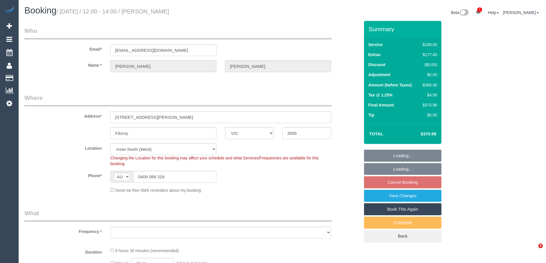
select select "VIC"
select select "string:stripe-pm_1RyN9A2GScqysDRVcs6Cp3lG"
select select "object:727"
select select "number:29"
select select "number:15"
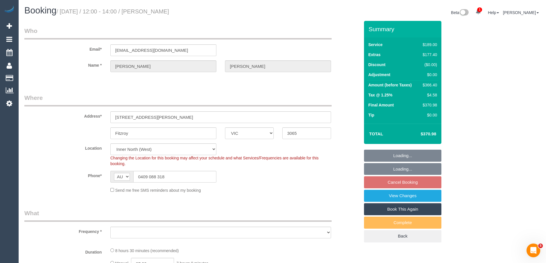
select select "number:18"
select select "number:24"
select select "number:35"
select select "number:11"
select select "object:1660"
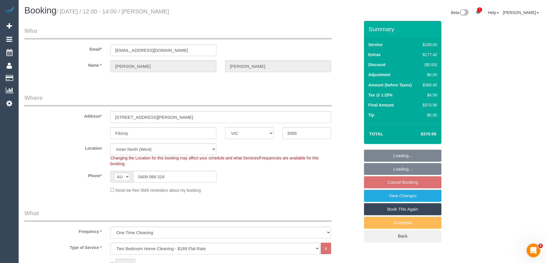
click at [435, 87] on div "$366.40" at bounding box center [428, 85] width 17 height 6
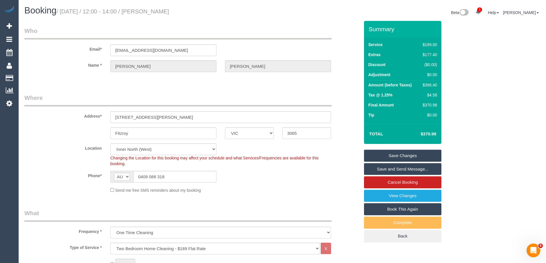
copy div "366.40"
click at [475, 93] on div "Summary Service $189.00 Extras $177.40 Discount ($0.00) Adjustment $0.00 Amount…" at bounding box center [424, 137] width 129 height 233
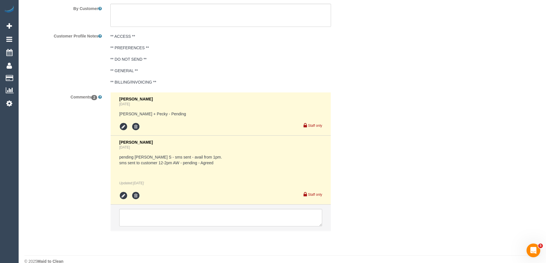
scroll to position [1030, 0]
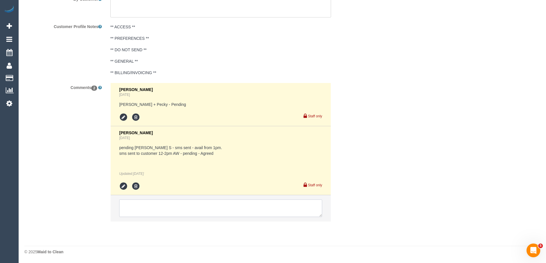
click at [148, 211] on textarea at bounding box center [220, 209] width 203 height 18
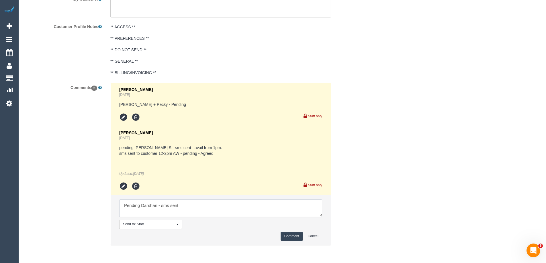
type textarea "Pending Darshan - sms sent"
click at [293, 236] on button "Comment" at bounding box center [292, 236] width 22 height 9
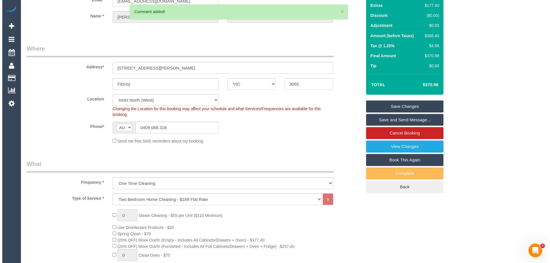
scroll to position [0, 0]
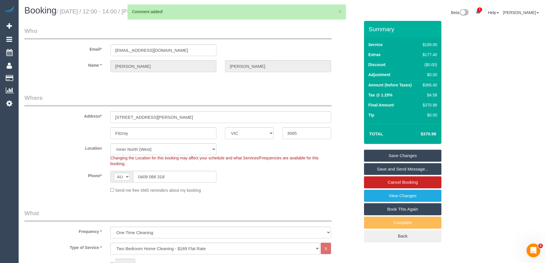
click at [414, 156] on link "Save Changes" at bounding box center [402, 156] width 77 height 12
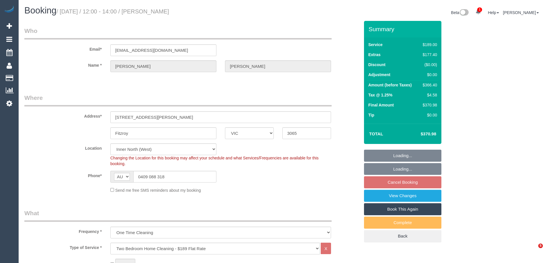
select select "VIC"
select select "string:stripe-pm_1RyN9A2GScqysDRVcs6Cp3lG"
select select "number:29"
select select "number:15"
select select "number:18"
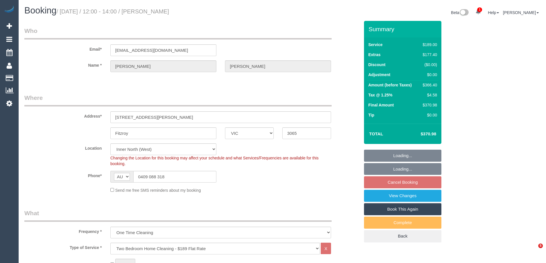
select select "number:24"
select select "number:35"
select select "number:11"
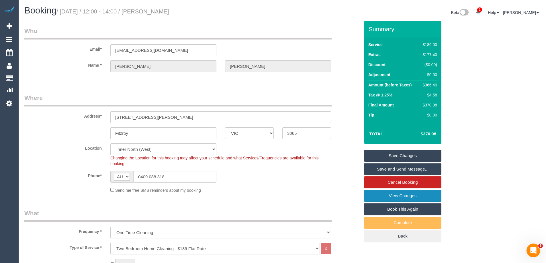
click at [404, 196] on link "View Changes" at bounding box center [402, 196] width 77 height 12
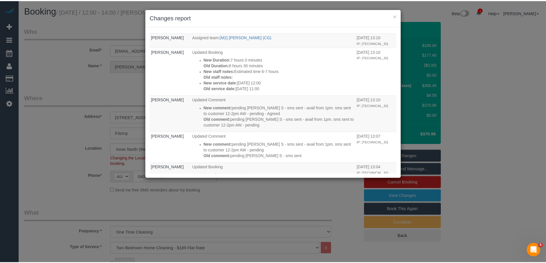
scroll to position [93, 0]
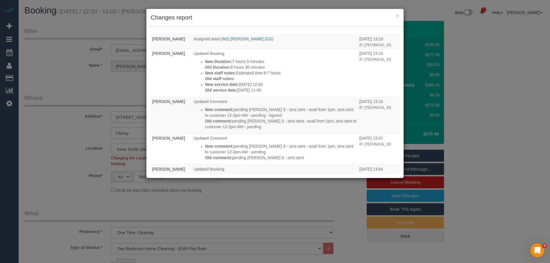
click at [312, 19] on h3 "Changes report" at bounding box center [275, 17] width 249 height 9
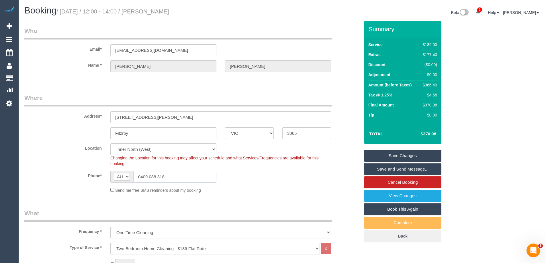
click at [163, 177] on input "0409 088 318" at bounding box center [174, 177] width 83 height 12
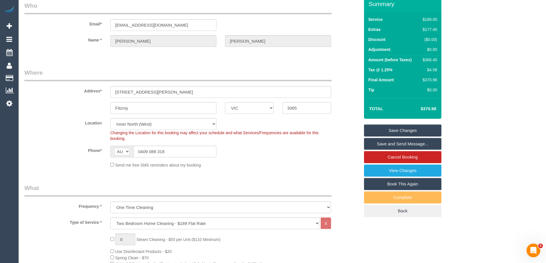
scroll to position [0, 0]
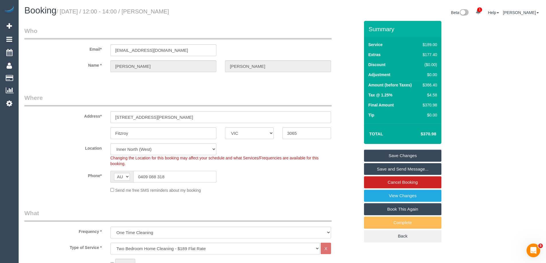
click at [157, 176] on input "0409 088 318" at bounding box center [174, 177] width 83 height 12
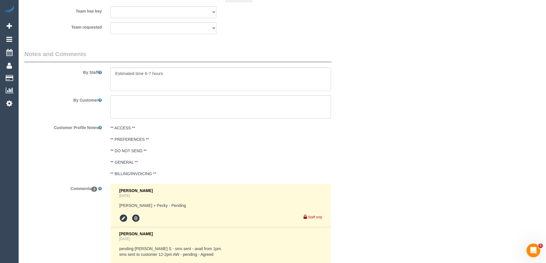
scroll to position [1073, 0]
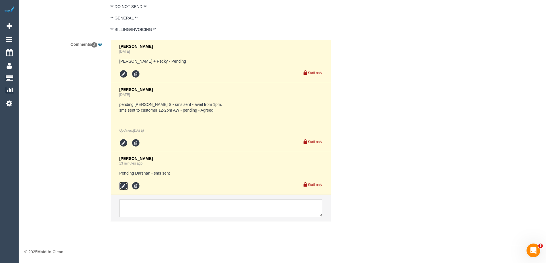
click at [123, 185] on icon at bounding box center [123, 186] width 9 height 9
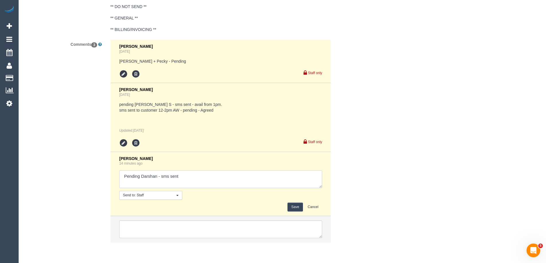
click at [244, 178] on textarea at bounding box center [220, 180] width 203 height 18
click at [128, 183] on textarea at bounding box center [220, 180] width 203 height 18
type textarea "Pending Darshan - sms sent - Agreed 8-9am via sms and call. Pending customer 8-…"
click at [299, 210] on button "Save" at bounding box center [294, 207] width 15 height 9
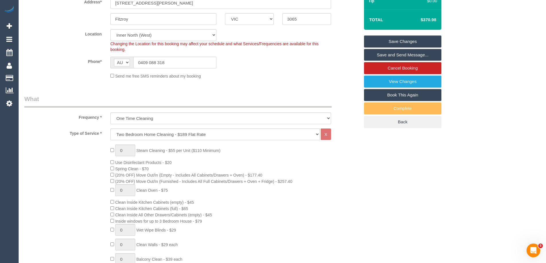
scroll to position [41, 0]
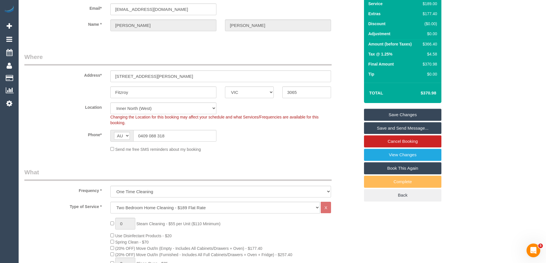
click at [284, 149] on div "Send me free SMS reminders about my booking" at bounding box center [220, 149] width 229 height 6
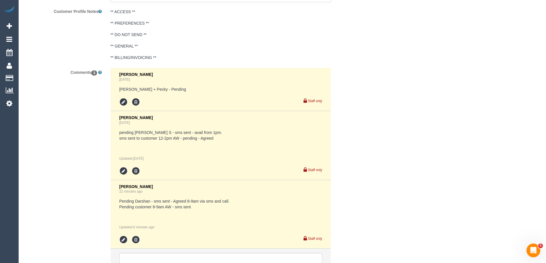
scroll to position [1099, 0]
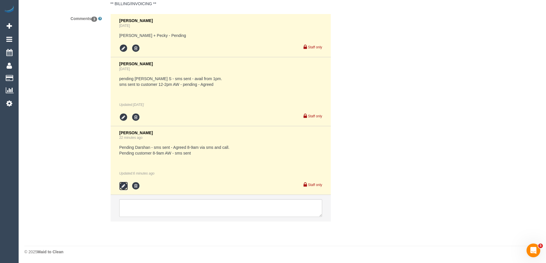
click at [124, 186] on icon at bounding box center [123, 186] width 9 height 9
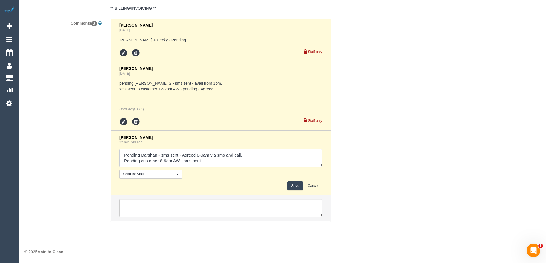
click at [224, 163] on textarea at bounding box center [220, 158] width 203 height 18
drag, startPoint x: 143, startPoint y: 161, endPoint x: 107, endPoint y: 161, distance: 36.7
click at [107, 162] on div "[PERSON_NAME] [DATE] [PERSON_NAME] + Pecky - Pending Staff only [PERSON_NAME] […" at bounding box center [220, 122] width 229 height 209
drag, startPoint x: 204, startPoint y: 160, endPoint x: 144, endPoint y: 164, distance: 60.3
click at [144, 164] on textarea at bounding box center [220, 158] width 203 height 18
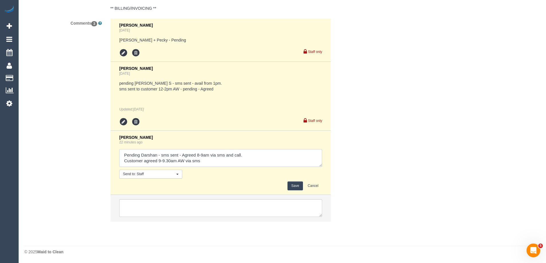
click at [263, 157] on textarea at bounding box center [220, 158] width 203 height 18
click at [236, 163] on textarea at bounding box center [220, 158] width 203 height 18
type textarea "Pending Darshan - sms sent - Agreed 8-9am via sms and call. Customer agreed 9-9…"
click at [292, 187] on button "Save" at bounding box center [294, 186] width 15 height 9
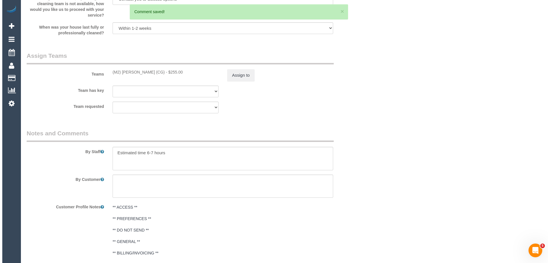
scroll to position [779, 0]
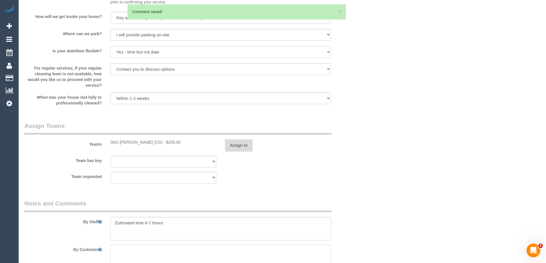
click at [241, 142] on button "Assign to" at bounding box center [239, 146] width 28 height 12
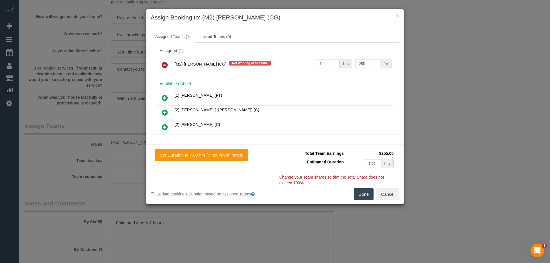
click at [163, 69] on link at bounding box center [164, 65] width 13 height 11
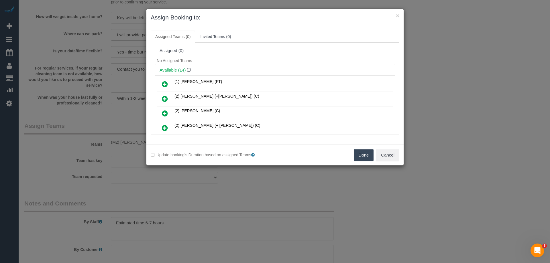
click at [265, 66] on div "Available (14)" at bounding box center [275, 70] width 240 height 11
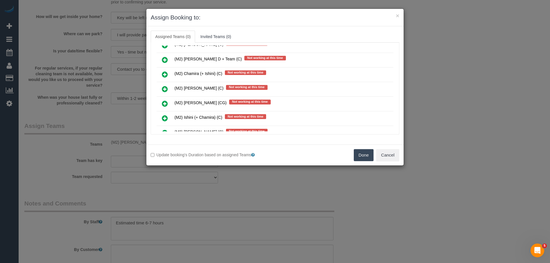
click at [165, 88] on icon at bounding box center [165, 89] width 6 height 7
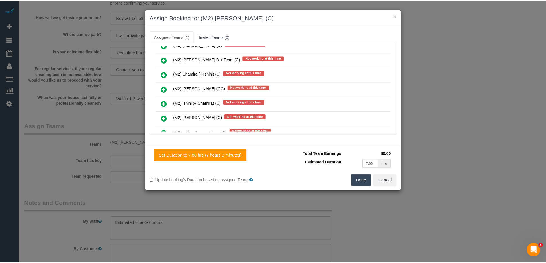
scroll to position [0, 0]
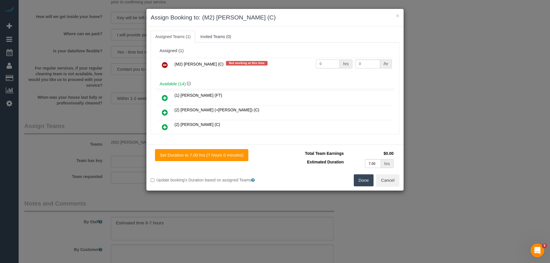
click at [330, 66] on input "0" at bounding box center [328, 64] width 24 height 9
type input "1"
click at [372, 64] on input "0" at bounding box center [367, 64] width 25 height 9
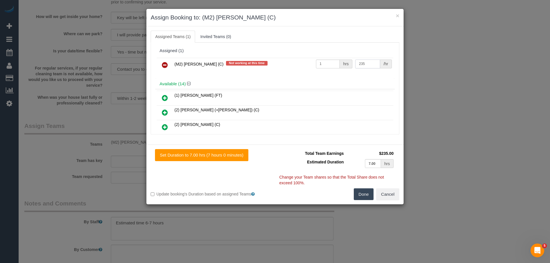
type input "235"
click at [366, 195] on button "Done" at bounding box center [364, 195] width 20 height 12
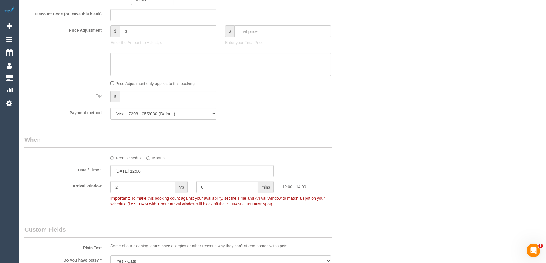
scroll to position [492, 0]
click at [153, 174] on input "[DATE] 12:00" at bounding box center [191, 173] width 163 height 12
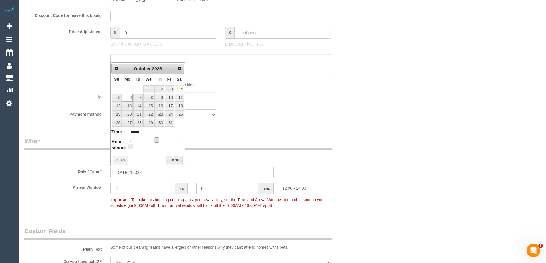
type input "[DATE] 11:00"
type input "*****"
type input "[DATE] 09:00"
type input "*****"
type input "[DATE] 08:00"
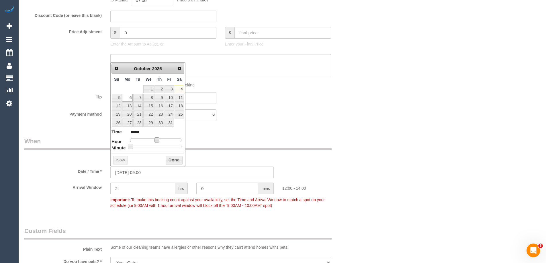
type input "*****"
type input "[DATE] 07:00"
type input "*****"
type input "[DATE] 08:00"
type input "*****"
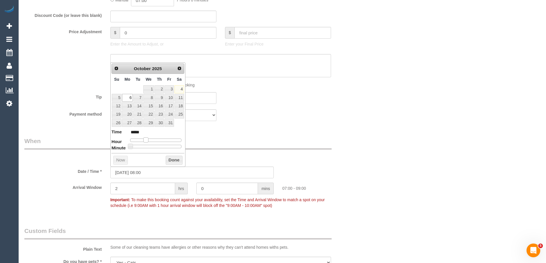
type input "[DATE] 09:00"
type input "*****"
type input "[DATE] 10:00"
type input "*****"
type input "[DATE] 09:00"
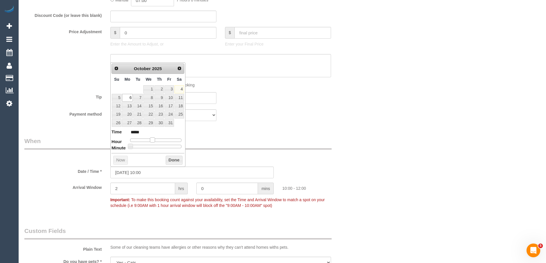
type input "*****"
drag, startPoint x: 156, startPoint y: 141, endPoint x: 150, endPoint y: 144, distance: 6.7
click at [150, 144] on dl "Time ***** Hour Minute Second Millisecond Microsecond Time Zone ***** ***** ***…" at bounding box center [147, 139] width 73 height 20
click at [172, 161] on button "Done" at bounding box center [174, 160] width 17 height 9
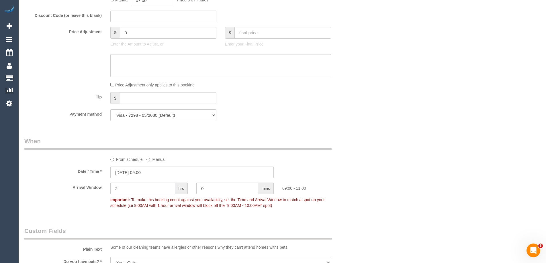
click at [152, 192] on input "2" at bounding box center [142, 189] width 65 height 12
type input "0"
click at [222, 189] on input "0" at bounding box center [227, 189] width 62 height 12
type input "30"
click at [465, 154] on div "Who Email* [EMAIL_ADDRESS][DOMAIN_NAME] Name * [PERSON_NAME] Where Address* [ST…" at bounding box center [282, 189] width 516 height 1321
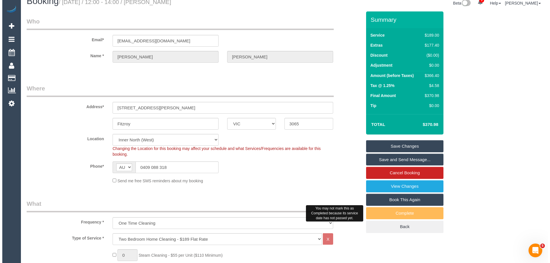
scroll to position [0, 0]
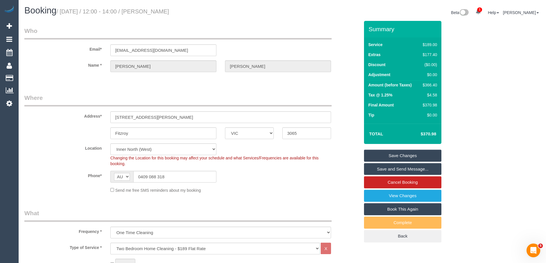
click at [407, 168] on link "Save and Send Message..." at bounding box center [402, 169] width 77 height 12
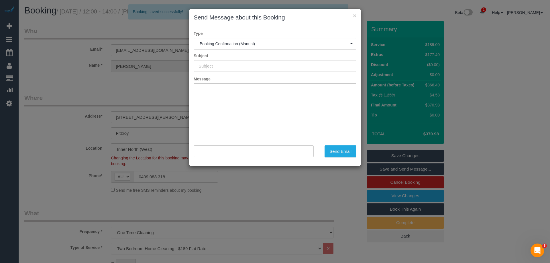
type input "Booking Confirmed"
type input ""[PERSON_NAME]" <[EMAIL_ADDRESS][DOMAIN_NAME]>"
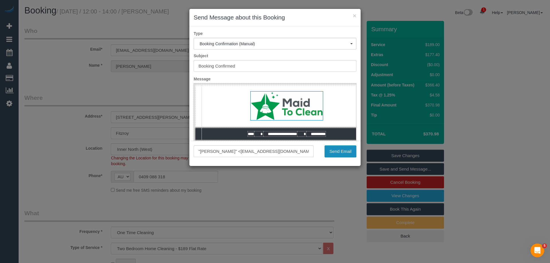
click at [343, 154] on button "Send Email" at bounding box center [341, 152] width 32 height 12
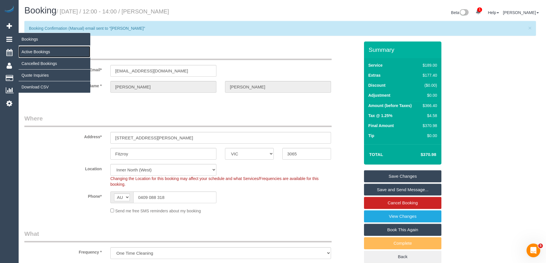
click at [33, 51] on link "Active Bookings" at bounding box center [55, 51] width 72 height 11
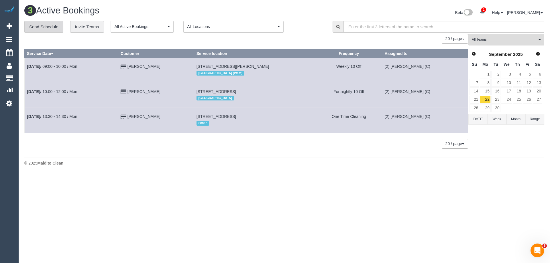
click at [41, 26] on link "Send Schedule" at bounding box center [43, 27] width 39 height 12
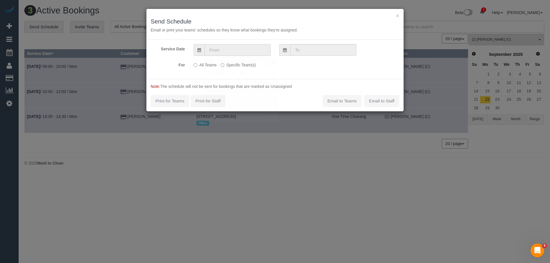
click at [262, 54] on input "text" at bounding box center [238, 50] width 66 height 12
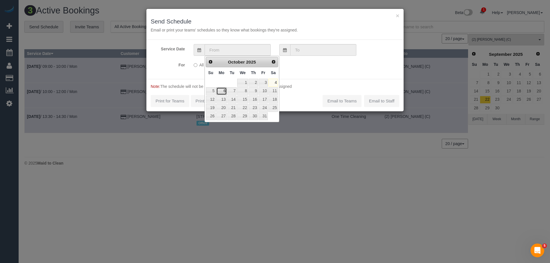
click at [223, 92] on link "6" at bounding box center [221, 91] width 11 height 8
type input "[DATE]"
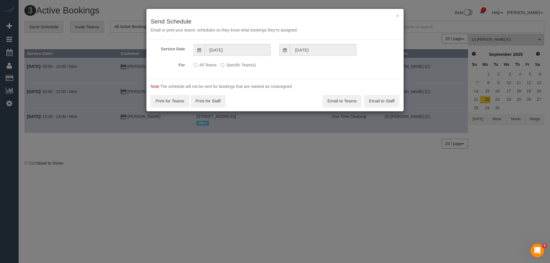
click at [320, 80] on div "Note: The schedule will not be sent for bookings that are marked as Unassigned …" at bounding box center [274, 95] width 257 height 32
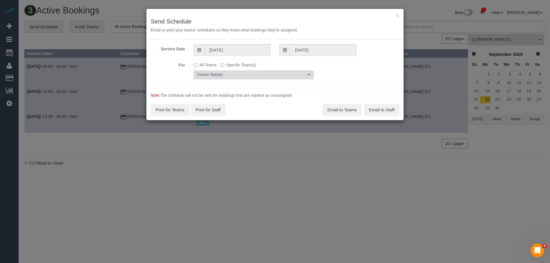
click at [229, 74] on span "Choose Team(s)" at bounding box center [251, 75] width 109 height 5
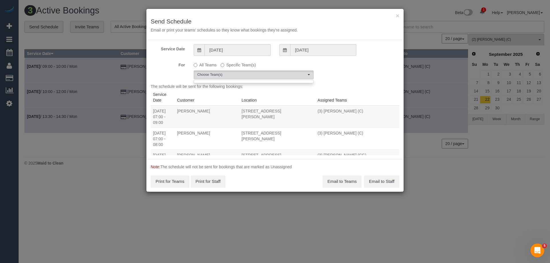
click at [343, 68] on div "For All Teams Specific Team(s) Choose Team(s)" at bounding box center [274, 69] width 257 height 19
click at [324, 26] on div "× Send Schedule Email or print your teams' schedules so they know what bookings…" at bounding box center [274, 24] width 257 height 31
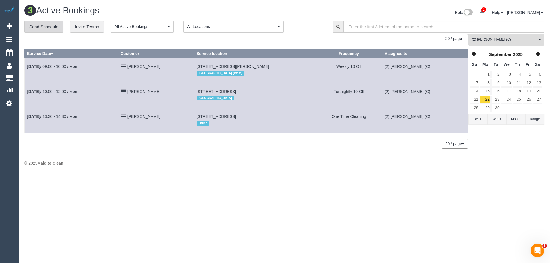
click at [43, 26] on link "Send Schedule" at bounding box center [43, 27] width 39 height 12
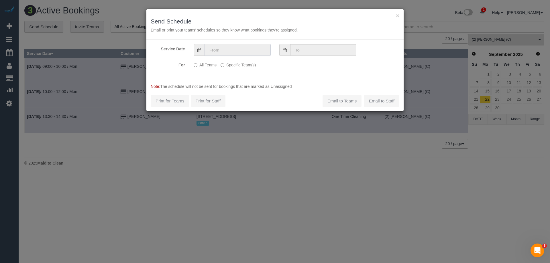
click at [254, 49] on input "text" at bounding box center [238, 50] width 66 height 12
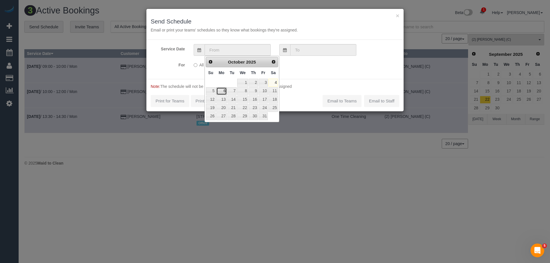
click at [222, 92] on link "6" at bounding box center [221, 91] width 11 height 8
type input "[DATE]"
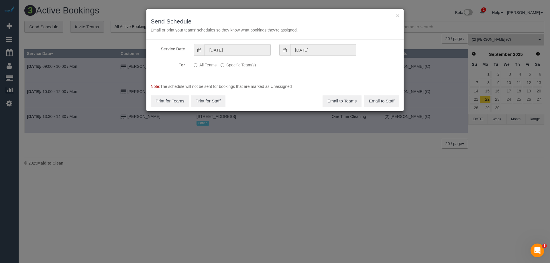
click at [302, 69] on div "All Teams Specific Team(s) (2) [PERSON_NAME] (C) Choose Team(s) (0) Account - T…" at bounding box center [253, 65] width 129 height 10
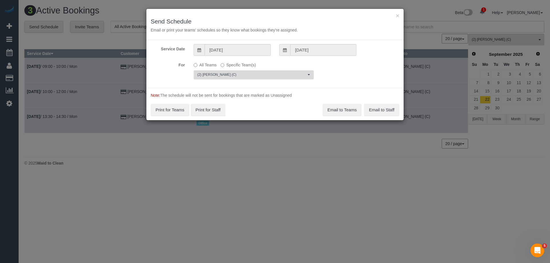
click at [231, 75] on span "(2) [PERSON_NAME] (C)" at bounding box center [251, 75] width 109 height 5
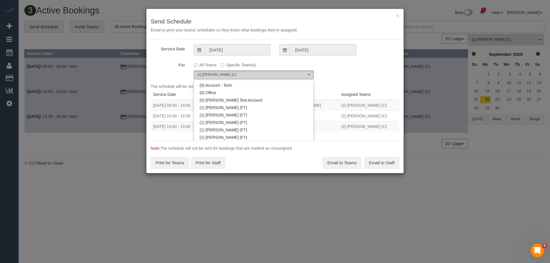
scroll to position [487, 0]
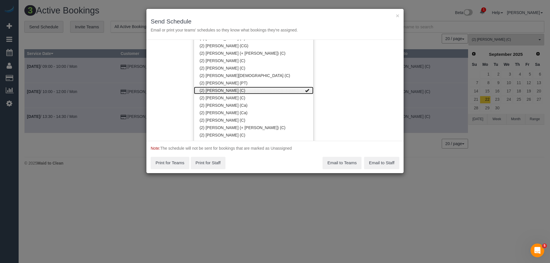
click at [236, 91] on link "(2) [PERSON_NAME] (C)" at bounding box center [254, 90] width 120 height 7
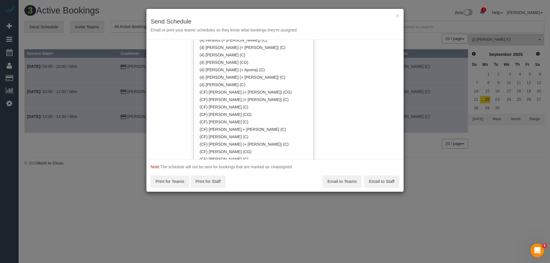
scroll to position [1640, 0]
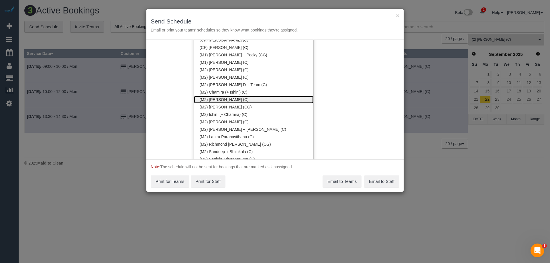
click at [254, 97] on link "(M2) [PERSON_NAME] (C)" at bounding box center [254, 99] width 120 height 7
click at [301, 19] on h3 "Send Schedule" at bounding box center [275, 21] width 249 height 7
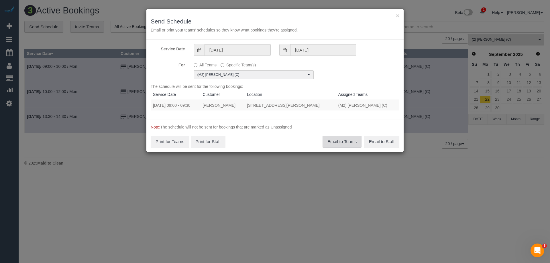
click at [337, 142] on button "Email to Teams" at bounding box center [342, 142] width 39 height 12
